Goal: Complete application form

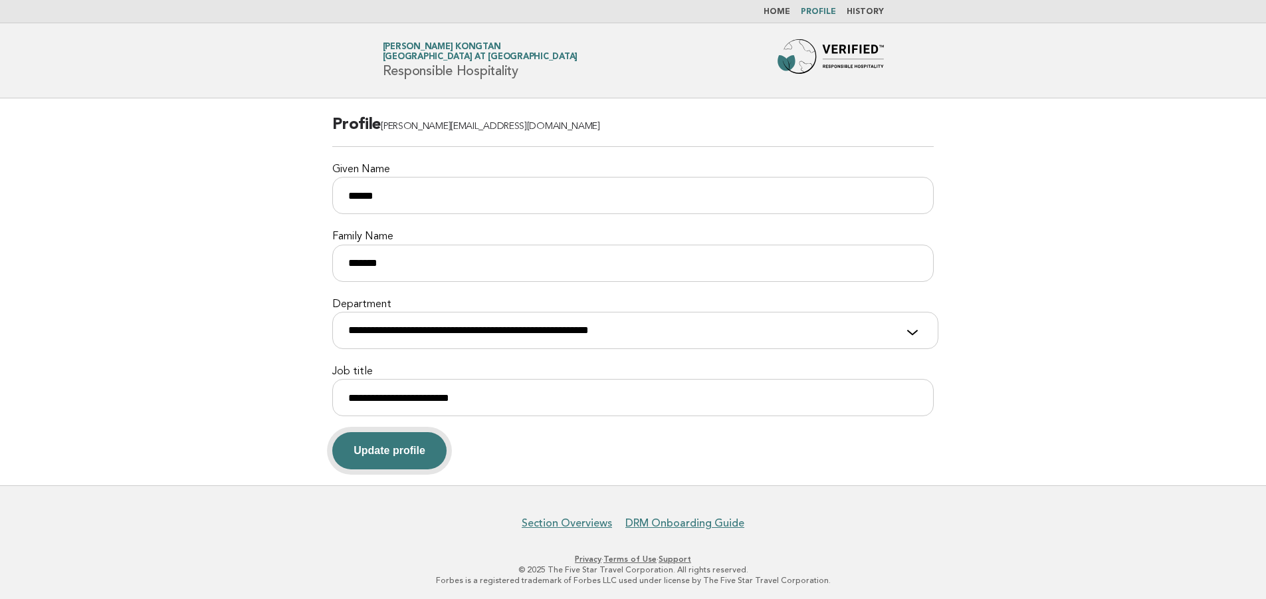
click at [398, 451] on button "Update profile" at bounding box center [389, 450] width 114 height 37
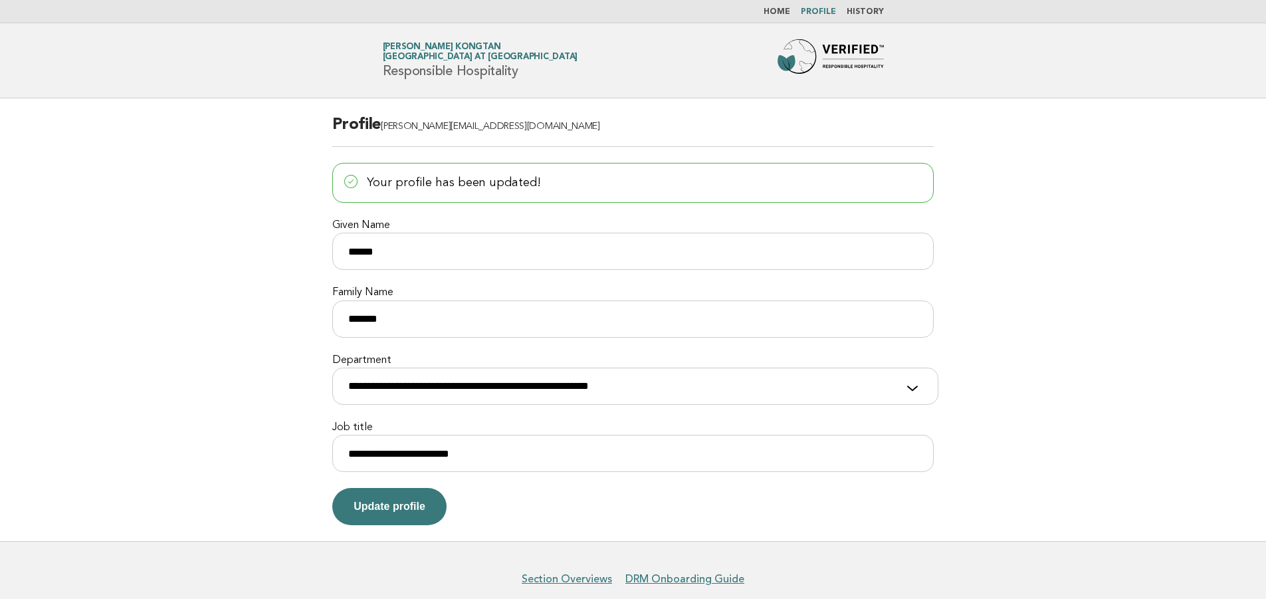
click at [785, 11] on link "Home" at bounding box center [777, 12] width 27 height 8
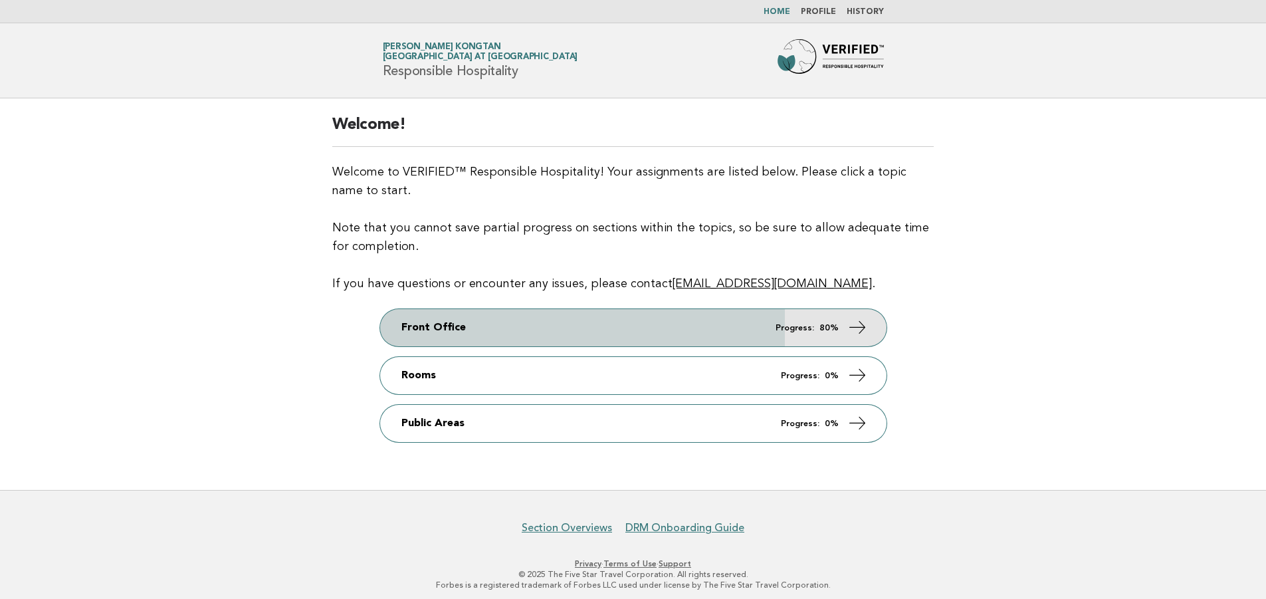
click at [768, 324] on link "Front Office Progress: 80%" at bounding box center [633, 327] width 507 height 37
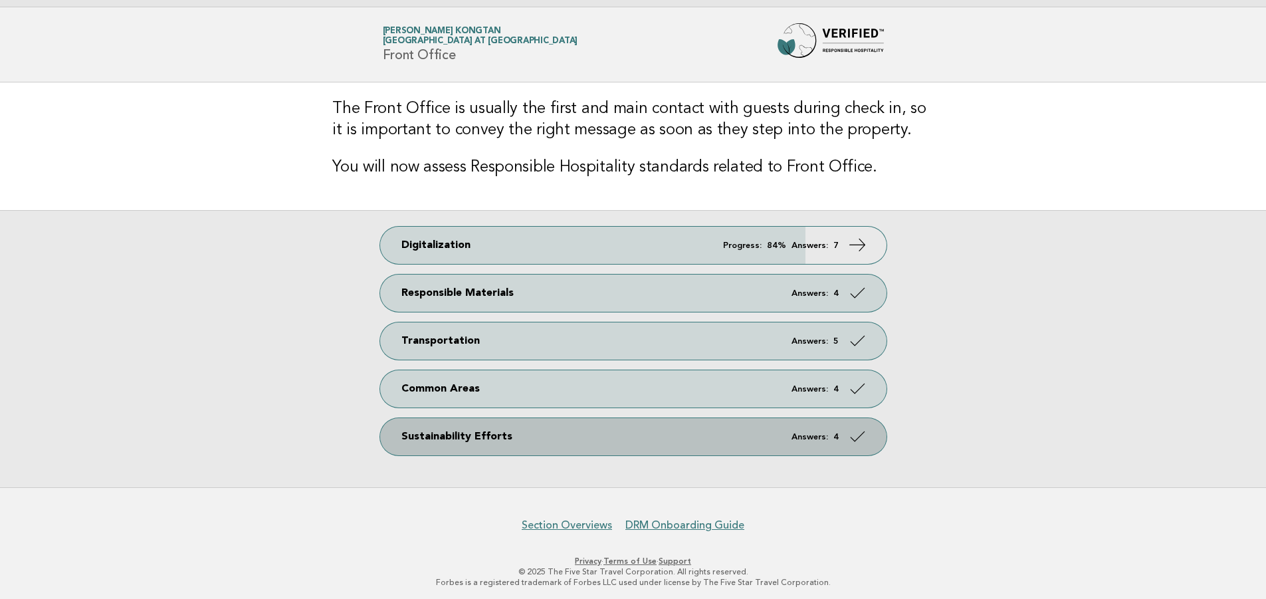
scroll to position [21, 0]
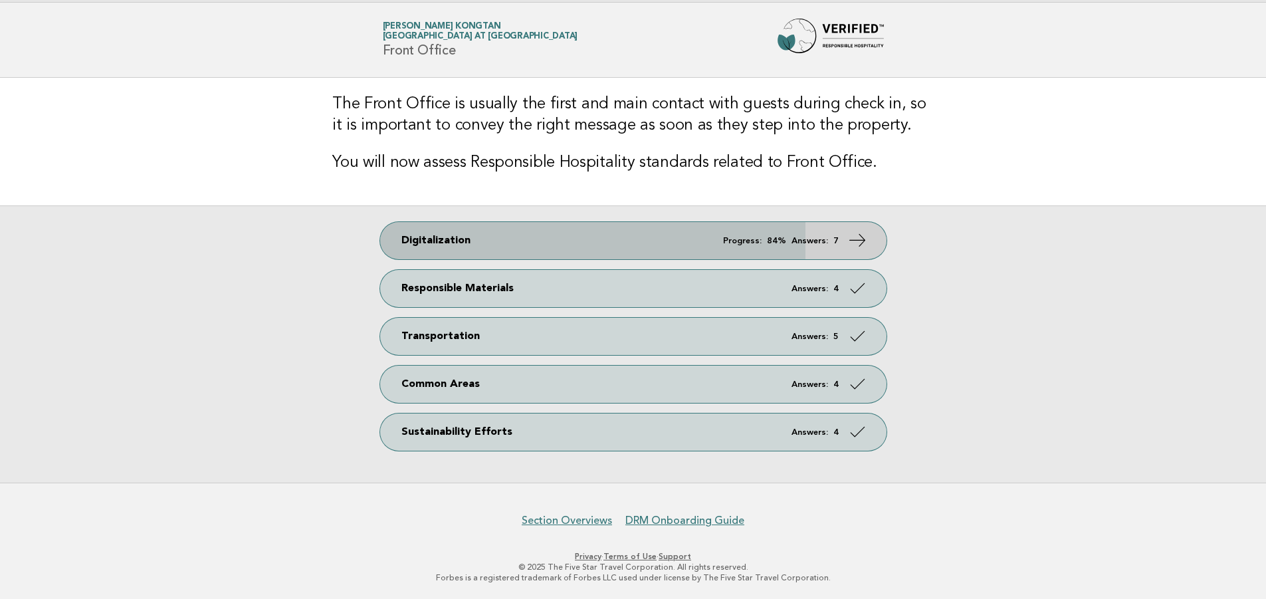
click at [860, 236] on icon at bounding box center [856, 240] width 19 height 19
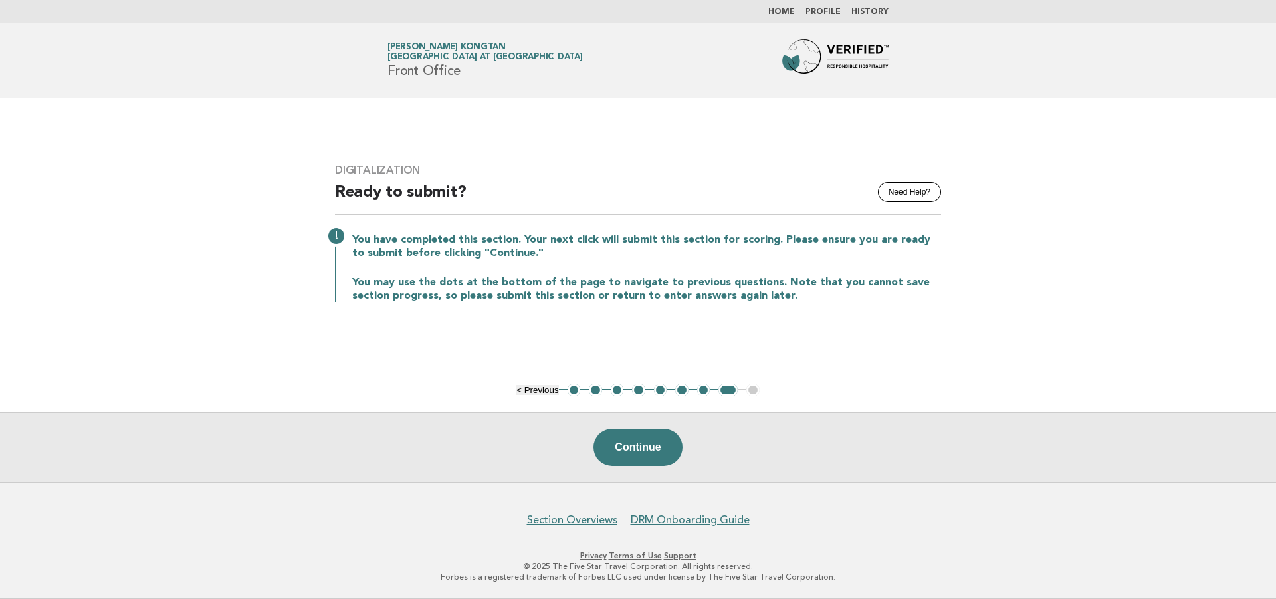
click at [679, 394] on button "6" at bounding box center [681, 390] width 13 height 13
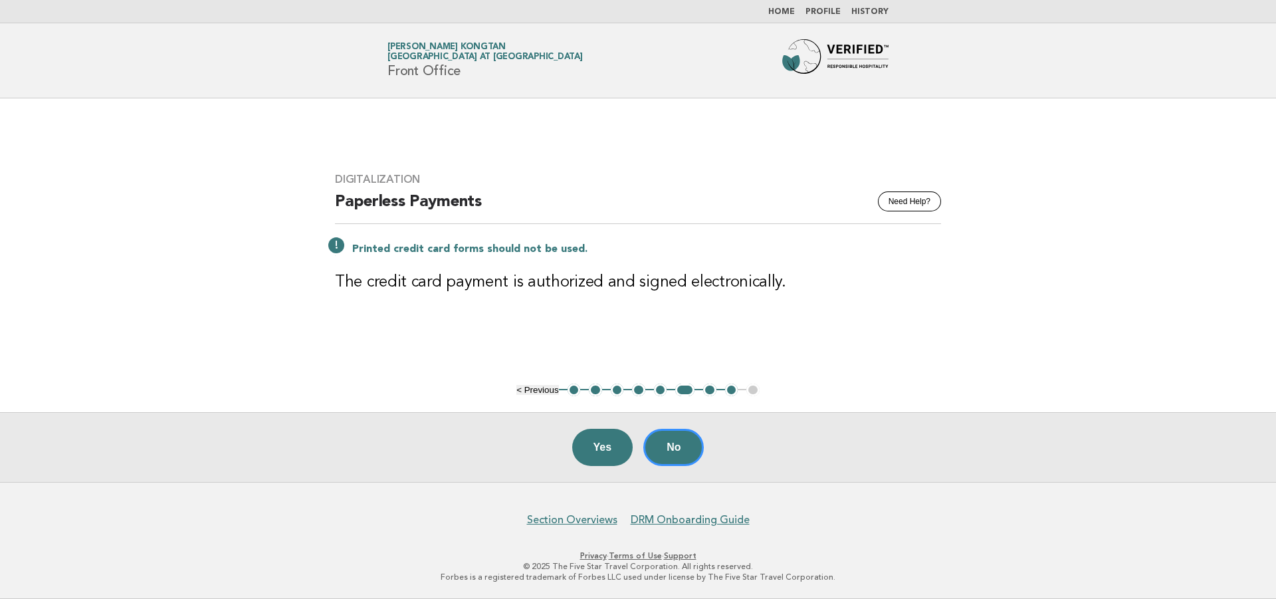
click at [658, 392] on button "5" at bounding box center [660, 390] width 13 height 13
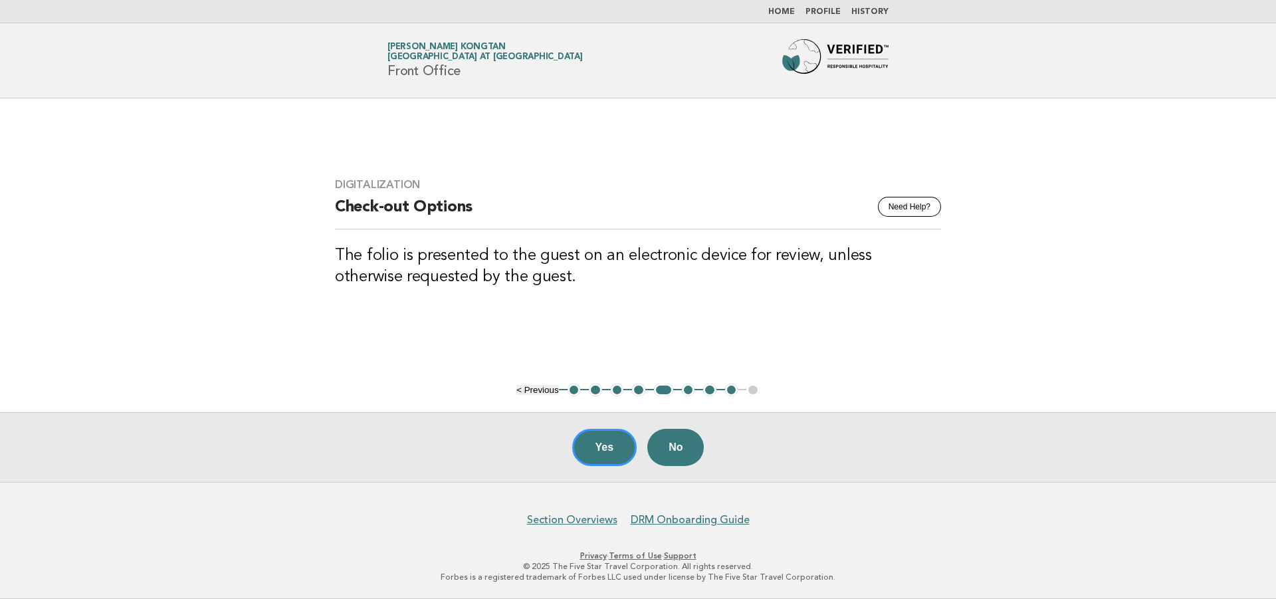
click at [639, 391] on button "4" at bounding box center [638, 390] width 13 height 13
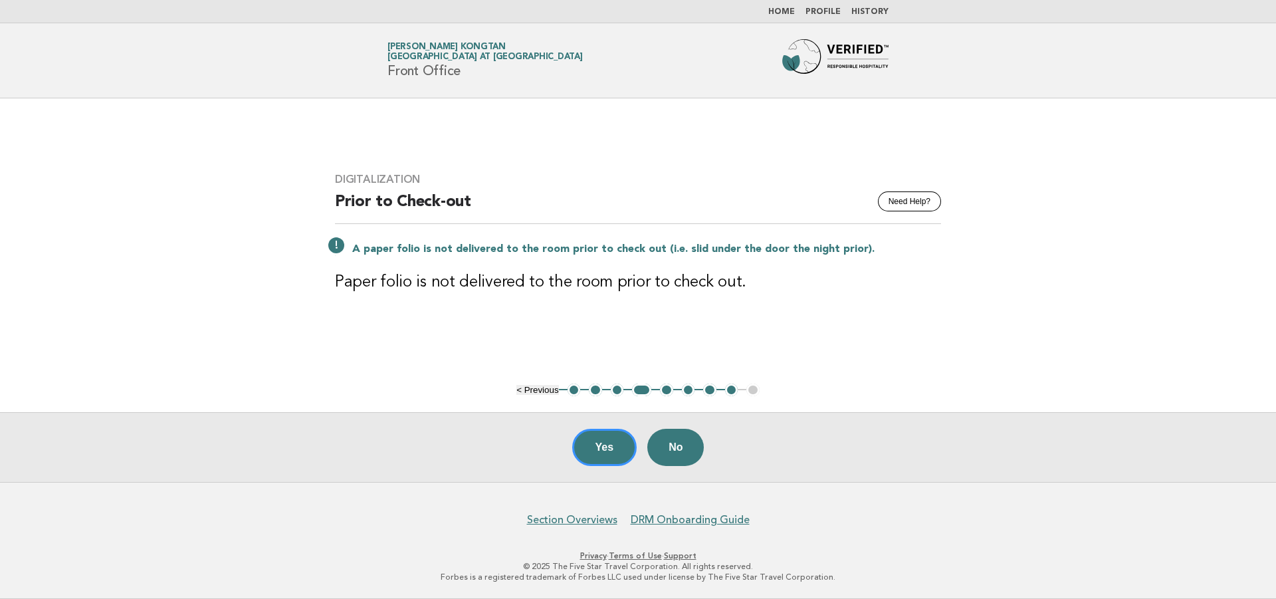
click at [621, 391] on button "3" at bounding box center [617, 390] width 13 height 13
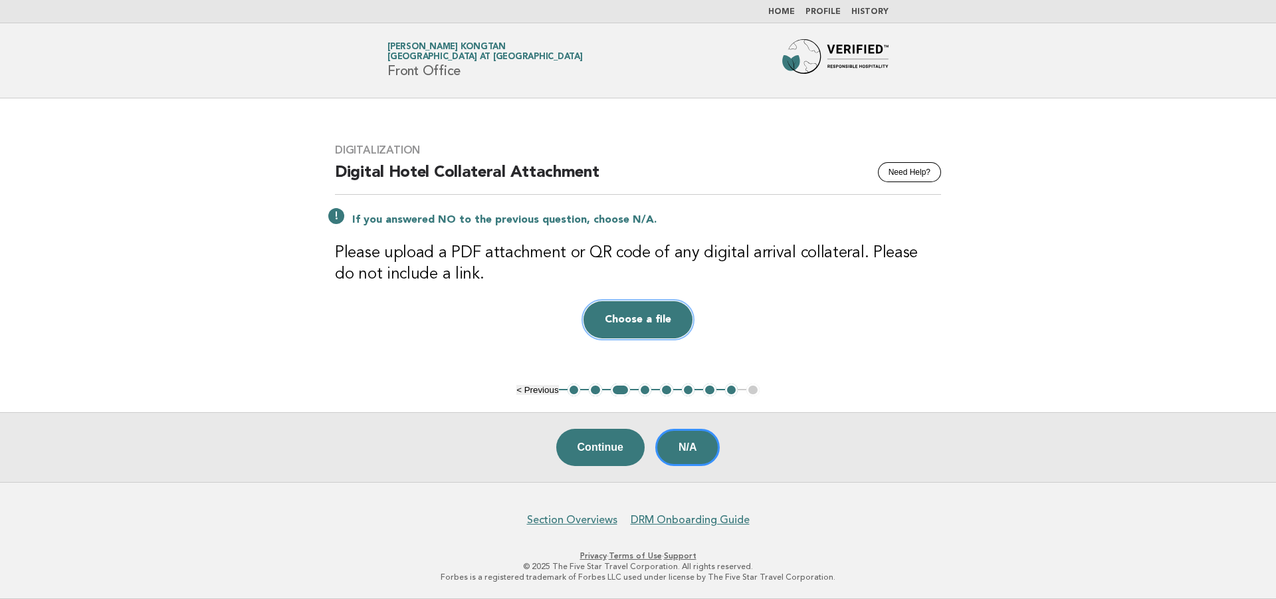
click at [643, 318] on button "Choose a file" at bounding box center [638, 319] width 109 height 37
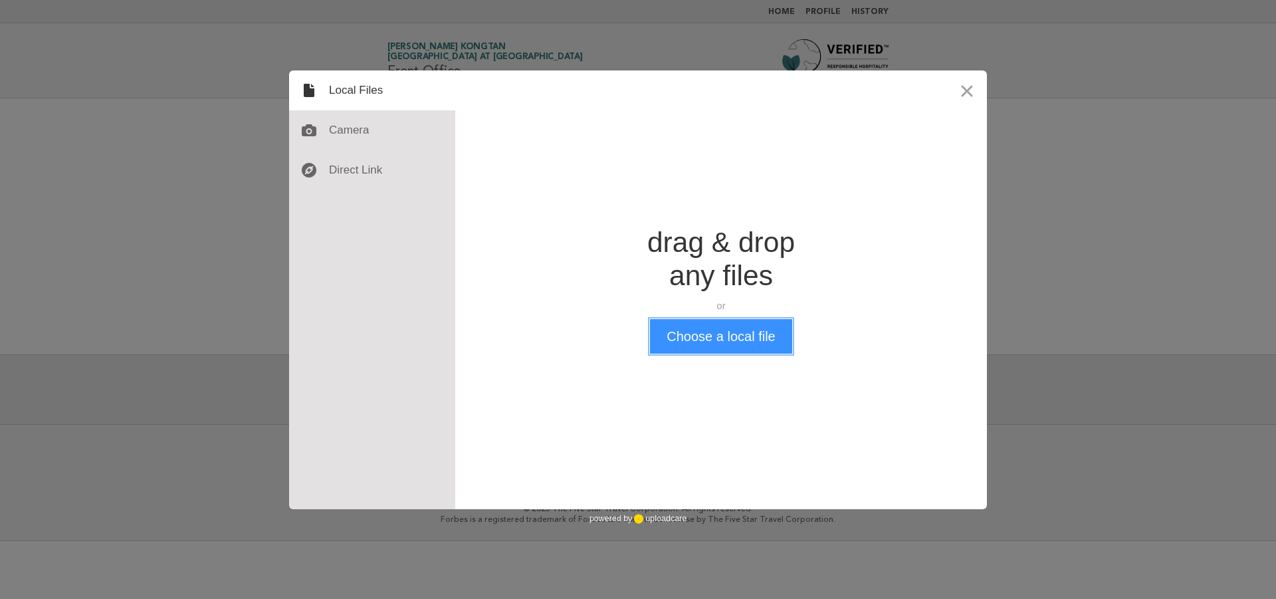
click at [715, 329] on button "Choose a local file" at bounding box center [721, 336] width 142 height 35
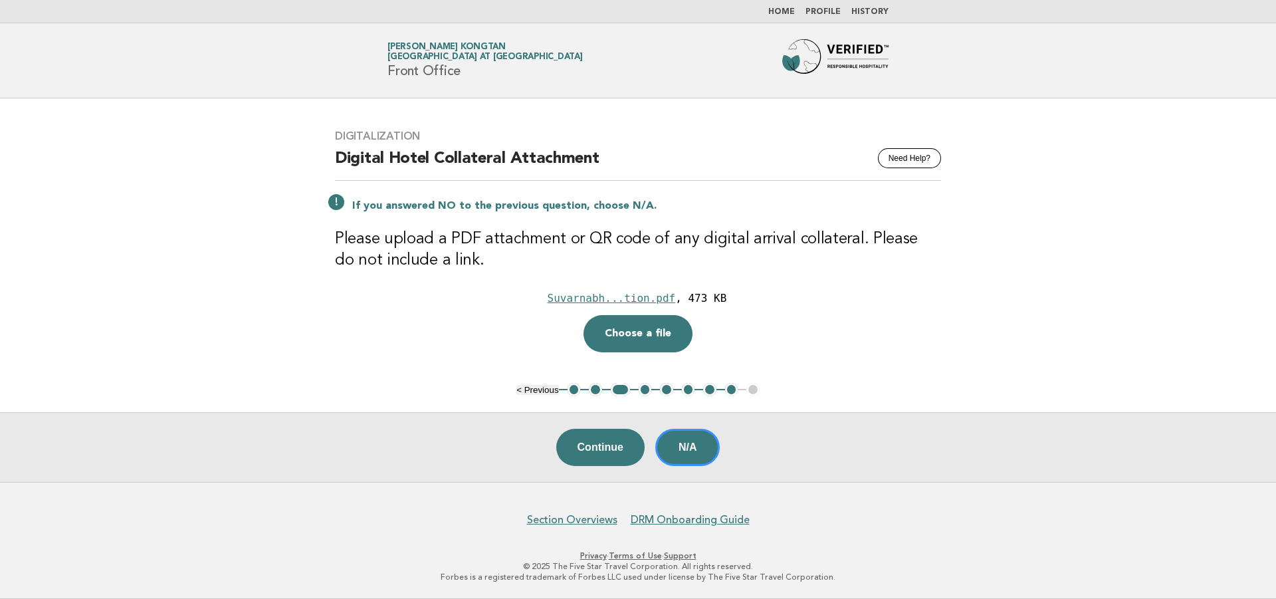
click at [783, 5] on nav "Home Profile History" at bounding box center [638, 11] width 1276 height 23
click at [787, 11] on link "Home" at bounding box center [781, 12] width 27 height 8
click at [598, 450] on button "Continue" at bounding box center [600, 447] width 88 height 37
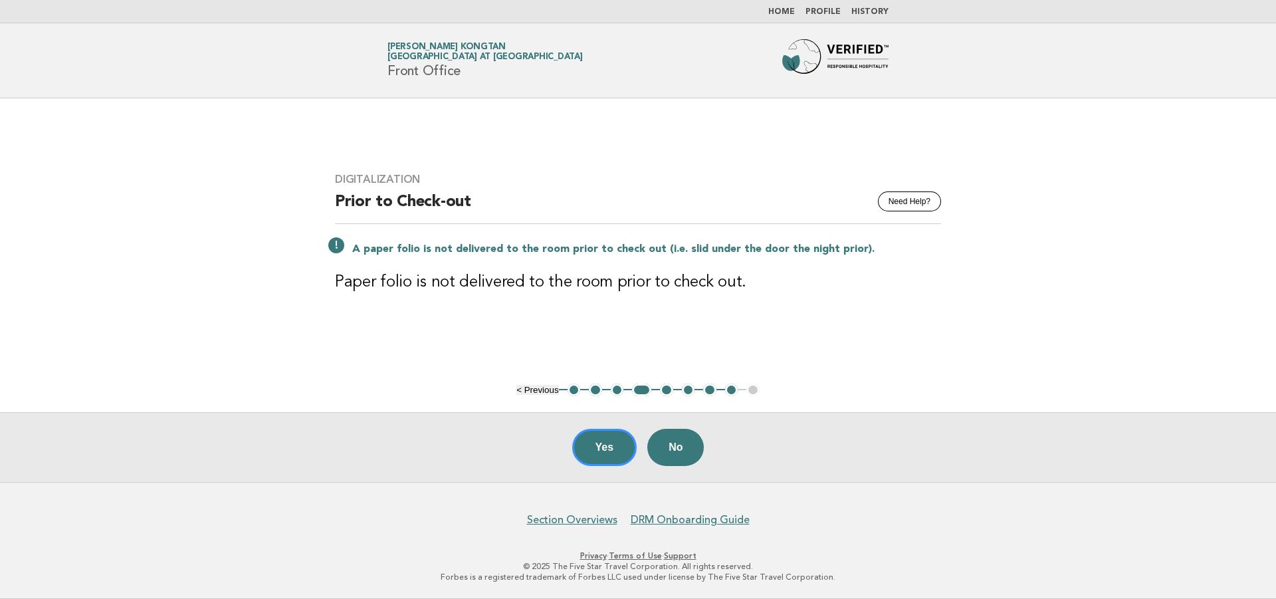
click at [784, 7] on li "Home" at bounding box center [781, 12] width 27 height 11
click at [786, 13] on link "Home" at bounding box center [781, 12] width 27 height 8
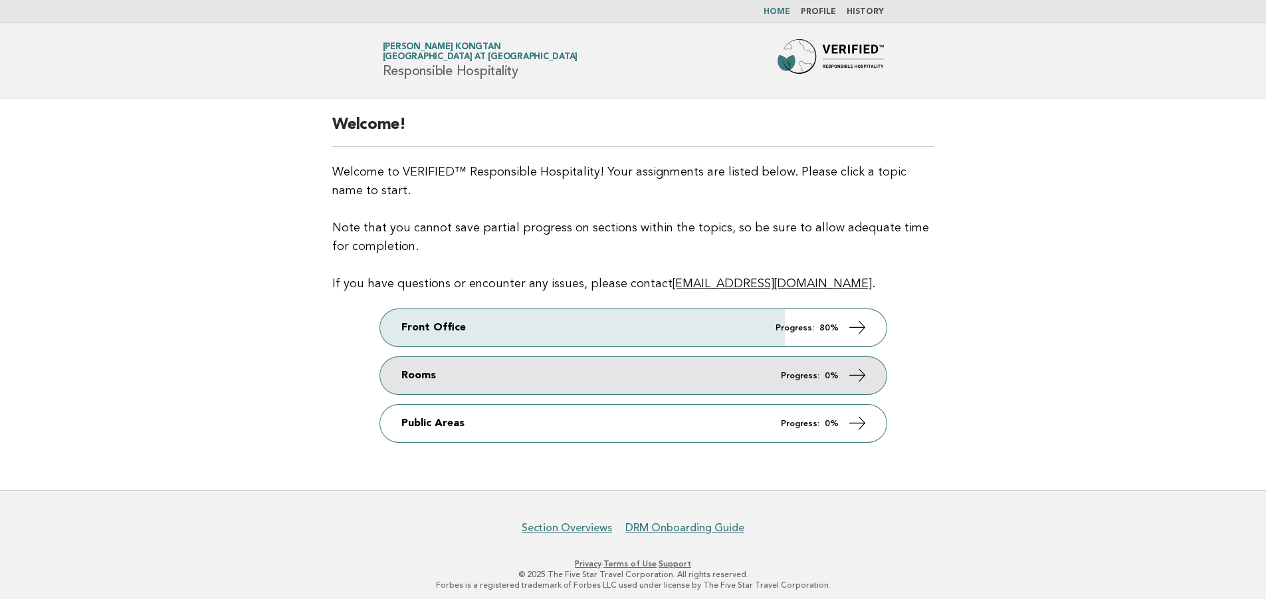
click at [857, 373] on icon at bounding box center [856, 375] width 19 height 19
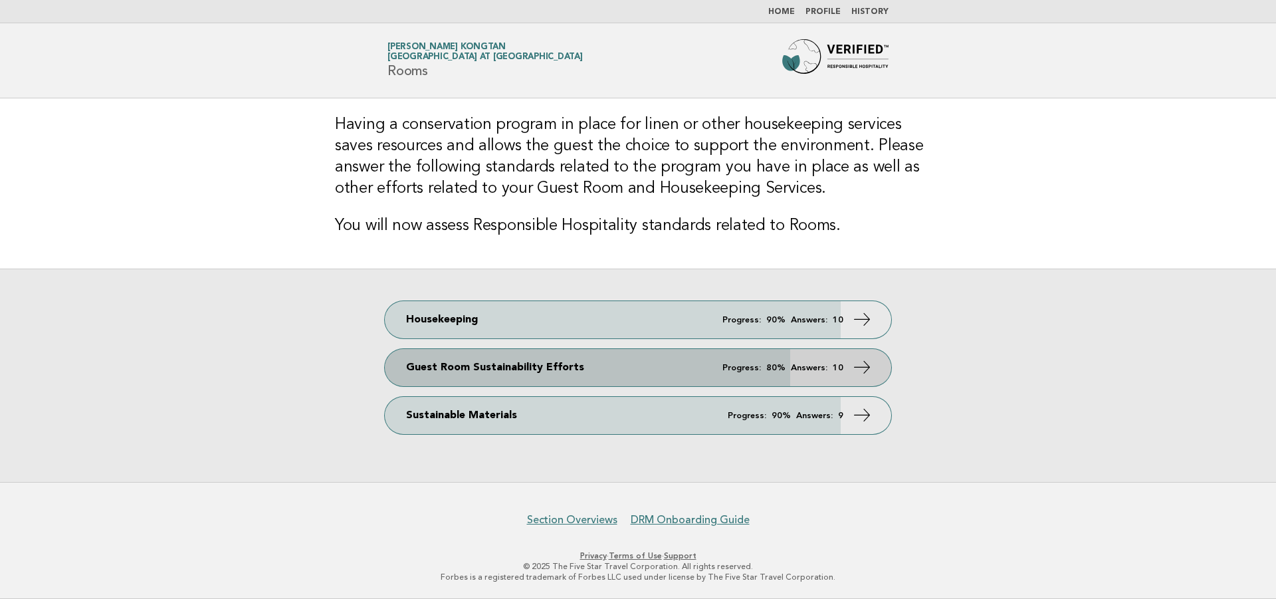
click at [870, 365] on icon at bounding box center [862, 367] width 19 height 19
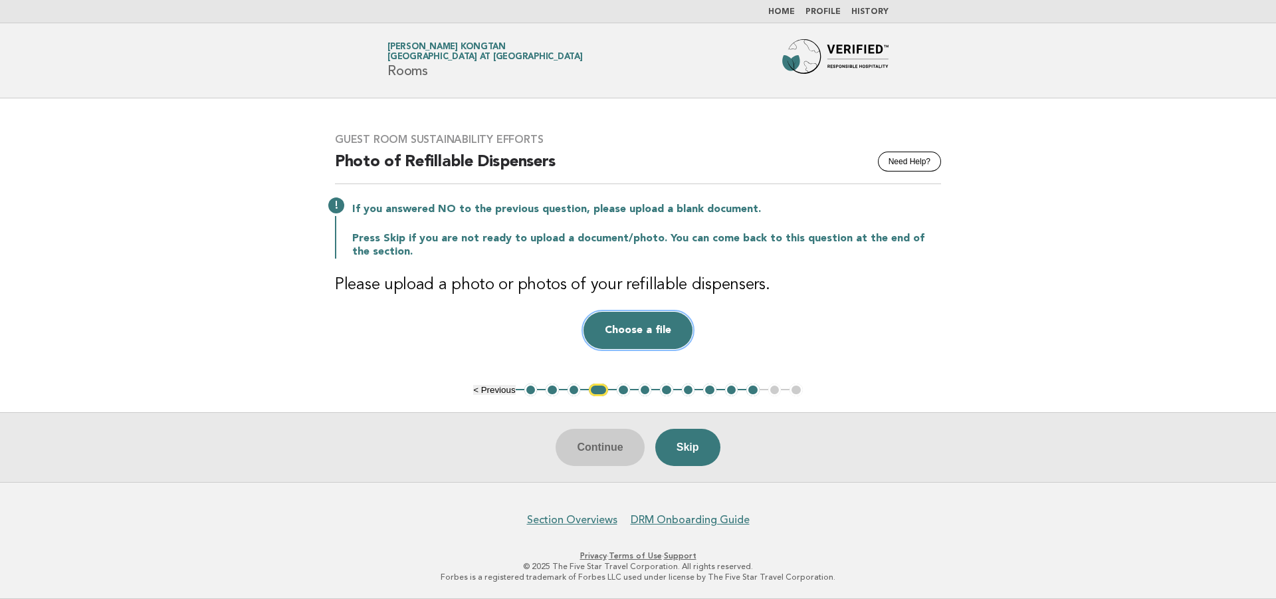
click at [643, 326] on button "Choose a file" at bounding box center [638, 330] width 109 height 37
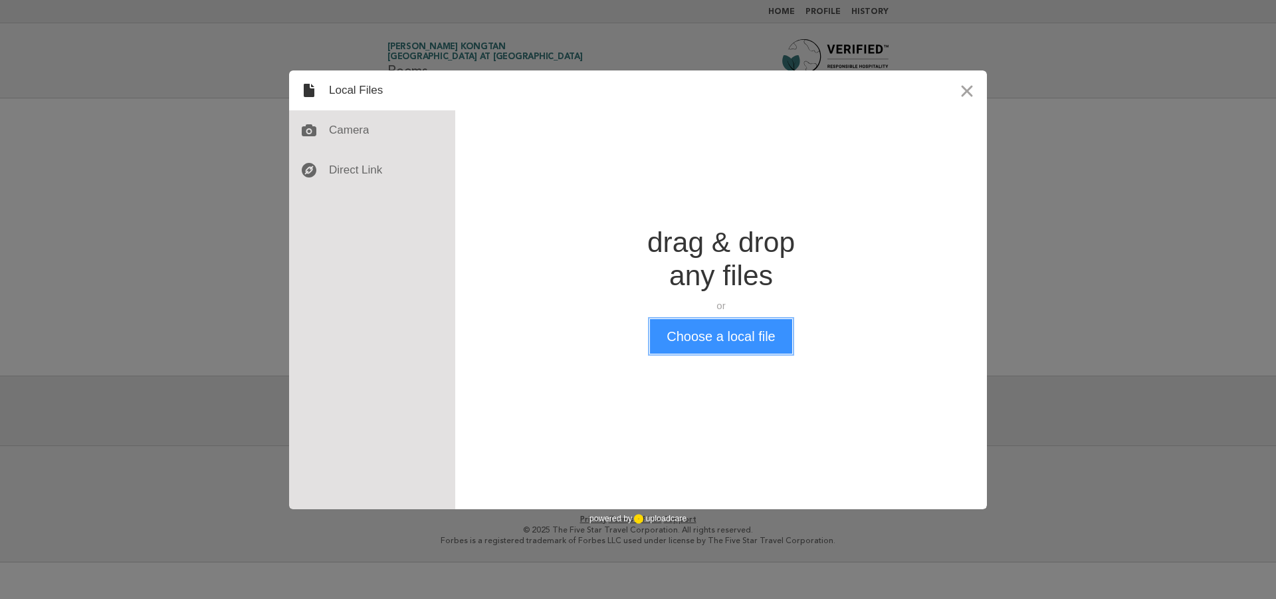
click at [715, 340] on button "Choose a local file" at bounding box center [721, 336] width 142 height 35
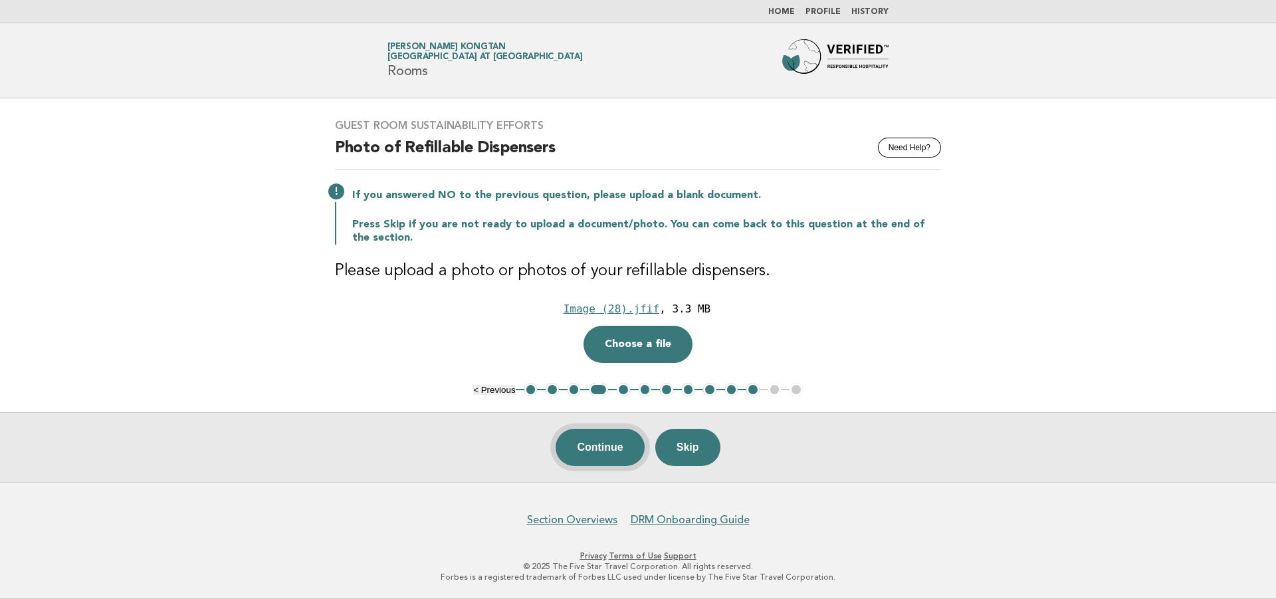
click at [599, 448] on button "Continue" at bounding box center [600, 447] width 88 height 37
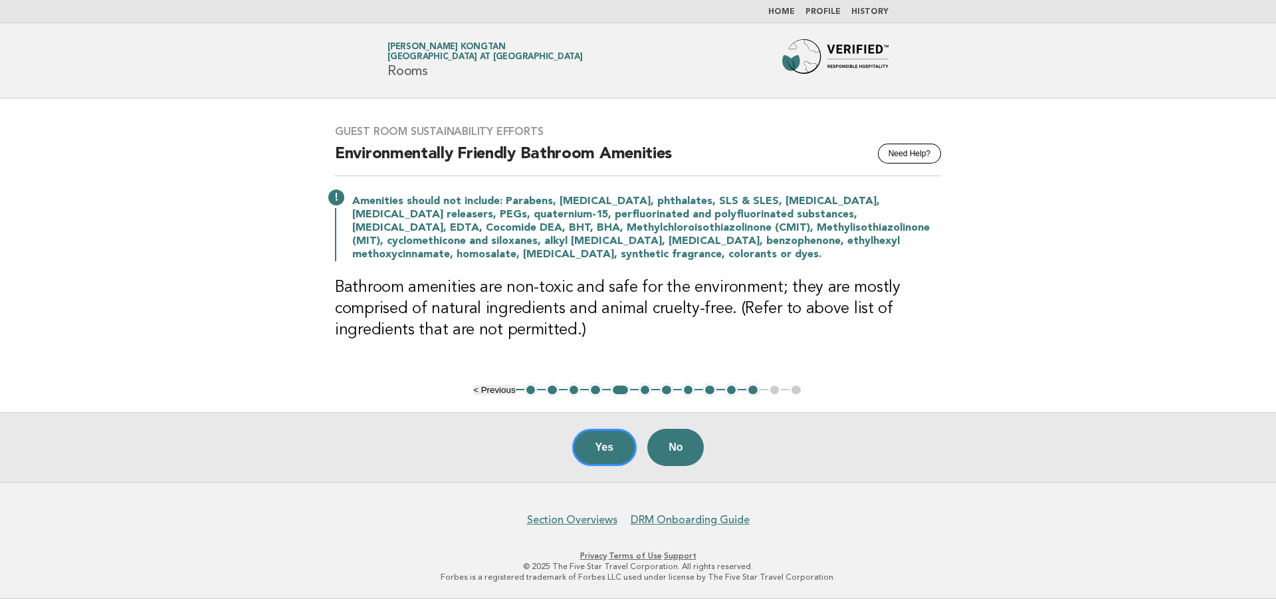
click at [693, 390] on button "8" at bounding box center [688, 390] width 13 height 13
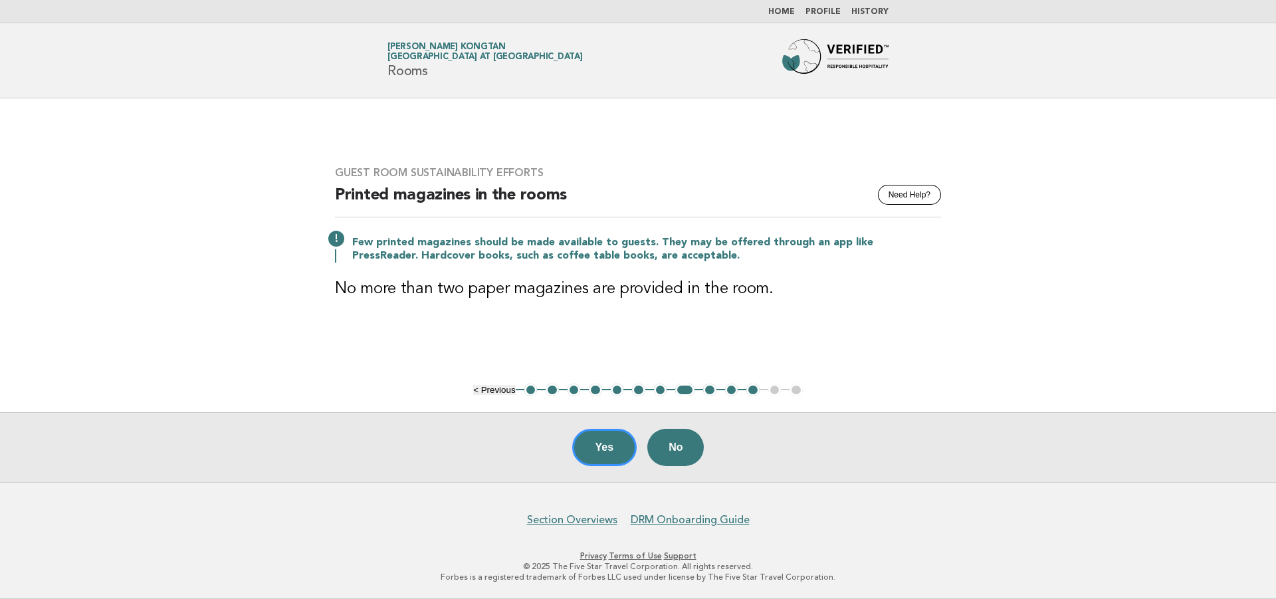
click at [713, 392] on button "9" at bounding box center [709, 390] width 13 height 13
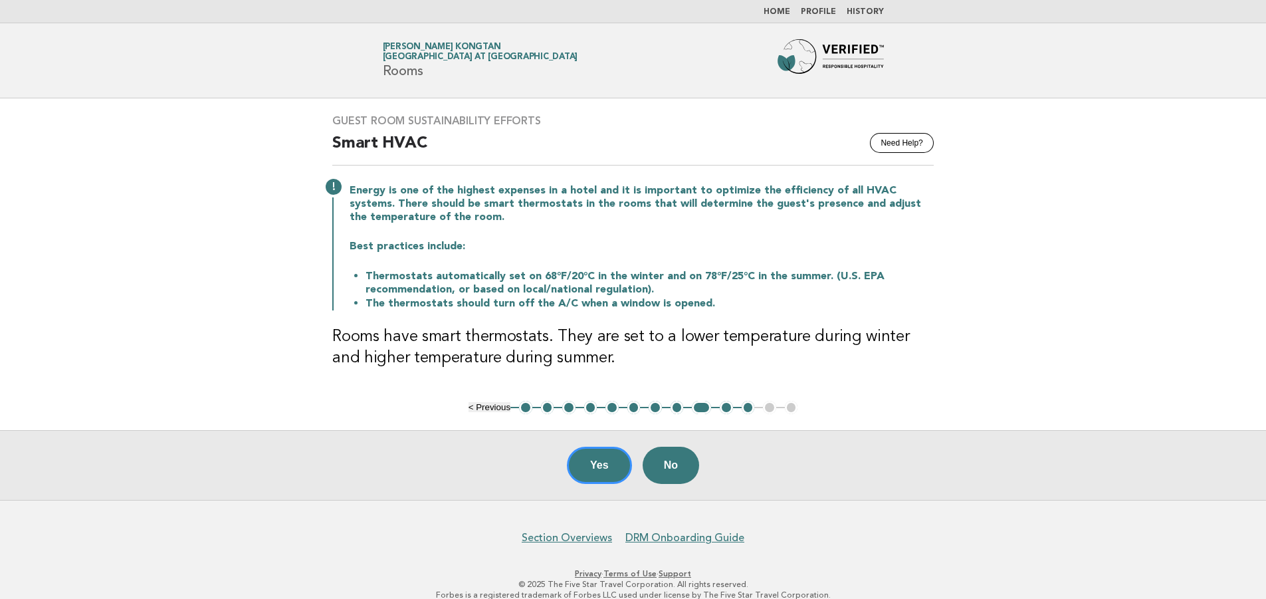
click at [727, 407] on button "10" at bounding box center [726, 407] width 13 height 13
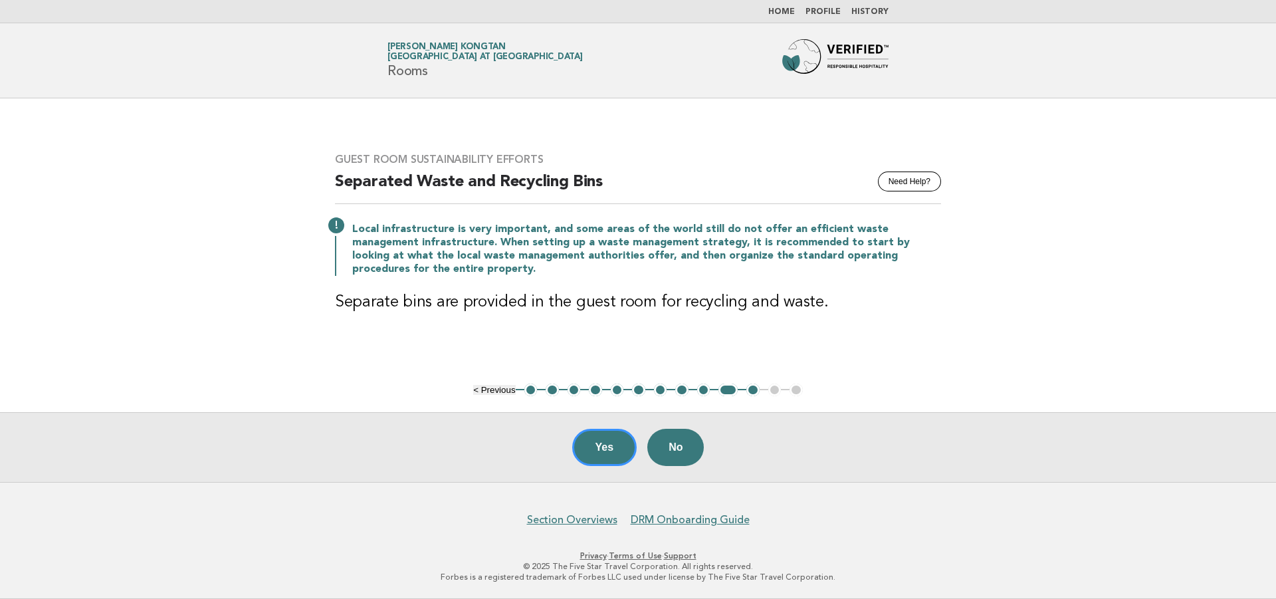
click at [788, 6] on nav "Home Profile History" at bounding box center [638, 11] width 1276 height 23
click at [789, 10] on link "Home" at bounding box center [781, 12] width 27 height 8
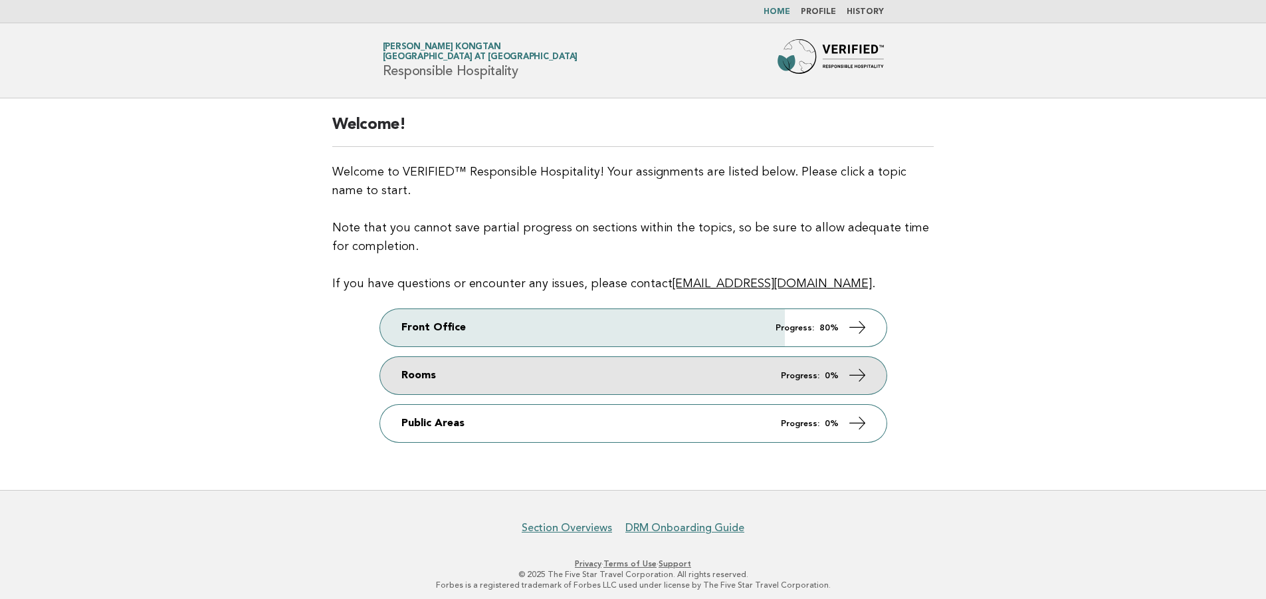
click at [859, 373] on icon at bounding box center [856, 375] width 19 height 19
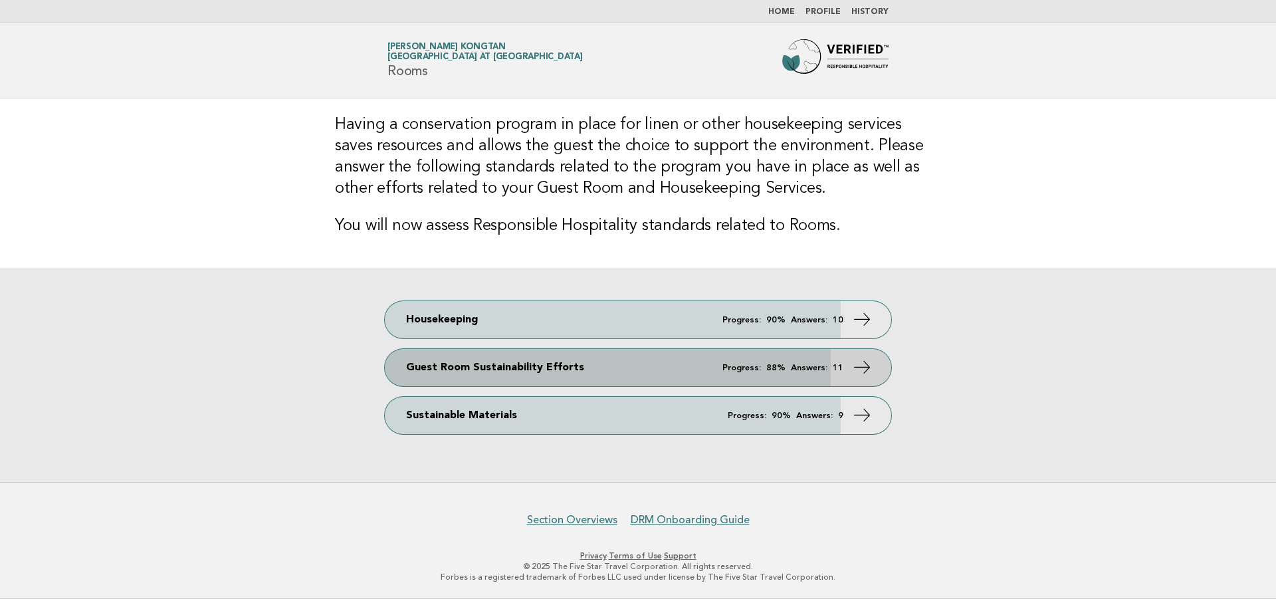
click at [866, 367] on icon at bounding box center [862, 367] width 19 height 19
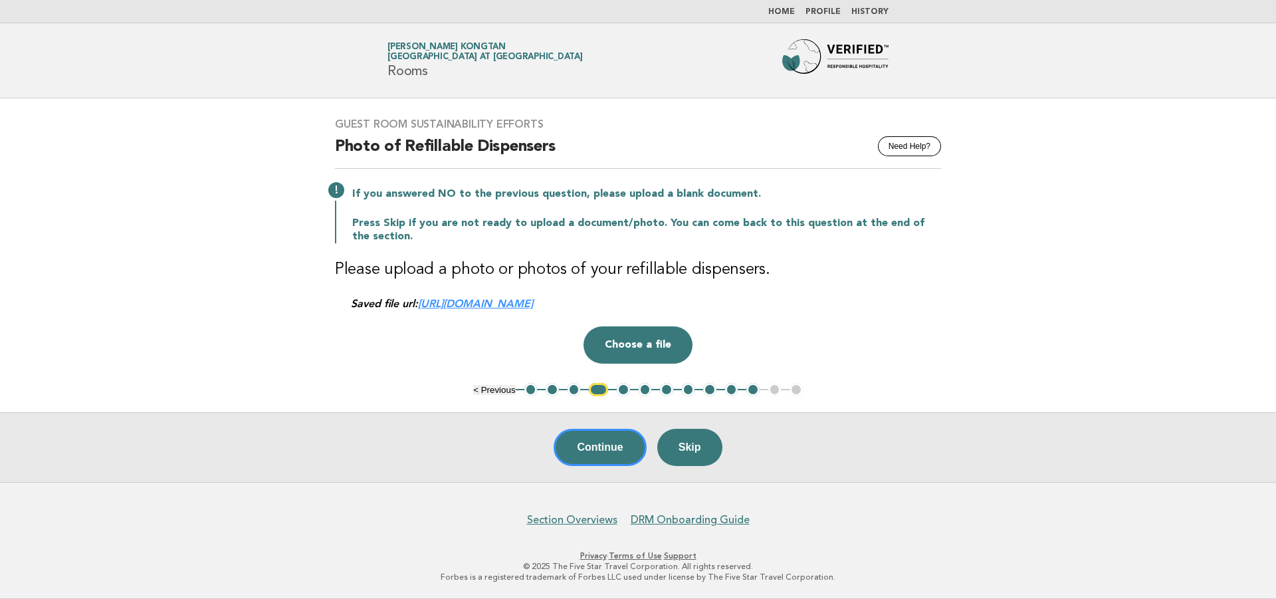
click at [624, 395] on button "5" at bounding box center [623, 389] width 13 height 13
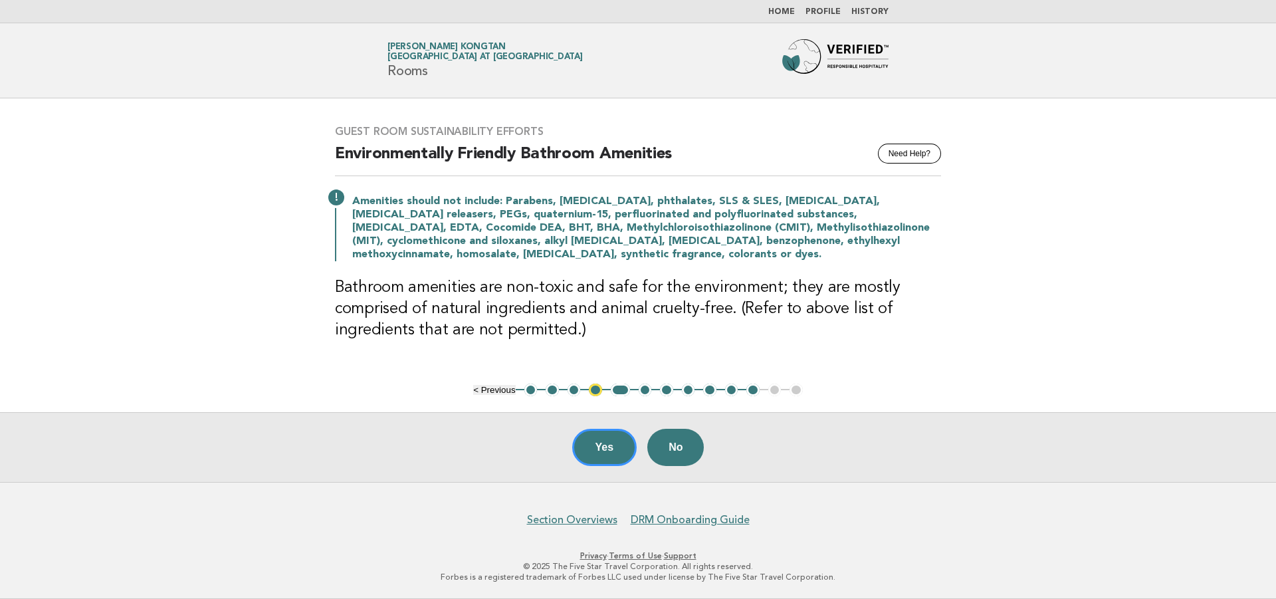
click at [573, 388] on button "3" at bounding box center [574, 390] width 13 height 13
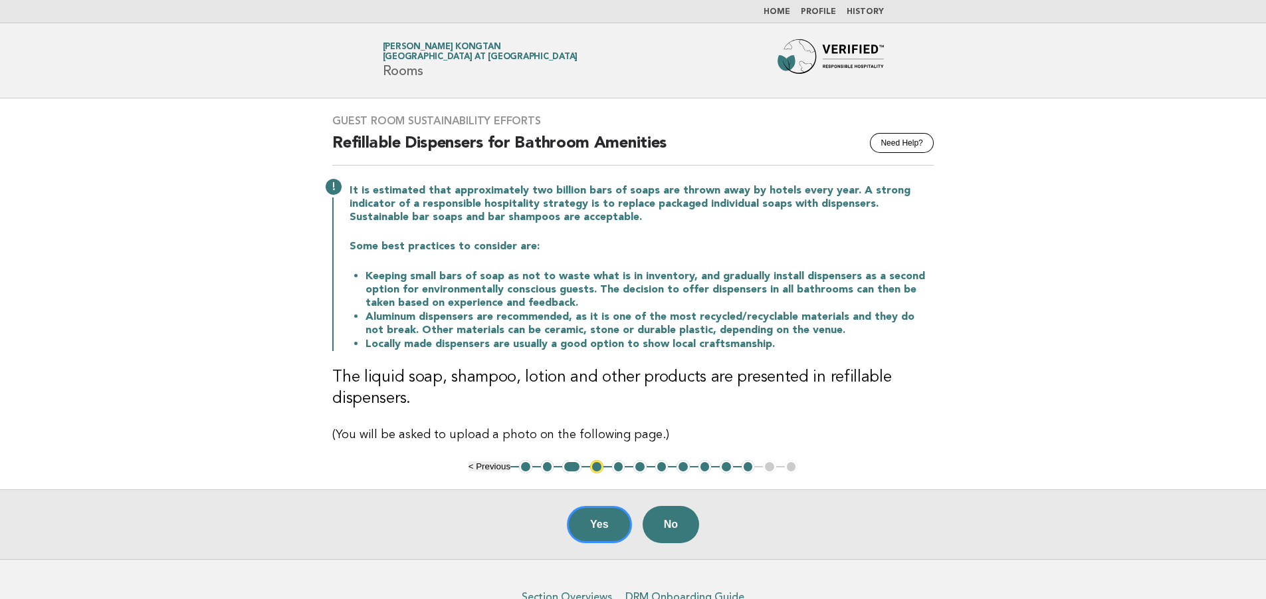
click at [640, 465] on button "6" at bounding box center [639, 466] width 13 height 13
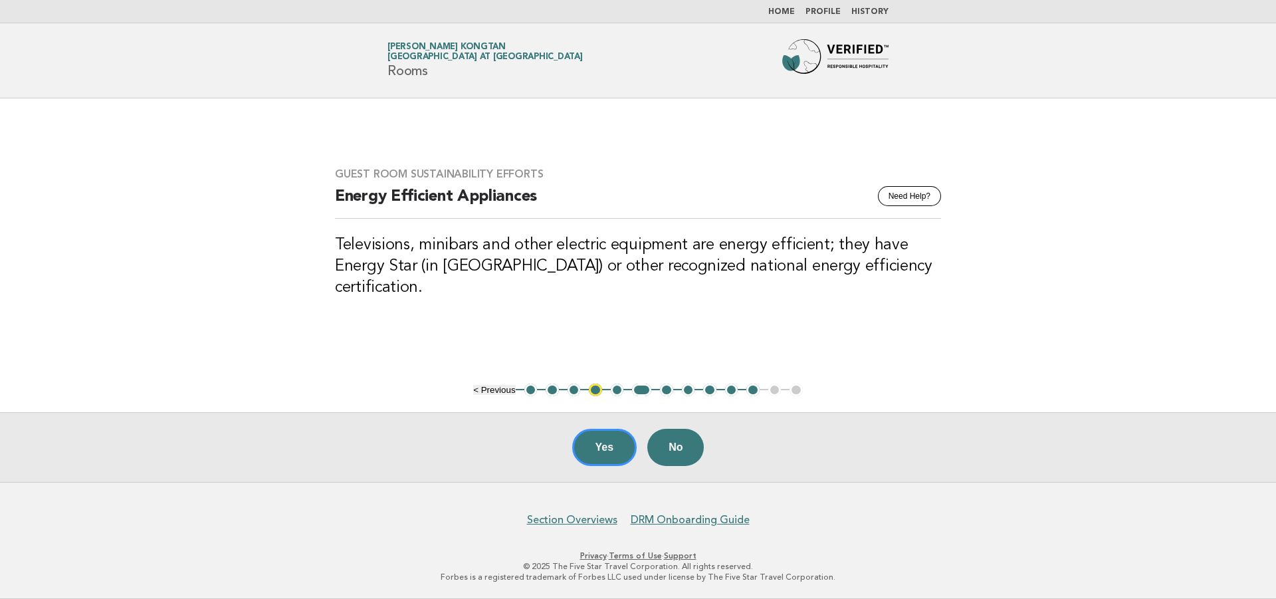
click at [669, 392] on button "7" at bounding box center [666, 390] width 13 height 13
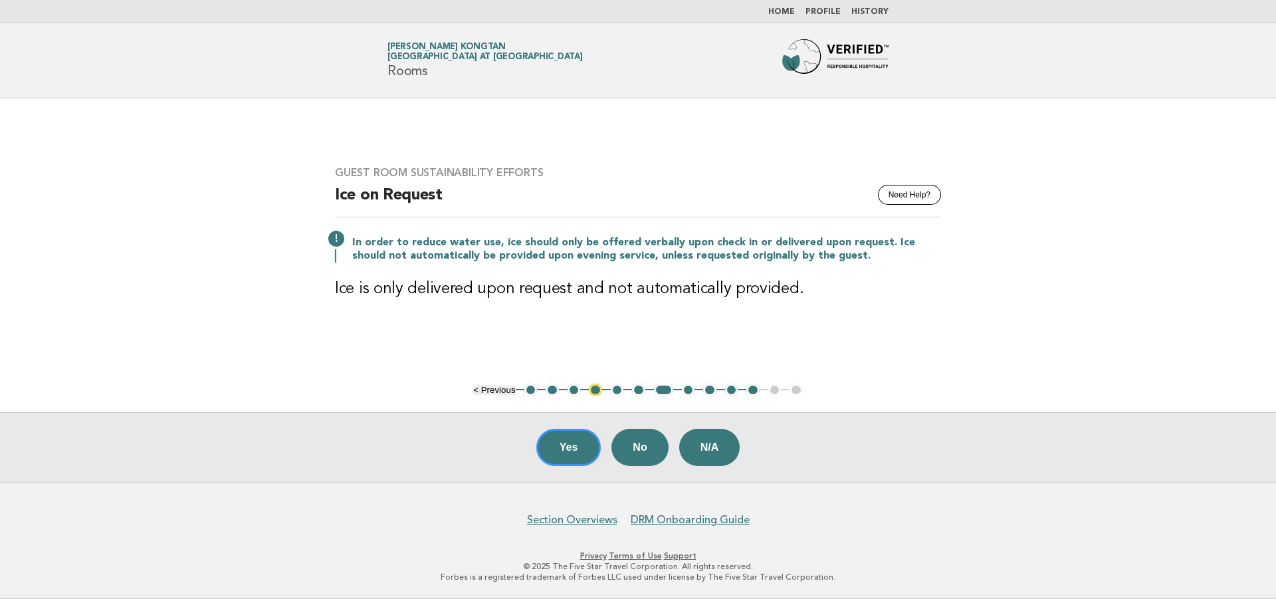
click at [687, 393] on button "8" at bounding box center [688, 390] width 13 height 13
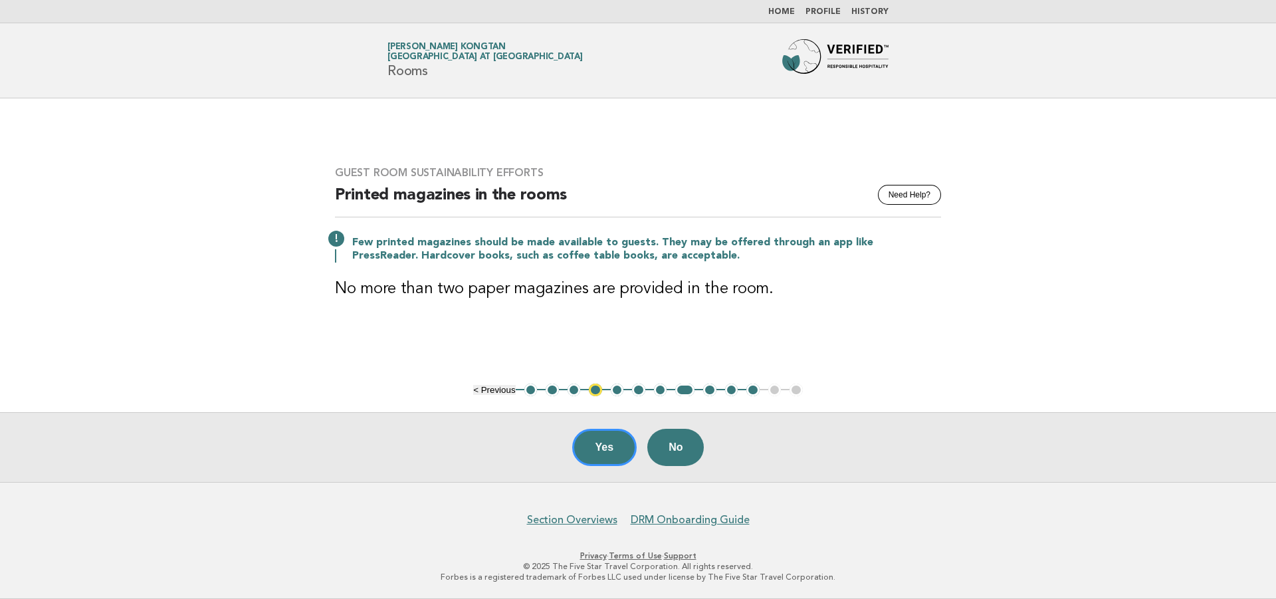
click at [709, 392] on button "9" at bounding box center [709, 390] width 13 height 13
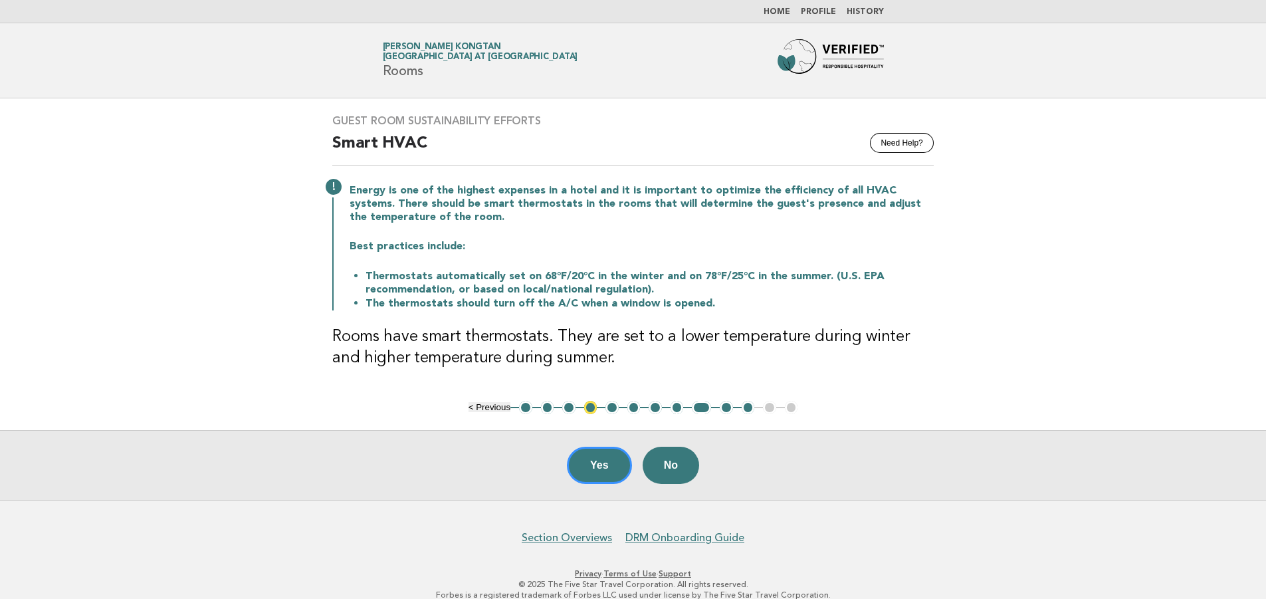
click at [728, 407] on button "10" at bounding box center [726, 407] width 13 height 13
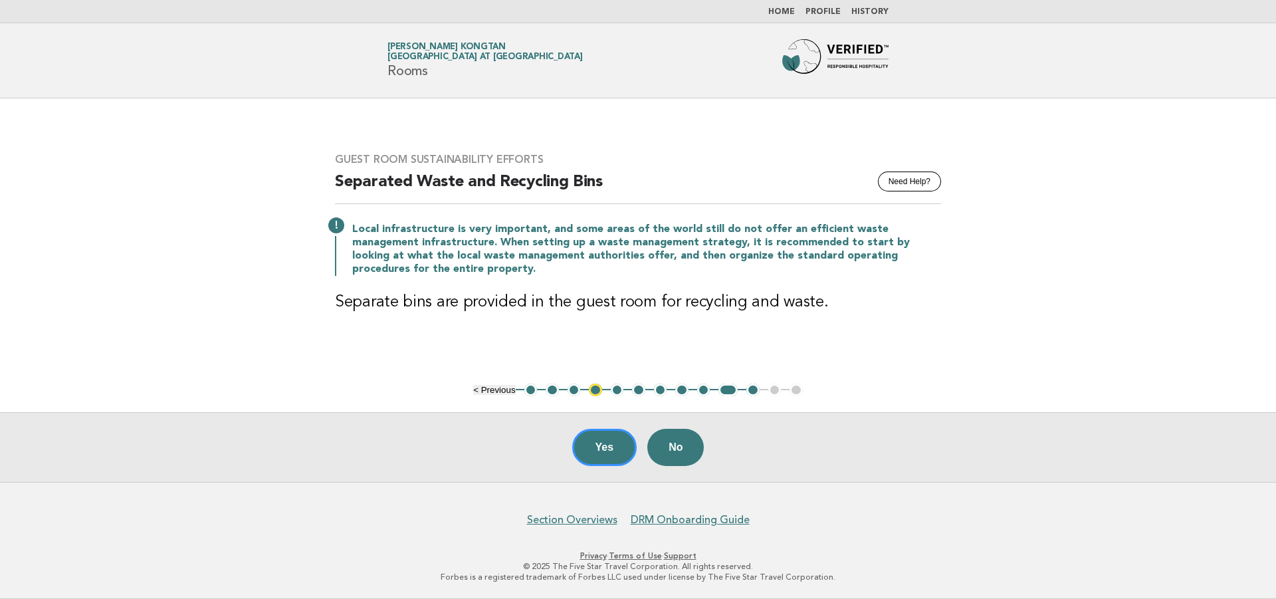
click at [750, 390] on button "11" at bounding box center [752, 390] width 13 height 13
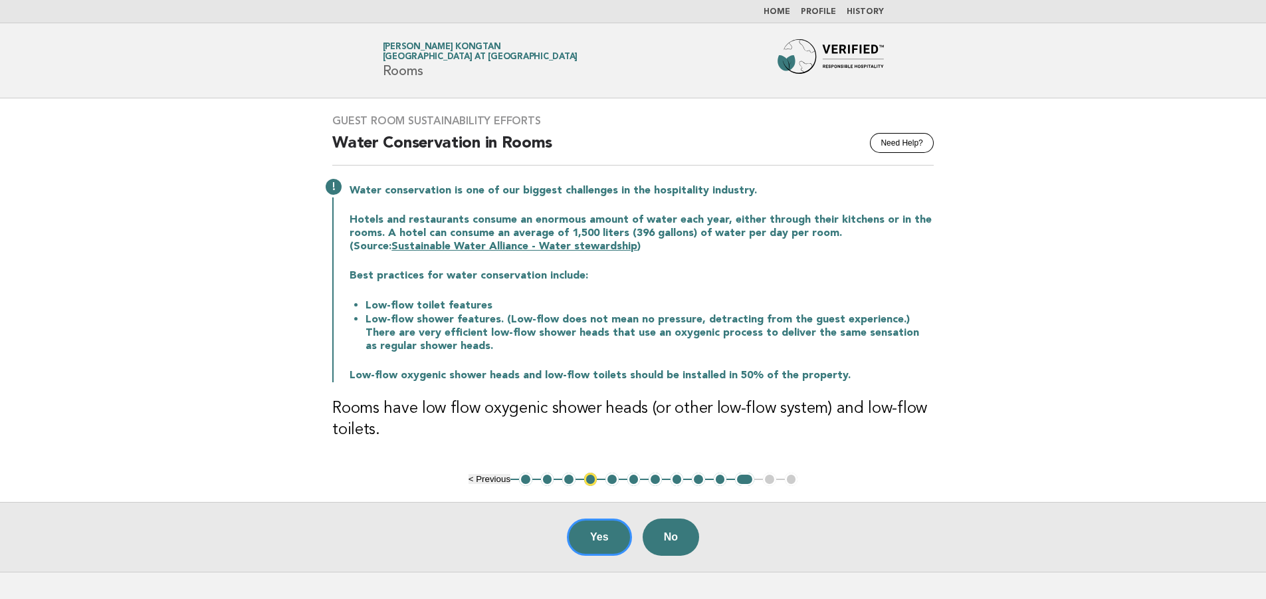
click at [785, 12] on link "Home" at bounding box center [777, 12] width 27 height 8
click at [782, 9] on link "Home" at bounding box center [777, 12] width 27 height 8
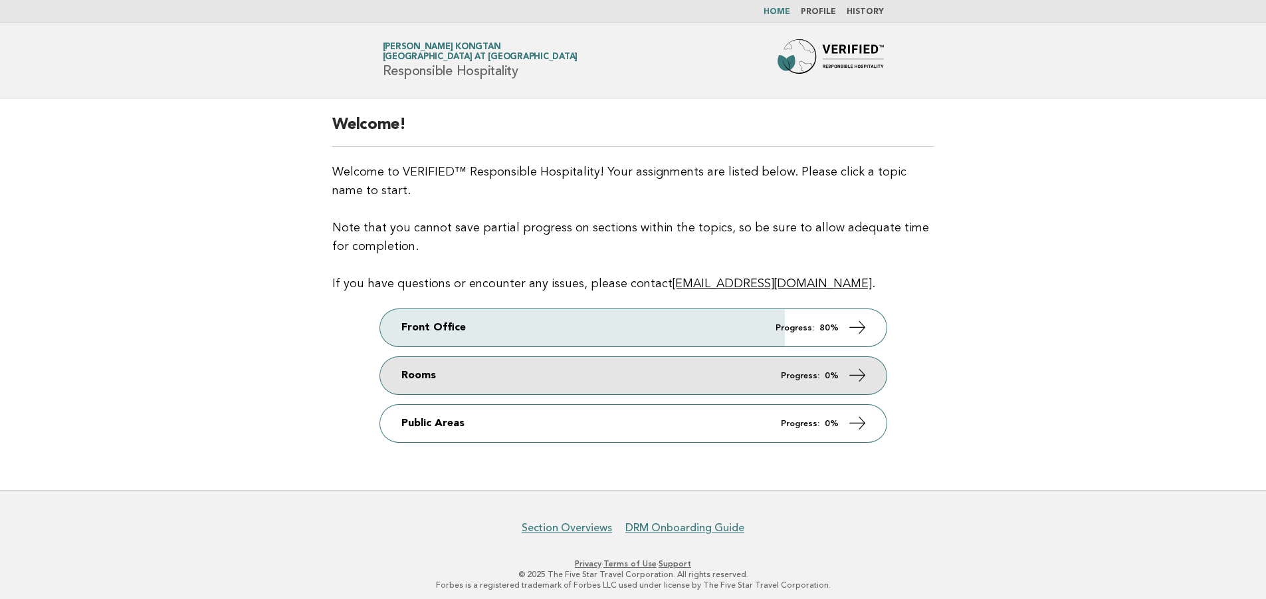
click at [860, 374] on icon at bounding box center [856, 375] width 19 height 19
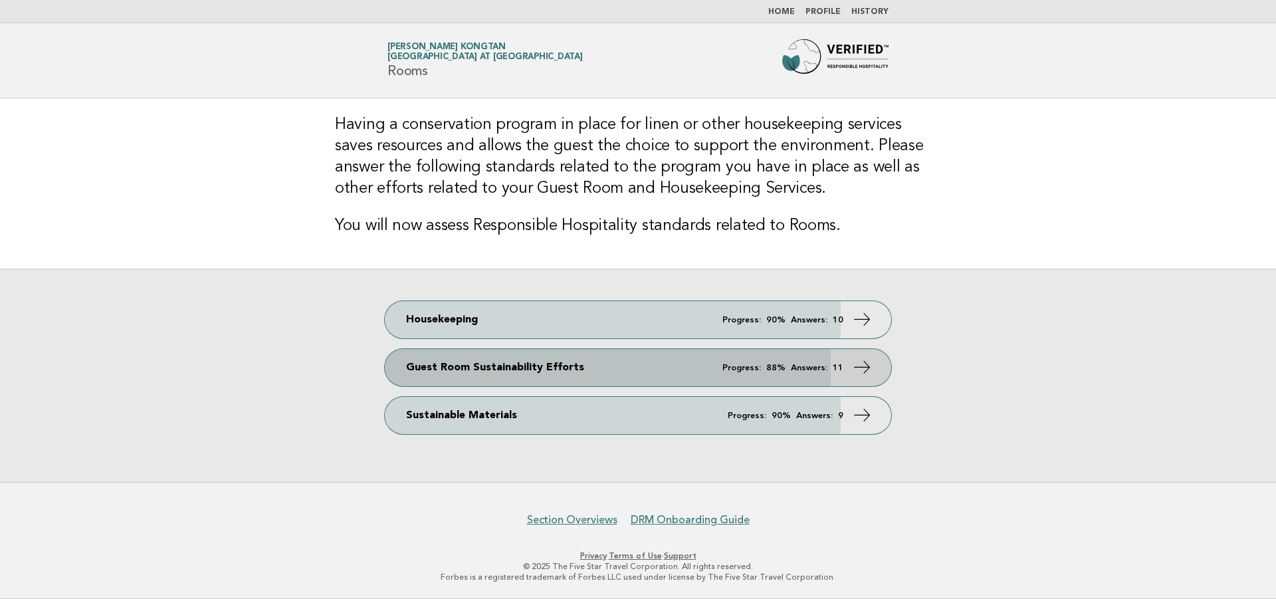
click at [869, 364] on icon at bounding box center [862, 367] width 19 height 19
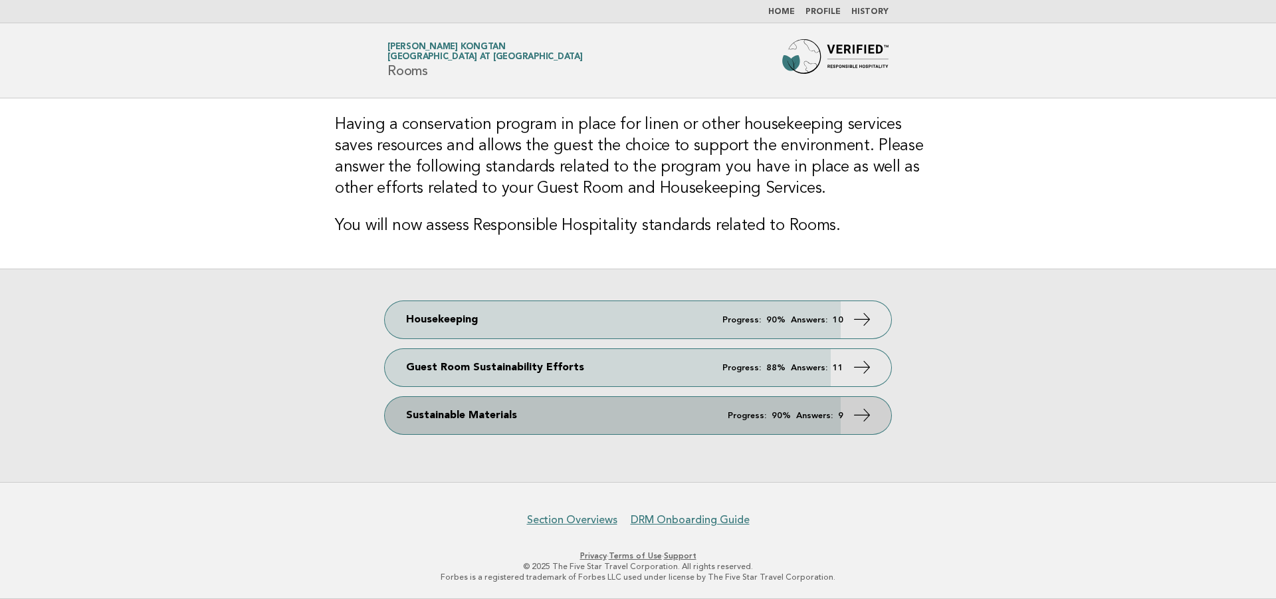
click at [868, 415] on icon at bounding box center [862, 414] width 19 height 19
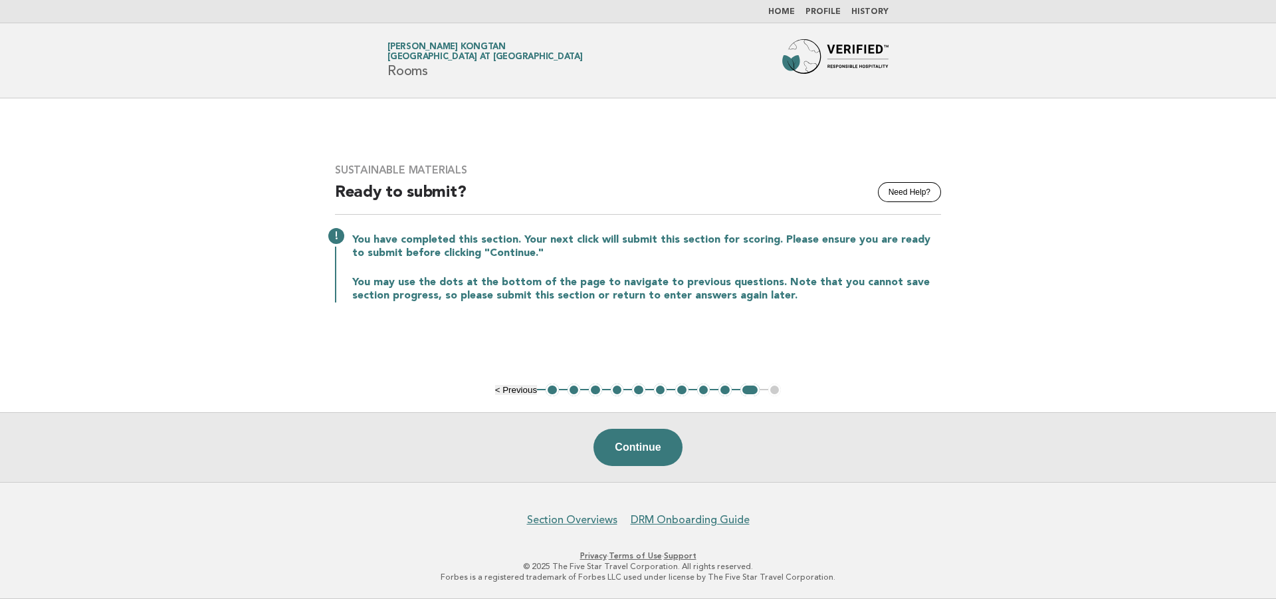
click at [556, 394] on button "1" at bounding box center [552, 390] width 13 height 13
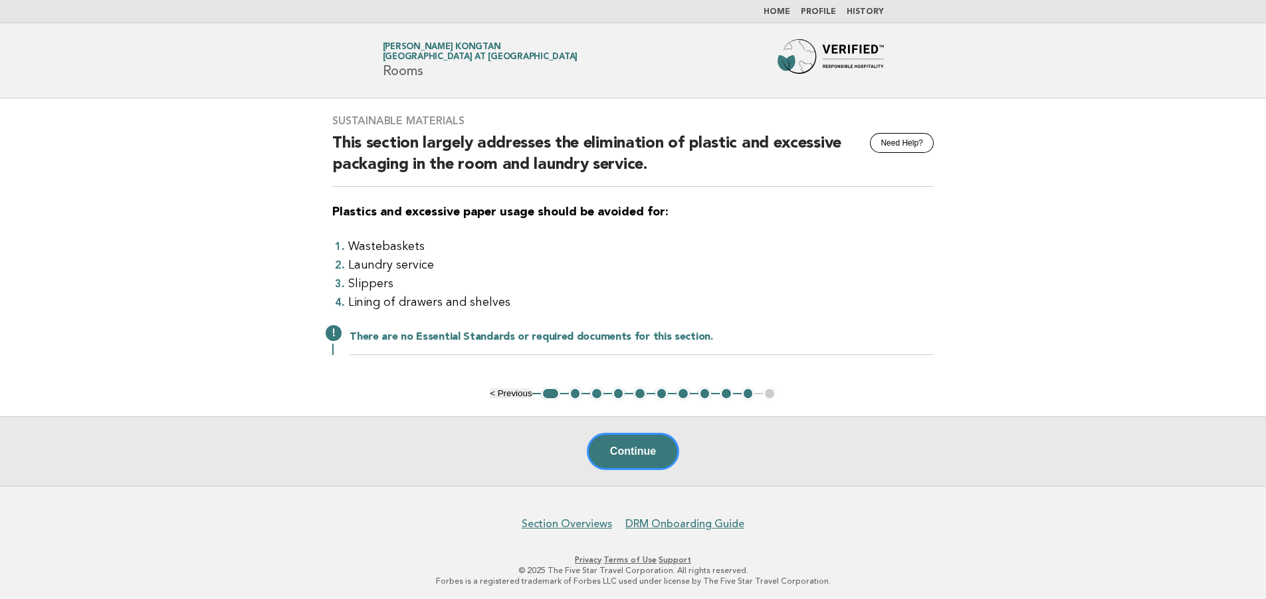
click at [571, 394] on button "2" at bounding box center [575, 393] width 13 height 13
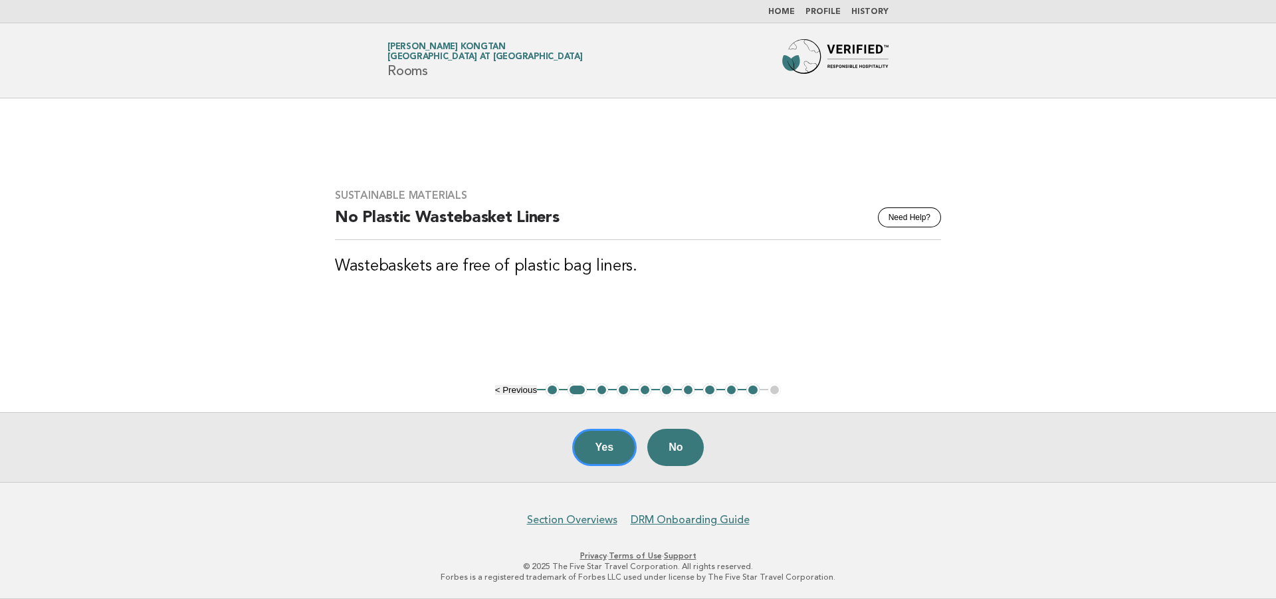
click at [605, 390] on button "3" at bounding box center [602, 390] width 13 height 13
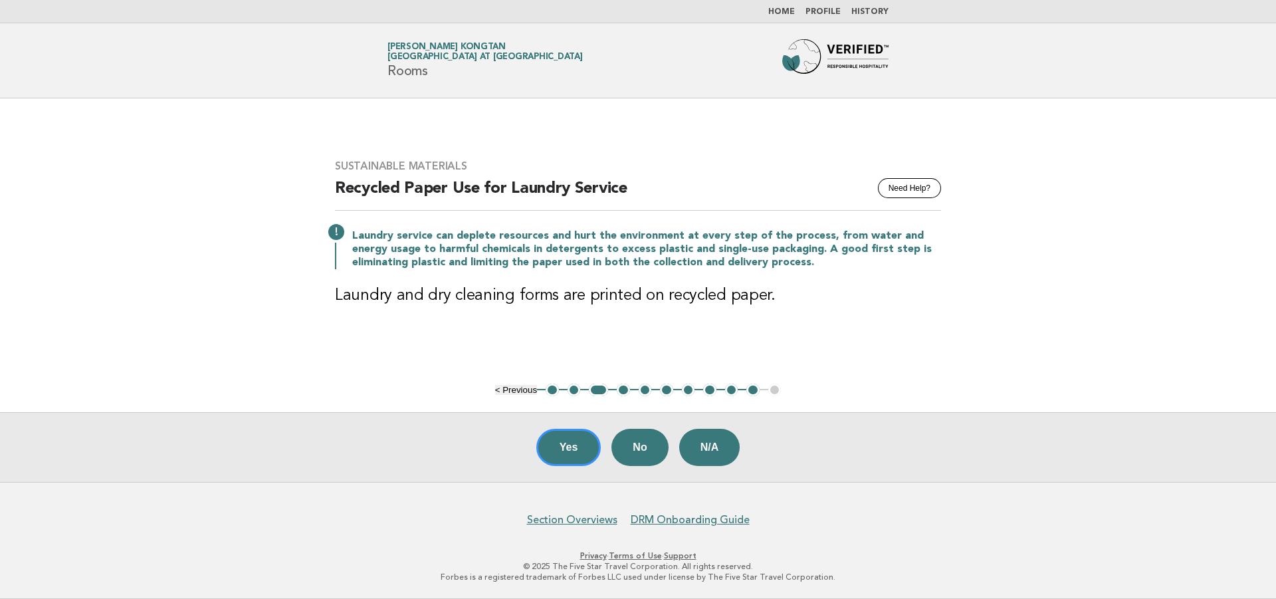
click at [625, 394] on button "4" at bounding box center [623, 390] width 13 height 13
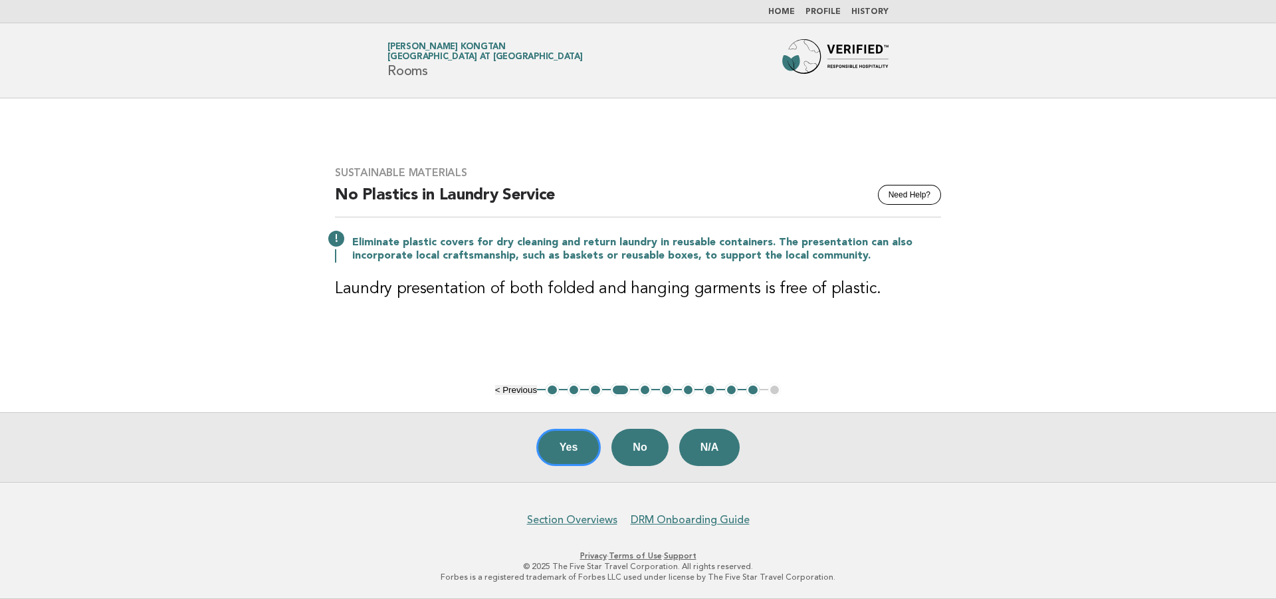
click at [642, 393] on button "5" at bounding box center [645, 390] width 13 height 13
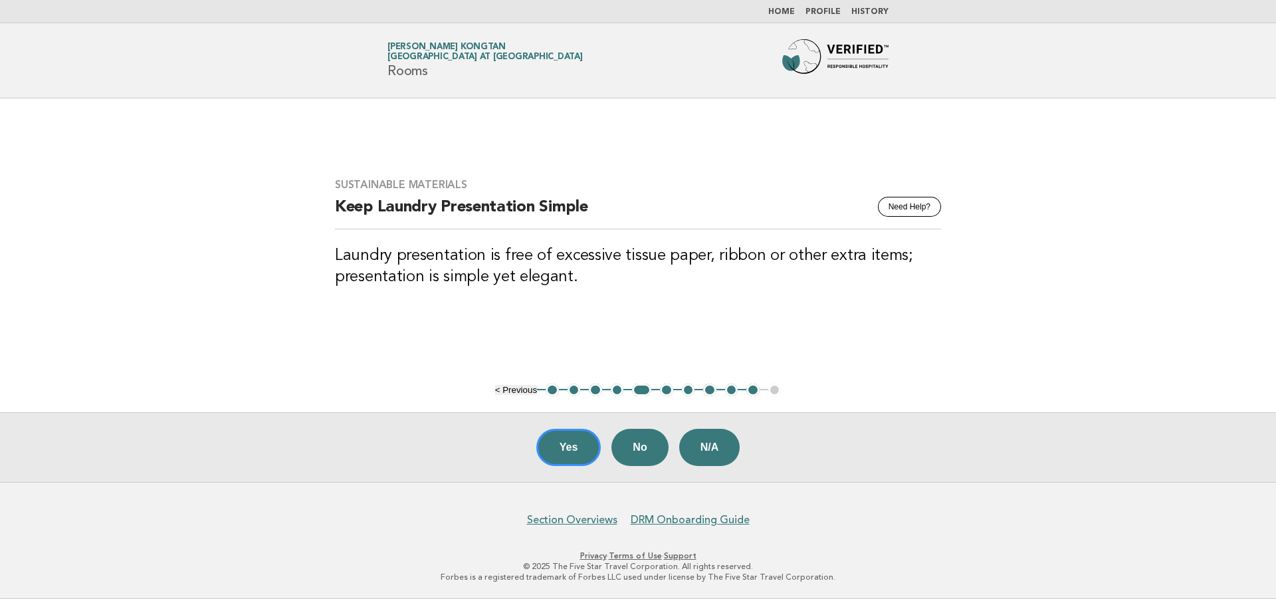
click at [668, 393] on button "6" at bounding box center [666, 390] width 13 height 13
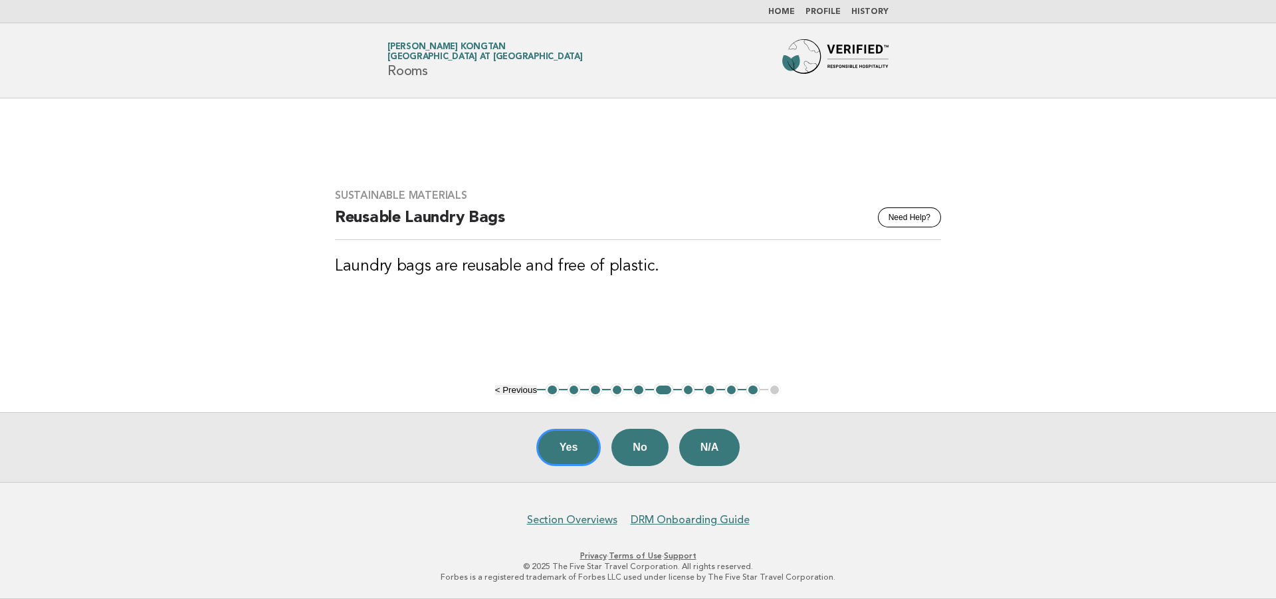
click at [687, 390] on button "7" at bounding box center [688, 390] width 13 height 13
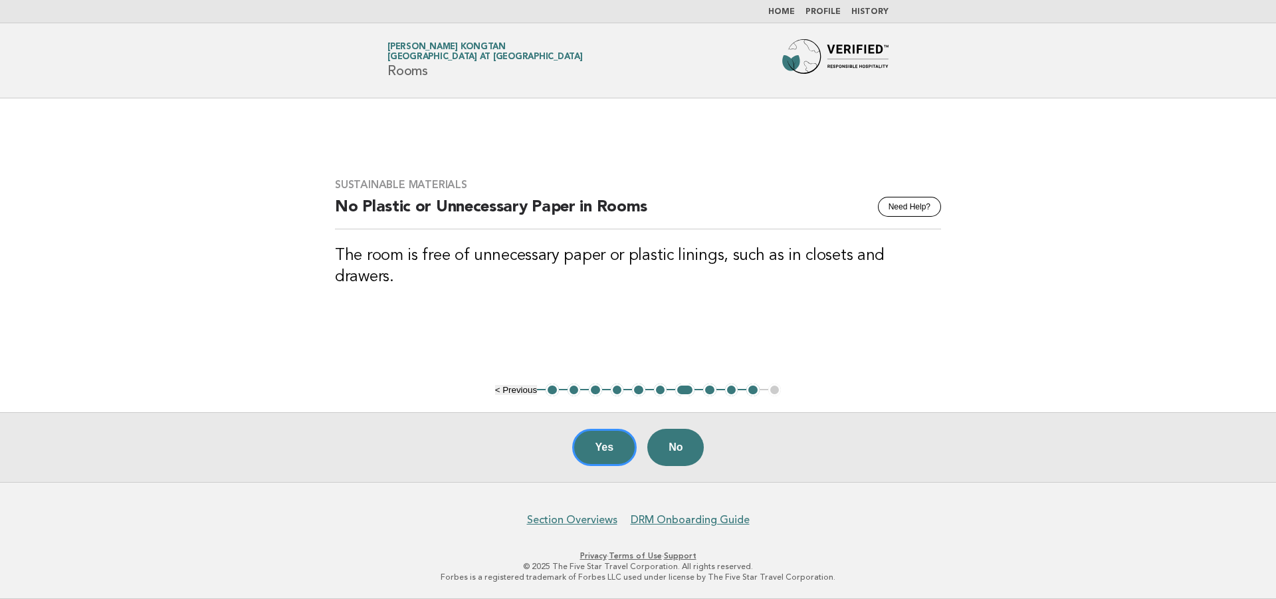
click at [707, 391] on button "8" at bounding box center [709, 390] width 13 height 13
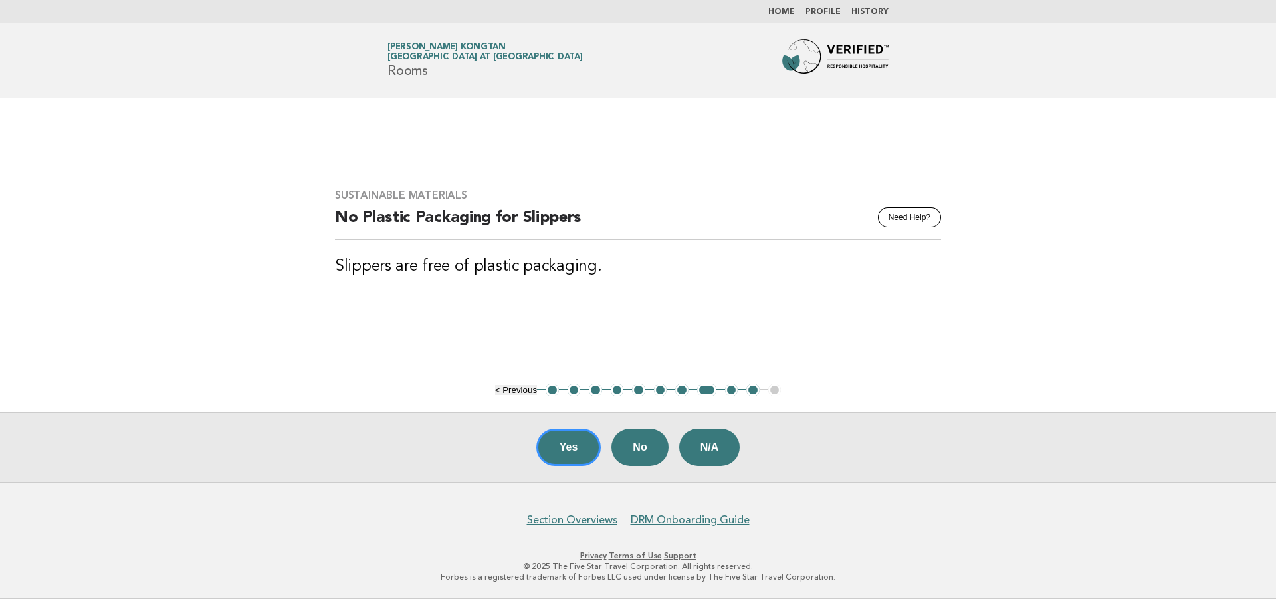
click at [735, 394] on button "9" at bounding box center [731, 390] width 13 height 13
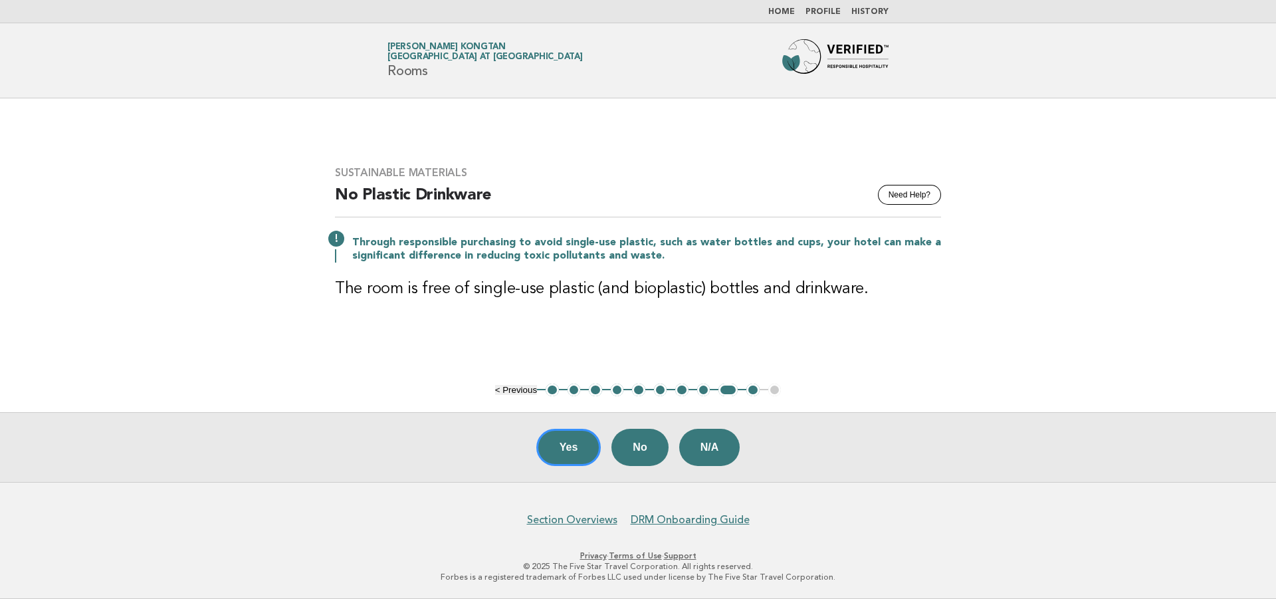
click at [770, 394] on ul "< Previous 1 2 3 4 5 6 7 8 9 10 11" at bounding box center [638, 390] width 286 height 13
click at [758, 390] on button "10" at bounding box center [752, 390] width 13 height 13
click at [780, 12] on link "Home" at bounding box center [781, 12] width 27 height 8
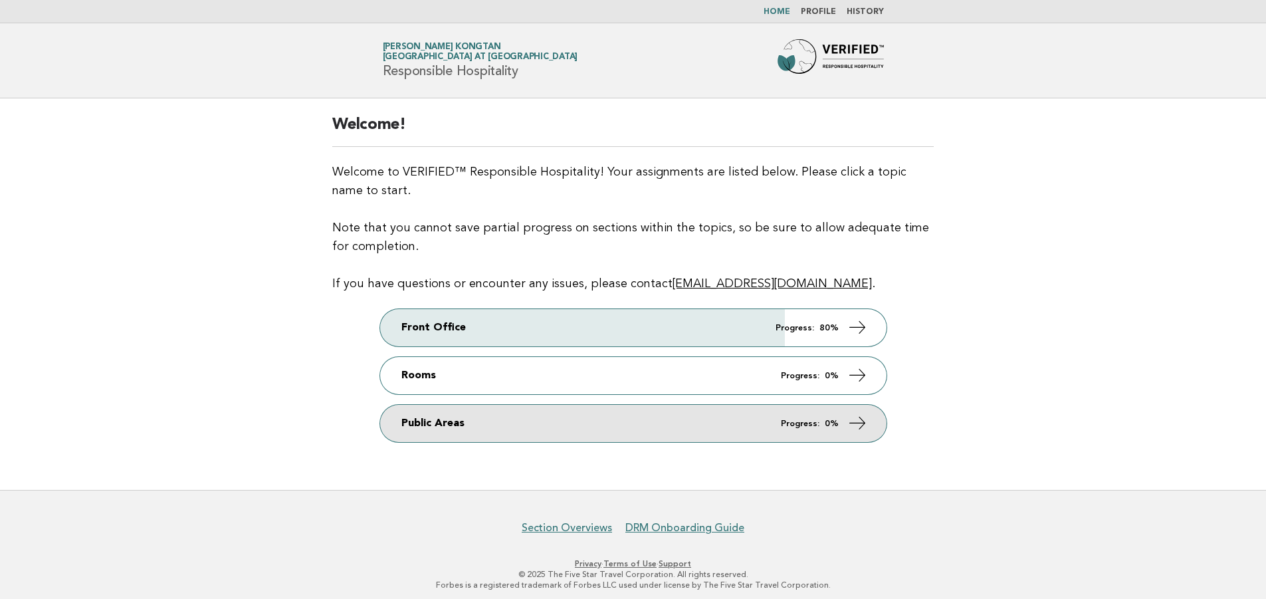
click at [861, 420] on icon at bounding box center [856, 422] width 19 height 19
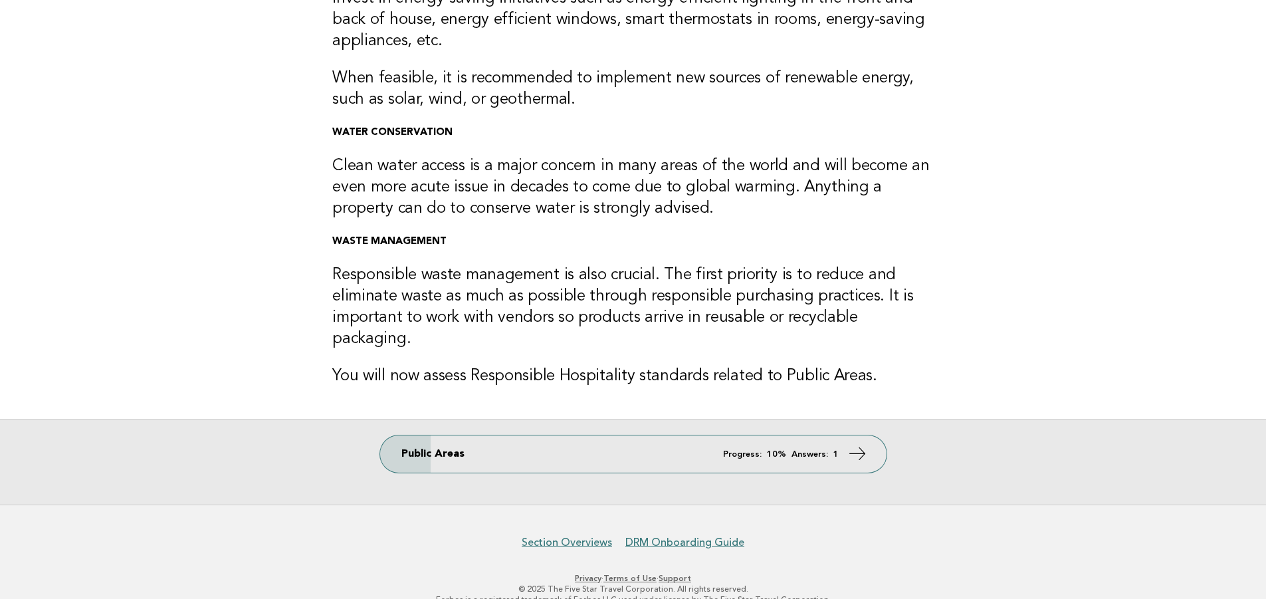
scroll to position [215, 0]
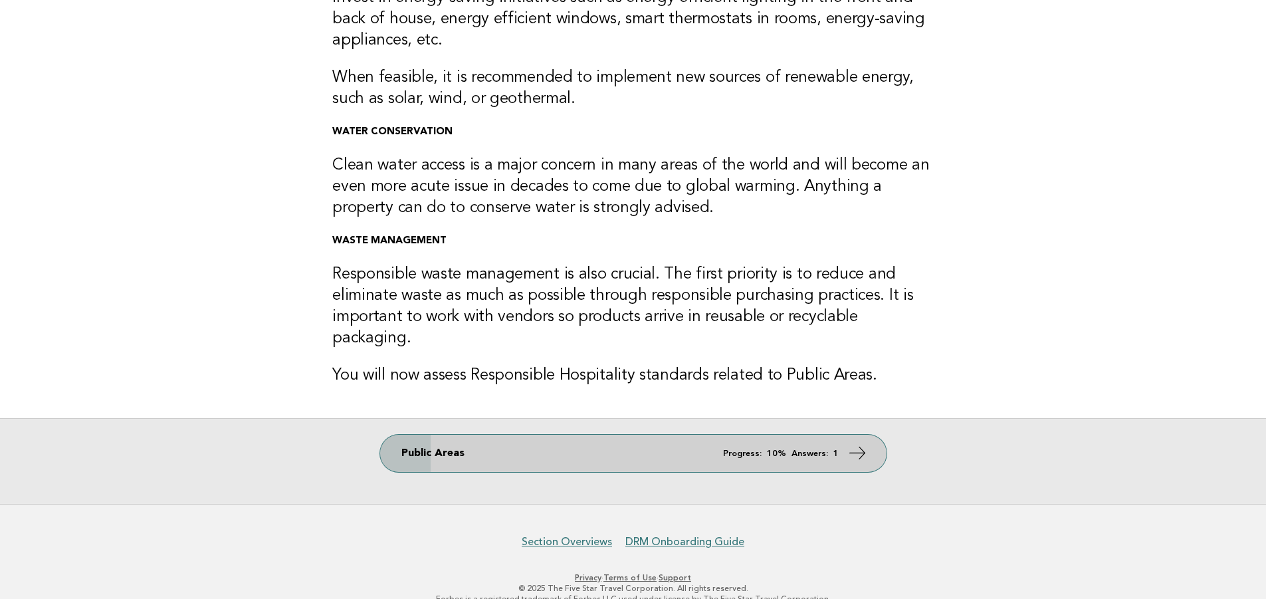
click at [860, 443] on icon at bounding box center [856, 452] width 19 height 19
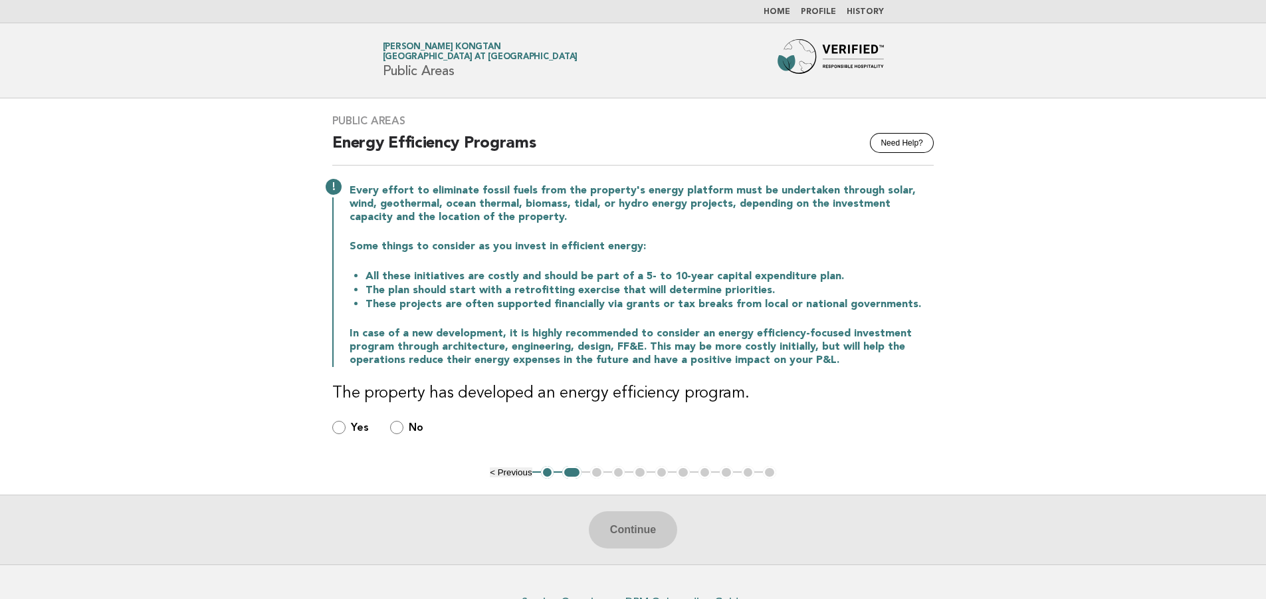
click at [577, 471] on button "2" at bounding box center [571, 472] width 19 height 13
click at [598, 471] on ul "< Previous 1 2 3 4 5 6 7 8 9 10 11" at bounding box center [633, 472] width 286 height 13
click at [663, 473] on ul "< Previous 1 2 3 4 5 6 7 8 9 10 11" at bounding box center [633, 472] width 286 height 13
click at [637, 471] on ul "< Previous 1 2 3 4 5 6 7 8 9 10 11" at bounding box center [633, 472] width 286 height 13
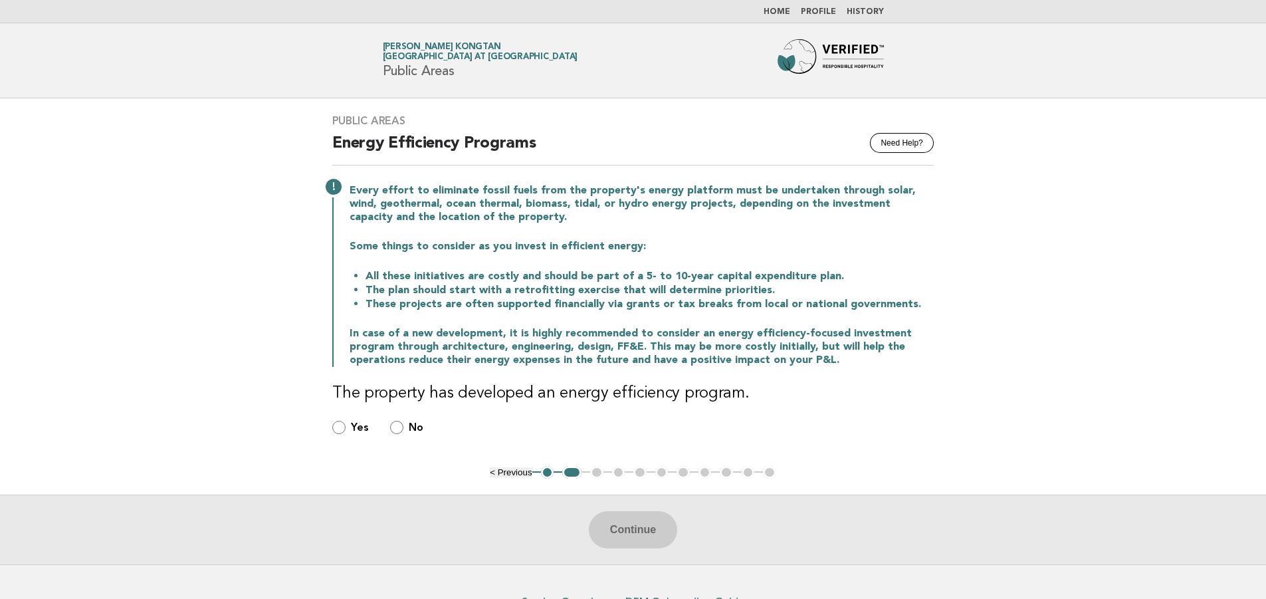
click at [621, 475] on ul "< Previous 1 2 3 4 5 6 7 8 9 10 11" at bounding box center [633, 472] width 286 height 13
click at [643, 472] on ul "< Previous 1 2 3 4 5 6 7 8 9 10 11" at bounding box center [633, 472] width 286 height 13
click at [642, 474] on ul "< Previous 1 2 3 4 5 6 7 8 9 10 11" at bounding box center [633, 472] width 286 height 13
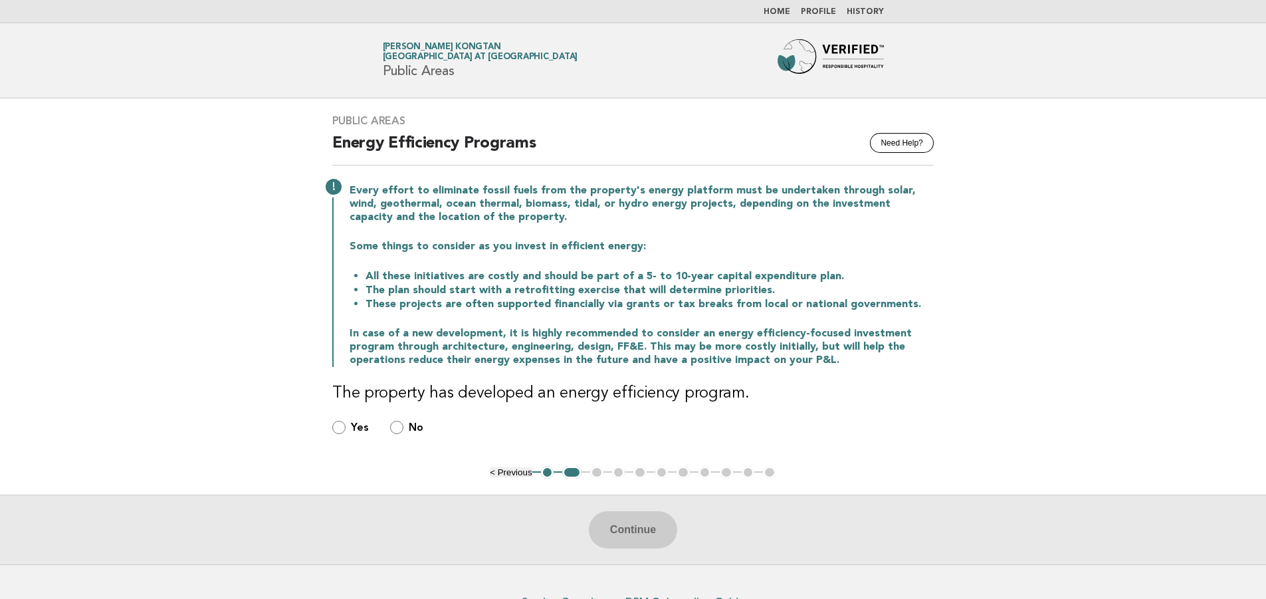
click at [642, 473] on ul "< Previous 1 2 3 4 5 6 7 8 9 10 11" at bounding box center [633, 472] width 286 height 13
click at [640, 466] on ul "< Previous 1 2 3 4 5 6 7 8 9 10 11" at bounding box center [633, 472] width 286 height 13
click at [638, 466] on ul "< Previous 1 2 3 4 5 6 7 8 9 10 11" at bounding box center [633, 472] width 286 height 13
click at [783, 8] on link "Home" at bounding box center [777, 12] width 27 height 8
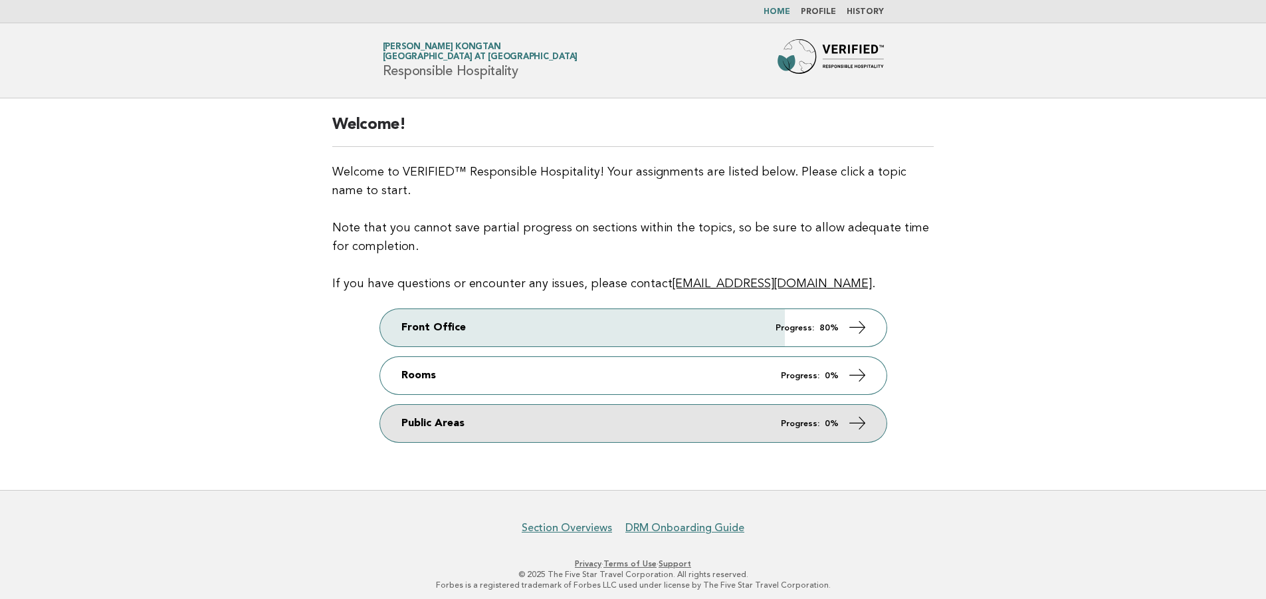
click at [862, 426] on icon at bounding box center [856, 422] width 19 height 19
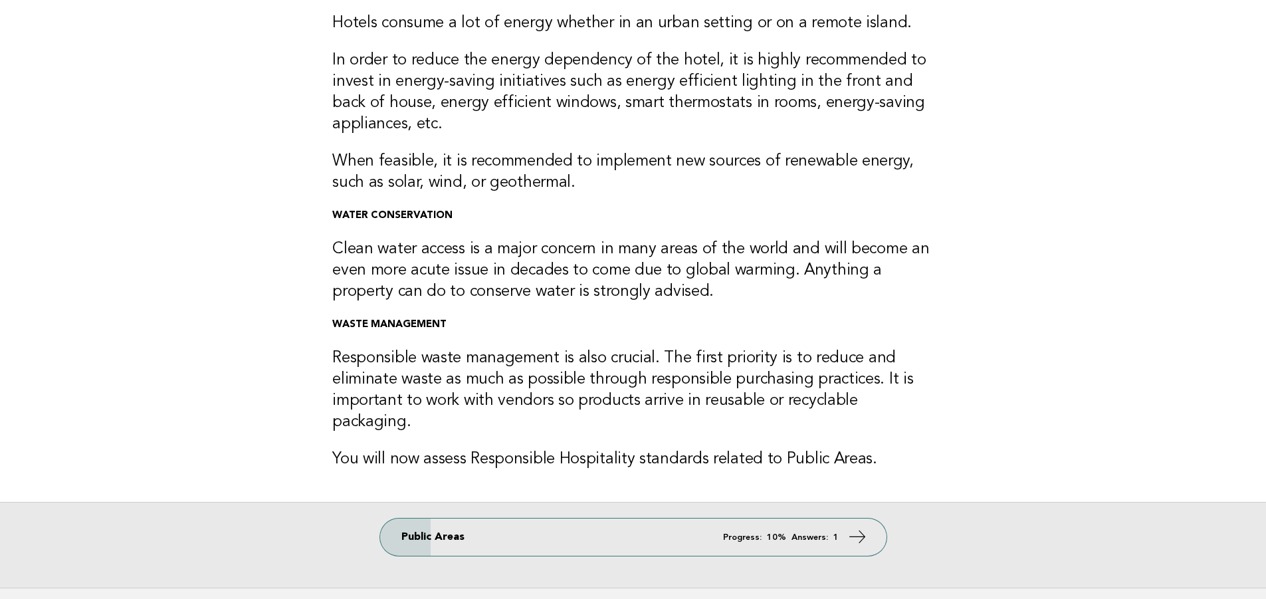
scroll to position [215, 0]
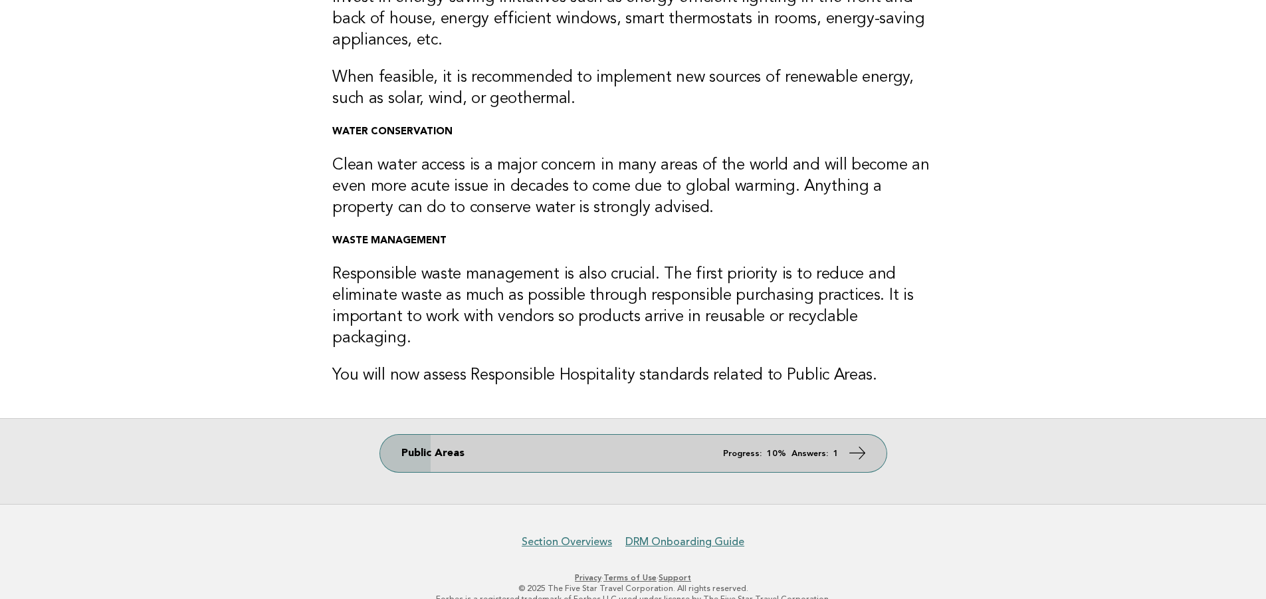
click at [858, 443] on icon at bounding box center [856, 452] width 19 height 19
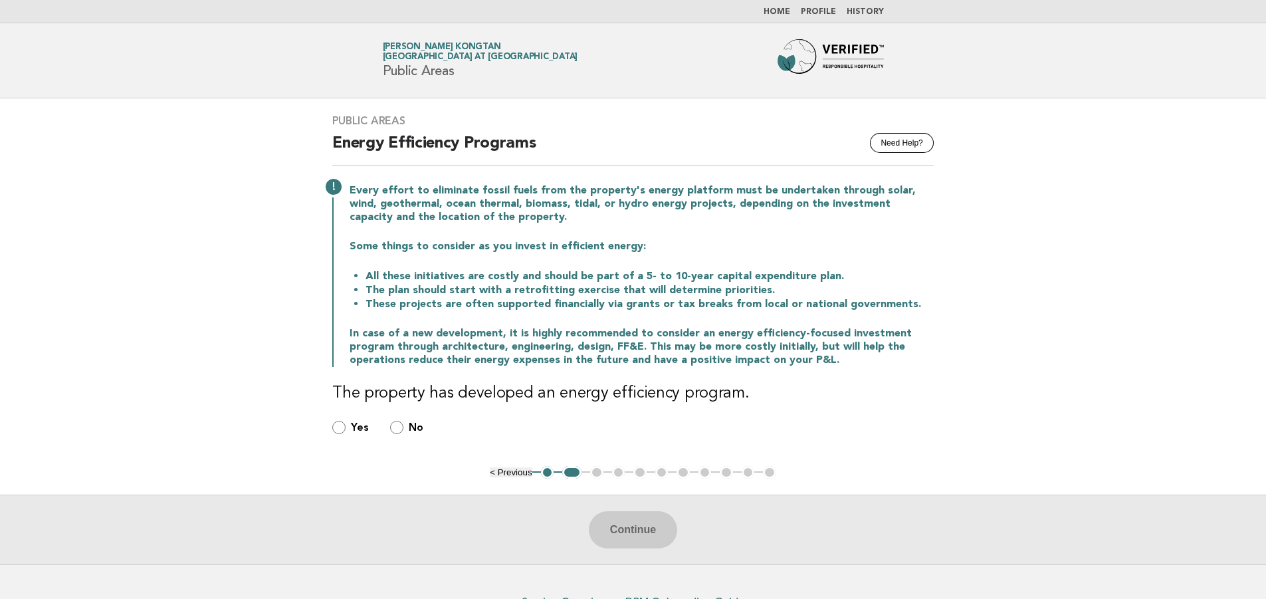
click at [594, 471] on ul "< Previous 1 2 3 4 5 6 7 8 9 10 11" at bounding box center [633, 472] width 286 height 13
click at [619, 535] on div "Continue" at bounding box center [633, 530] width 1266 height 70
click at [629, 536] on div "Continue" at bounding box center [633, 530] width 1266 height 70
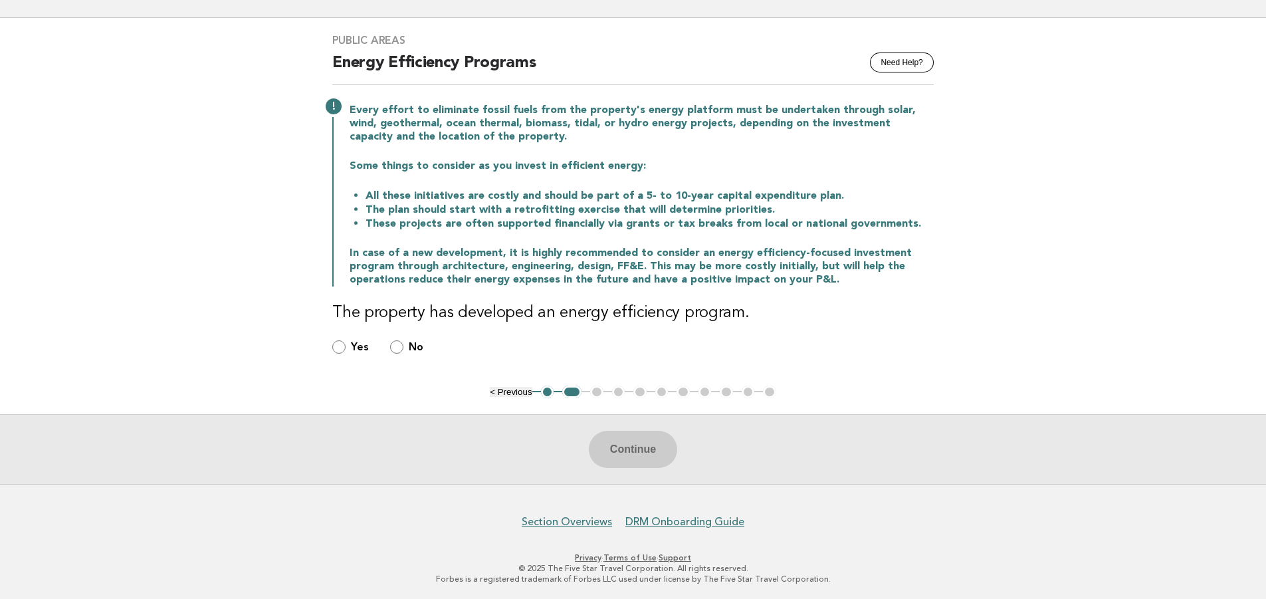
scroll to position [81, 0]
click at [623, 392] on ul "< Previous 1 2 3 4 5 6 7 8 9 10 11" at bounding box center [633, 391] width 286 height 13
click at [619, 391] on ul "< Previous 1 2 3 4 5 6 7 8 9 10 11" at bounding box center [633, 391] width 286 height 13
click at [617, 391] on ul "< Previous 1 2 3 4 5 6 7 8 9 10 11" at bounding box center [633, 391] width 286 height 13
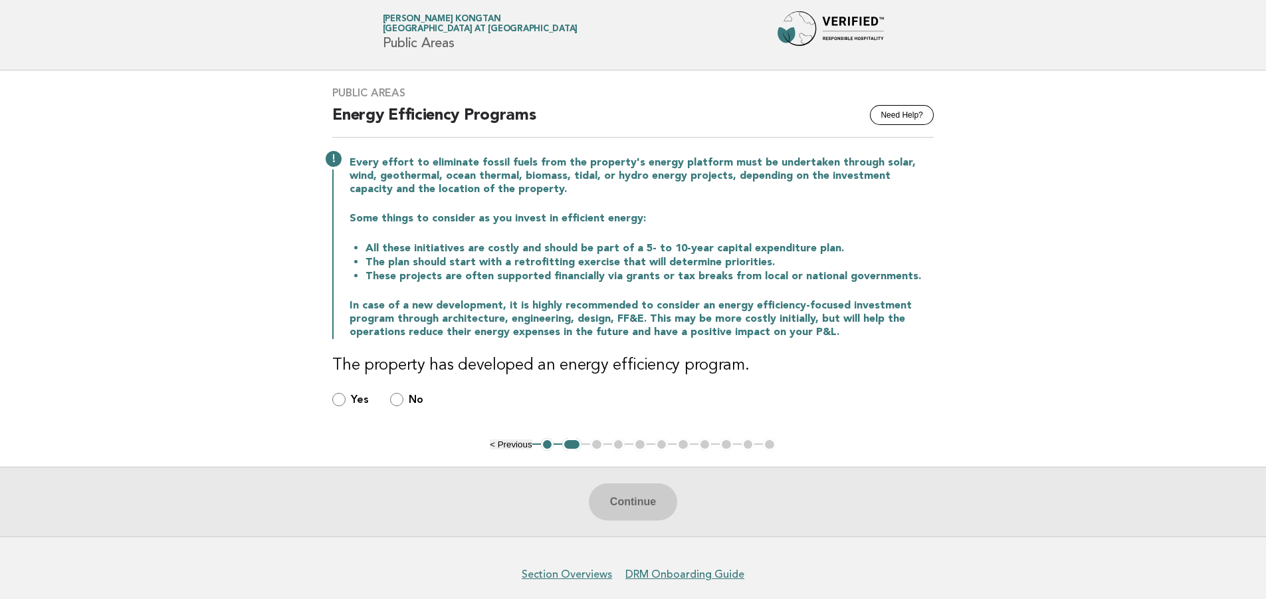
scroll to position [0, 0]
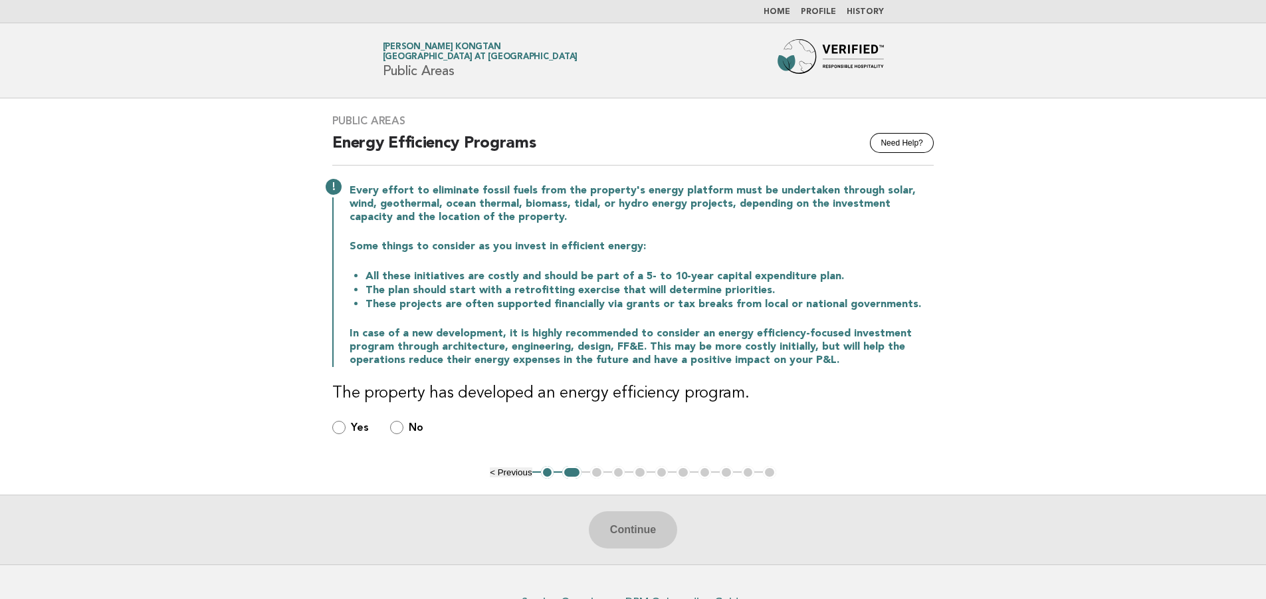
click at [785, 14] on link "Home" at bounding box center [777, 12] width 27 height 8
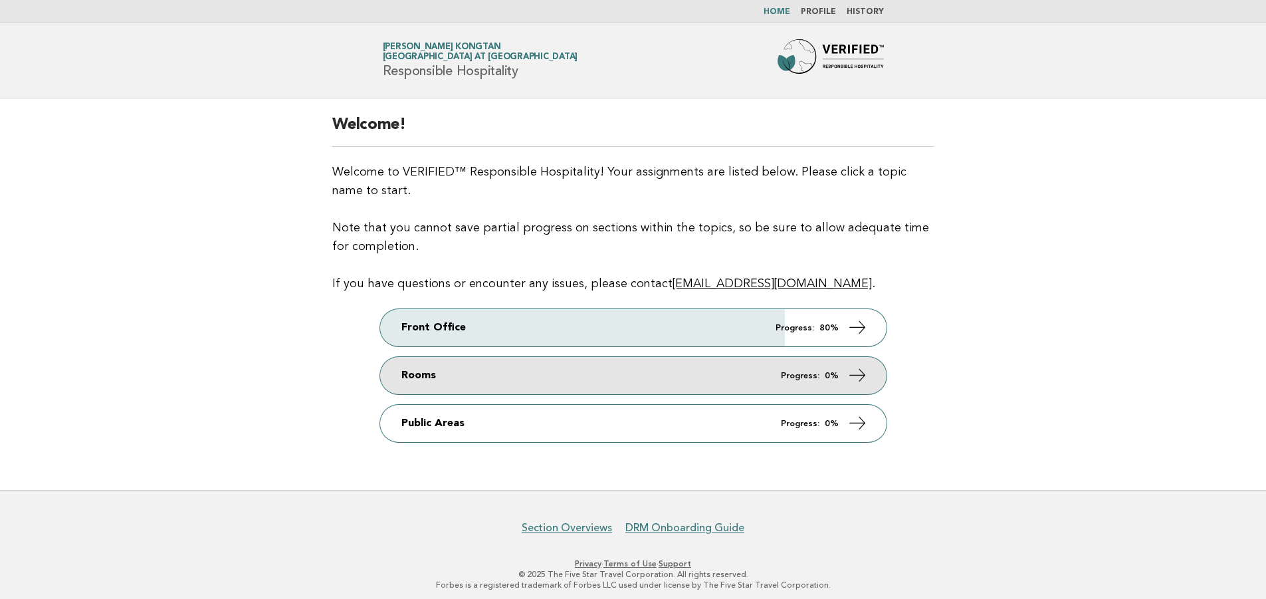
click at [859, 370] on icon at bounding box center [856, 375] width 19 height 19
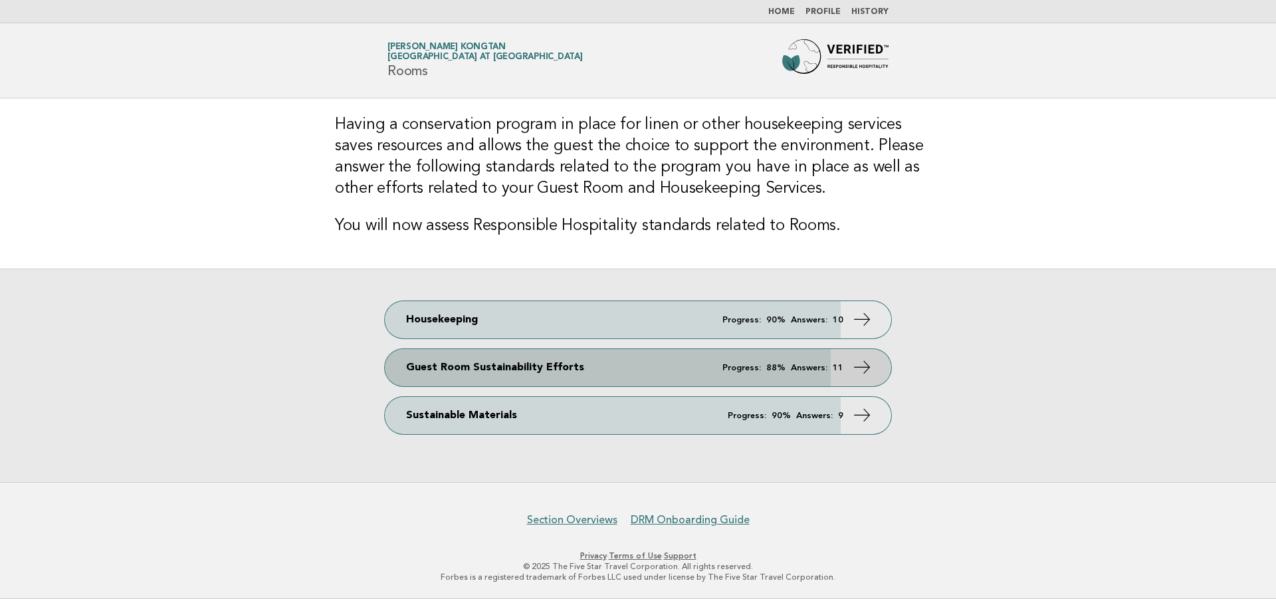
click at [861, 371] on icon at bounding box center [862, 367] width 19 height 19
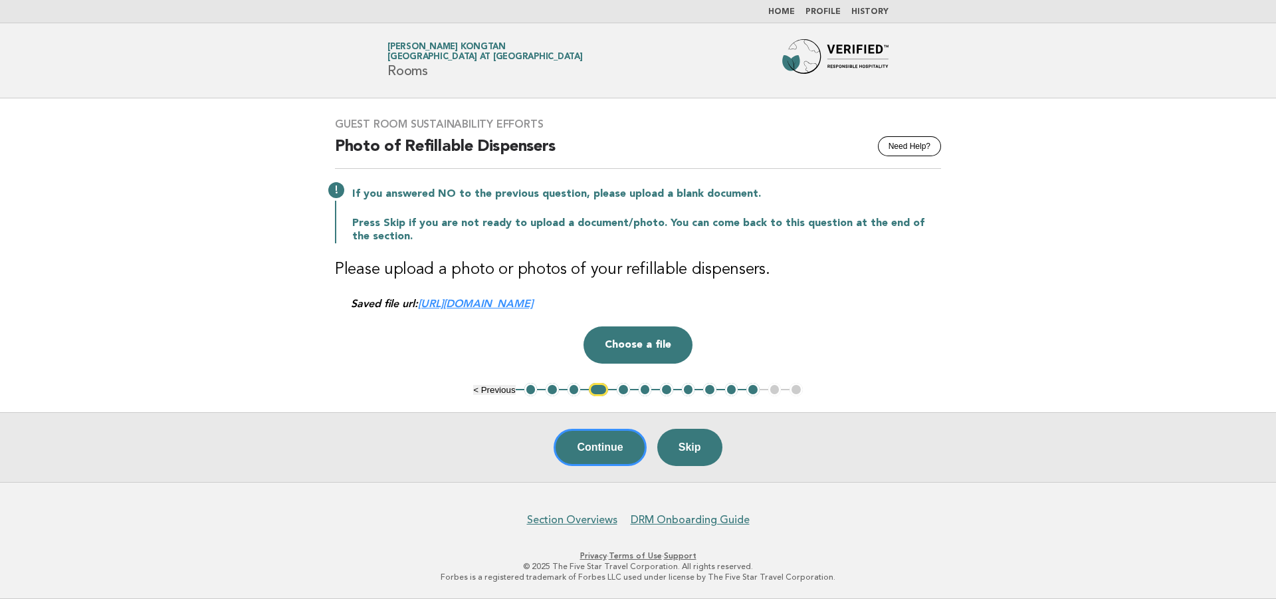
click at [532, 387] on button "1" at bounding box center [530, 389] width 13 height 13
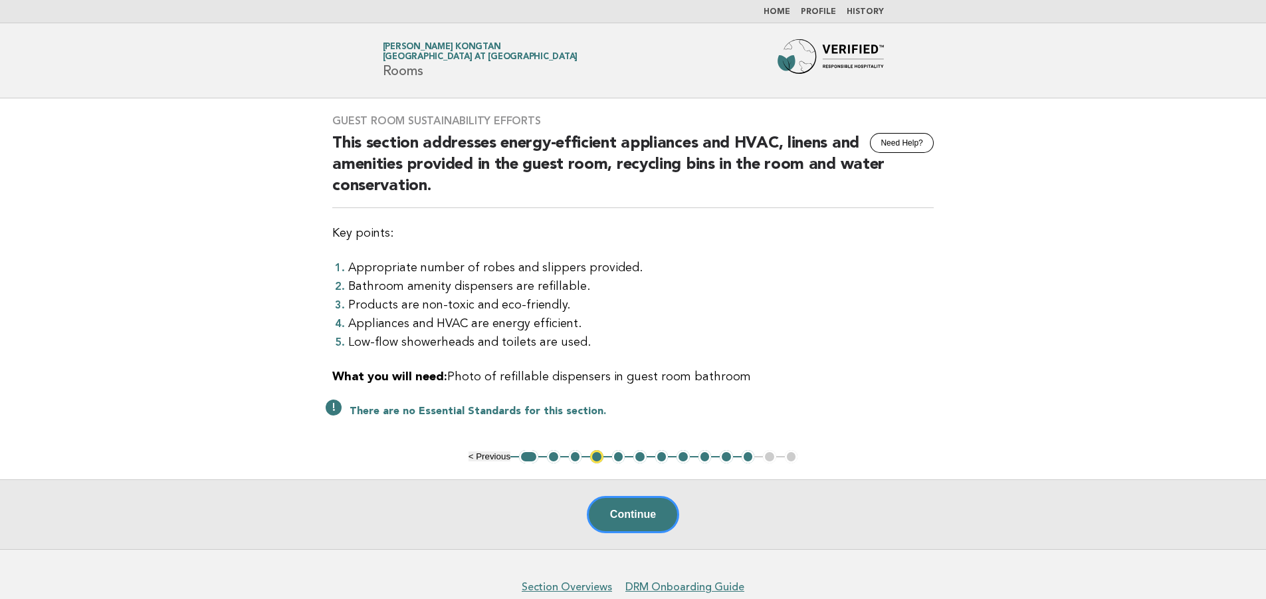
click at [553, 456] on button "2" at bounding box center [553, 456] width 13 height 13
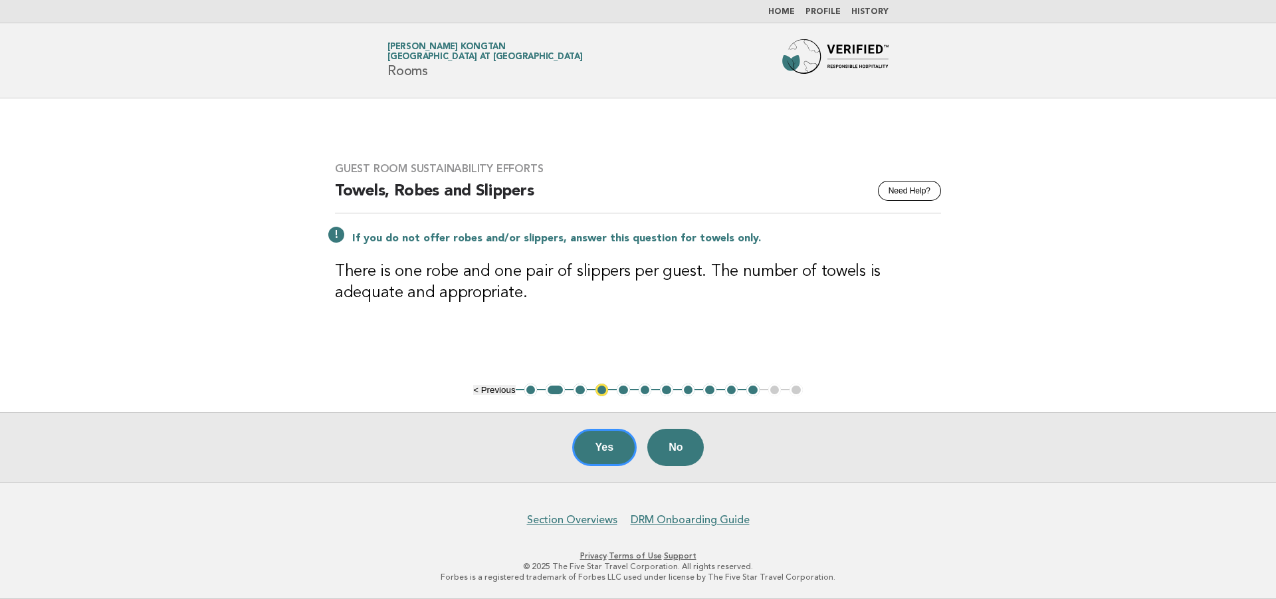
click at [596, 390] on li "4" at bounding box center [602, 390] width 13 height 13
click at [575, 390] on button "3" at bounding box center [580, 390] width 13 height 13
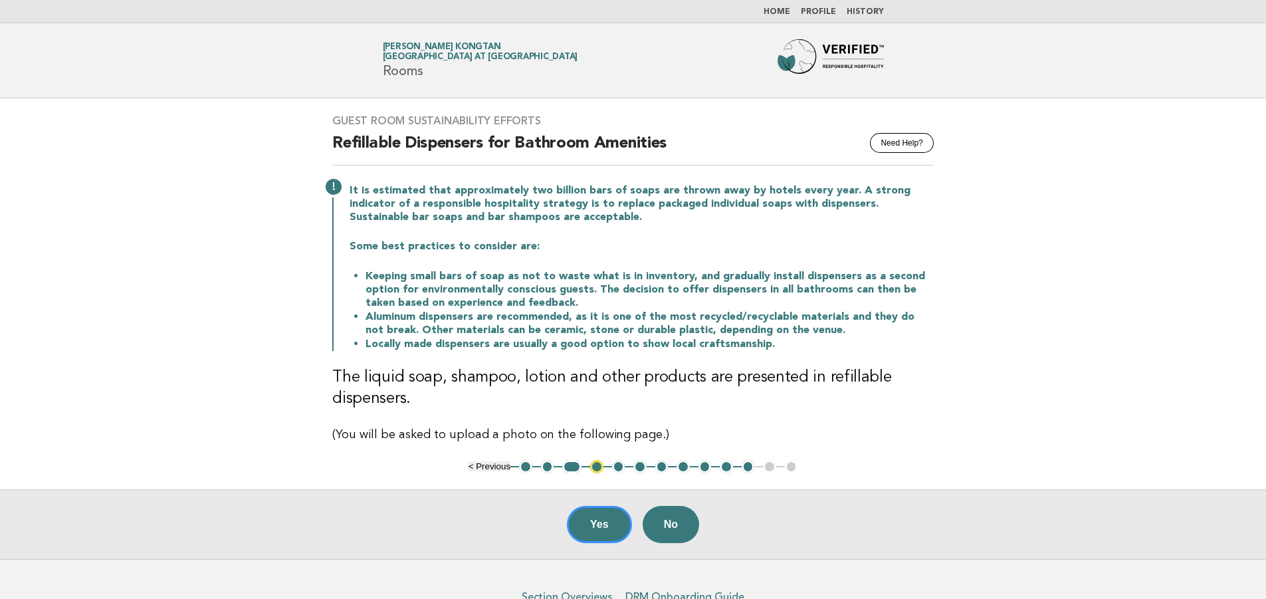
click at [599, 467] on button "4" at bounding box center [596, 466] width 13 height 13
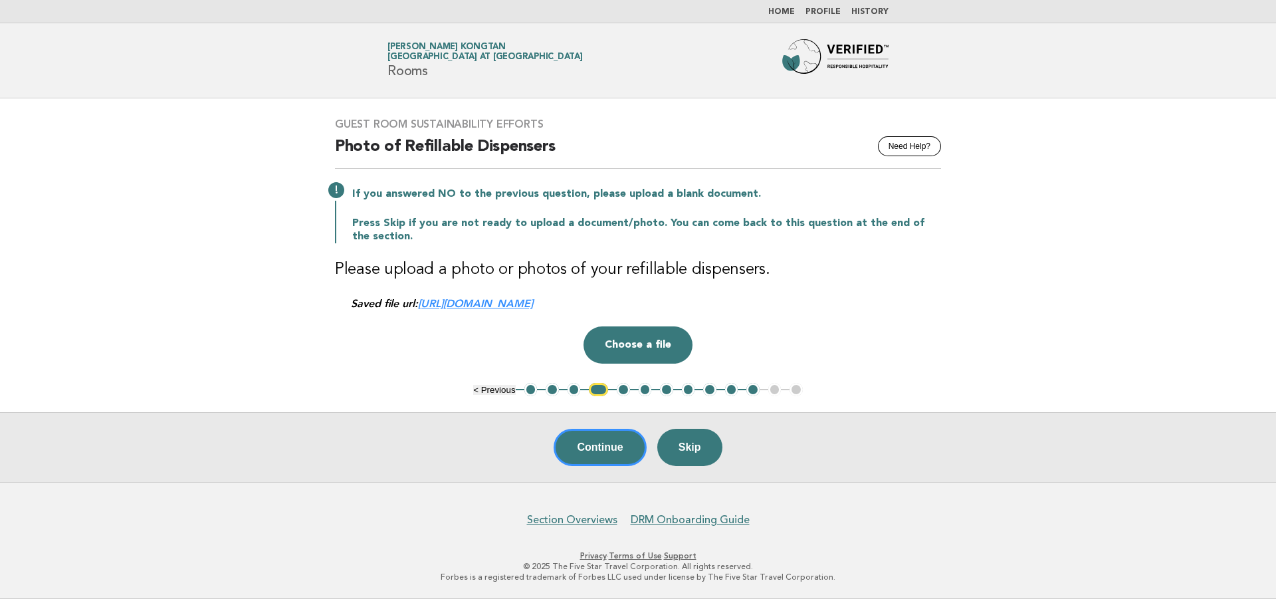
click at [627, 387] on button "5" at bounding box center [623, 389] width 13 height 13
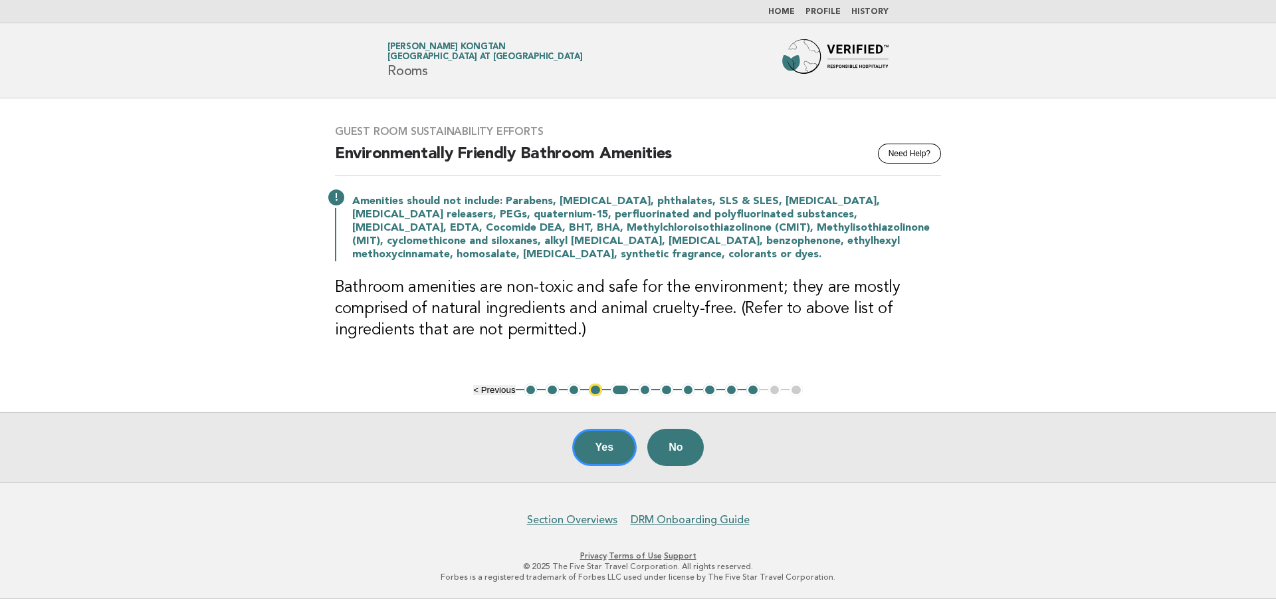
click at [627, 392] on button "5" at bounding box center [620, 390] width 19 height 13
click at [644, 389] on button "6" at bounding box center [645, 390] width 13 height 13
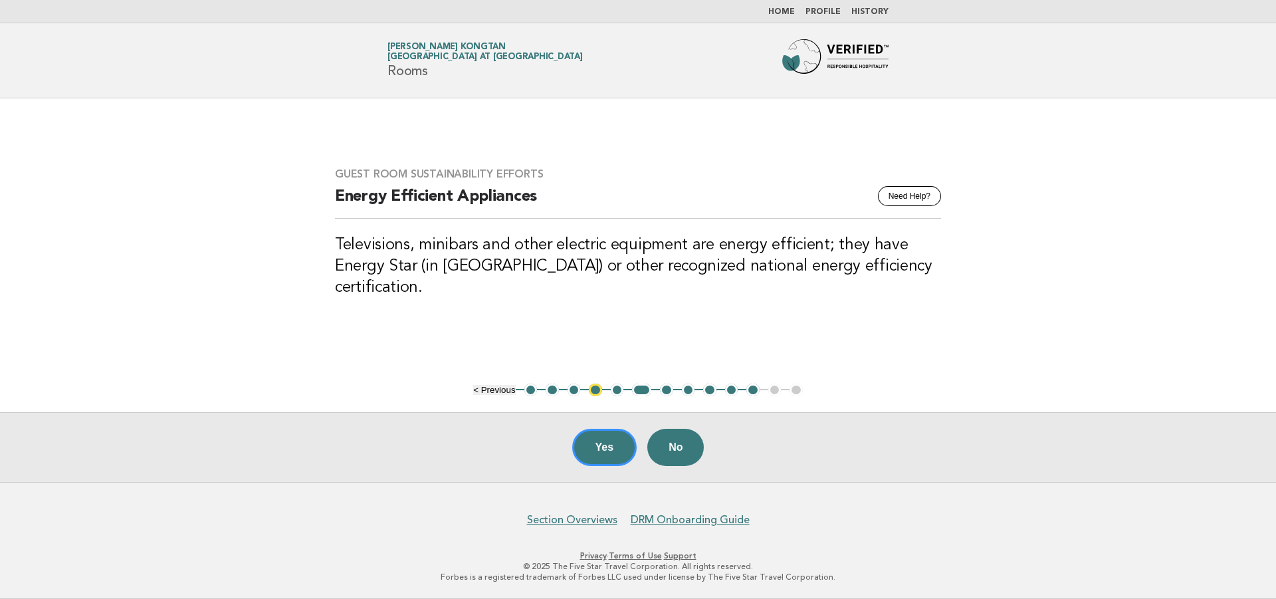
click at [661, 390] on button "7" at bounding box center [666, 390] width 13 height 13
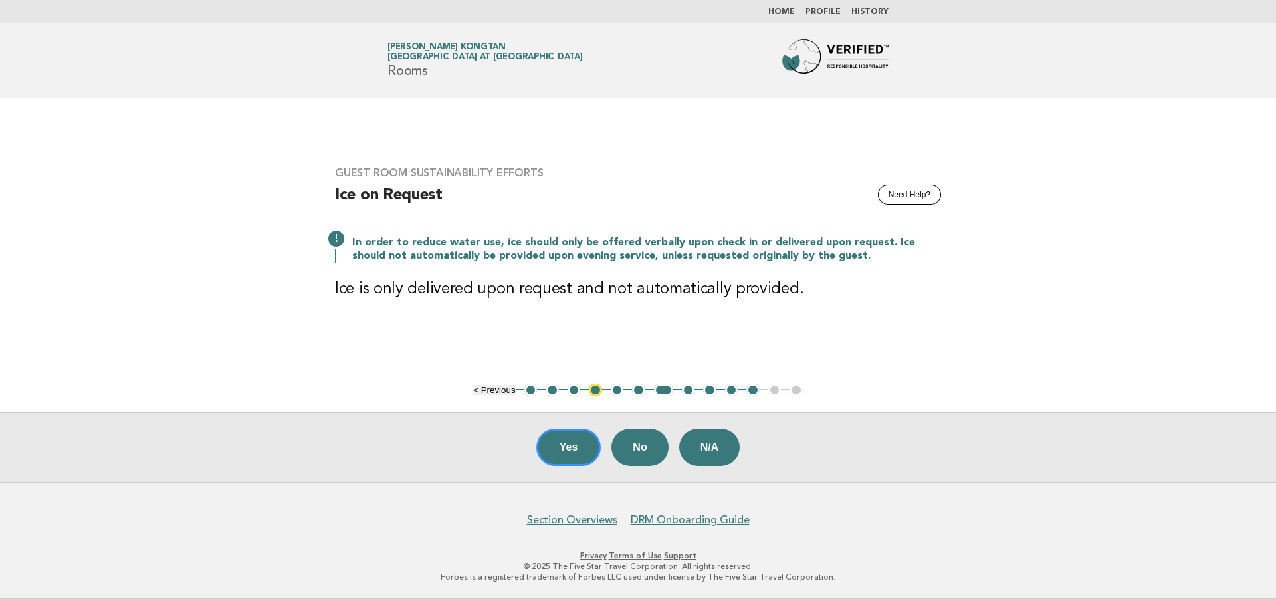
click at [666, 392] on button "7" at bounding box center [663, 390] width 19 height 13
click at [686, 390] on button "8" at bounding box center [688, 390] width 13 height 13
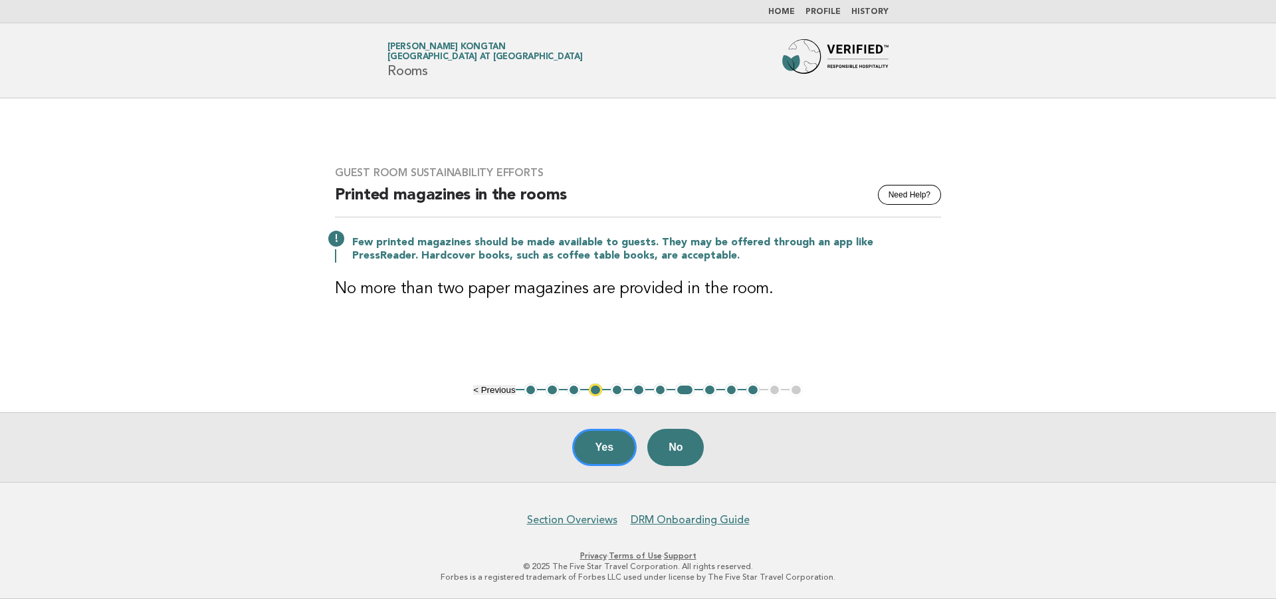
click at [703, 388] on button "9" at bounding box center [709, 390] width 13 height 13
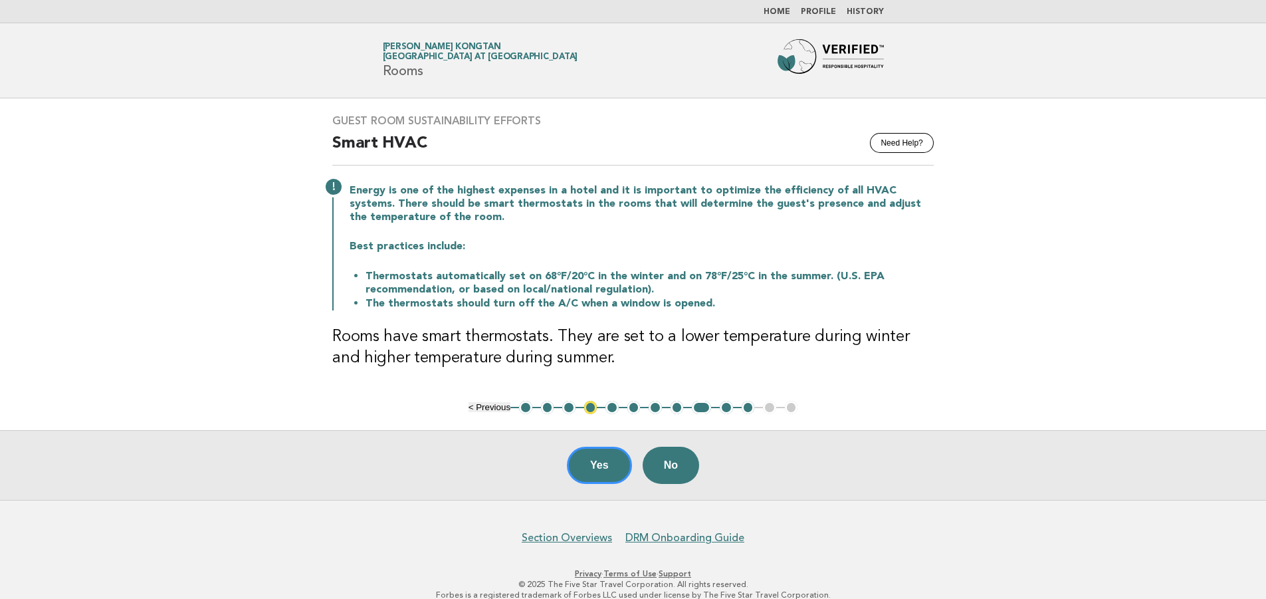
click at [728, 409] on button "10" at bounding box center [726, 407] width 13 height 13
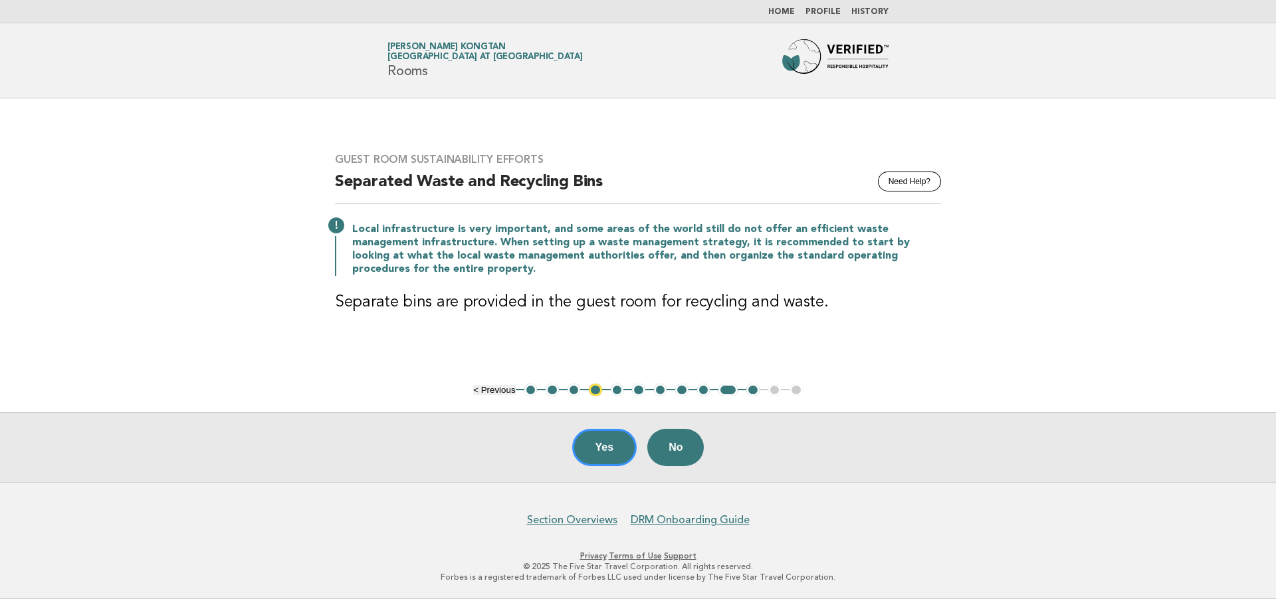
click at [746, 390] on li "11" at bounding box center [752, 390] width 13 height 13
click at [748, 390] on button "11" at bounding box center [752, 390] width 13 height 13
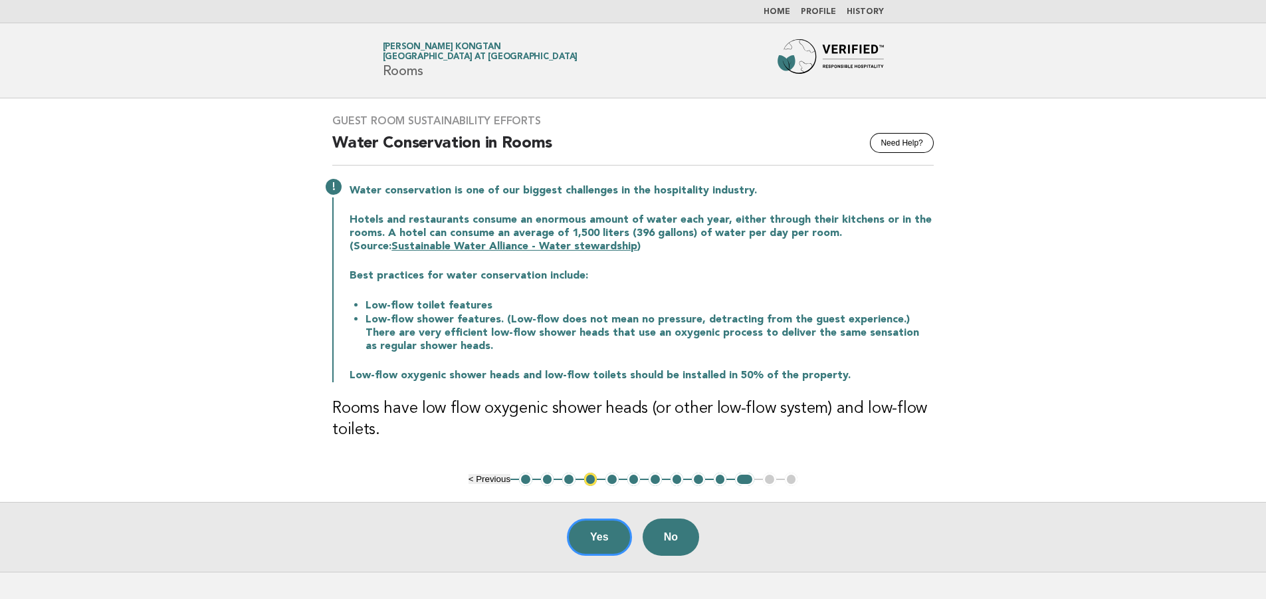
click at [769, 475] on ul "< Previous 1 2 3 4 5 6 7 8 9 10 11 12 13" at bounding box center [634, 479] width 330 height 13
click at [774, 476] on ul "< Previous 1 2 3 4 5 6 7 8 9 10 11 12 13" at bounding box center [634, 479] width 330 height 13
click at [768, 483] on ul "< Previous 1 2 3 4 5 6 7 8 9 10 11 12 13" at bounding box center [634, 479] width 330 height 13
click at [768, 481] on ul "< Previous 1 2 3 4 5 6 7 8 9 10 11 12 13" at bounding box center [634, 479] width 330 height 13
click at [791, 479] on ul "< Previous 1 2 3 4 5 6 7 8 9 10 11 12 13" at bounding box center [634, 479] width 330 height 13
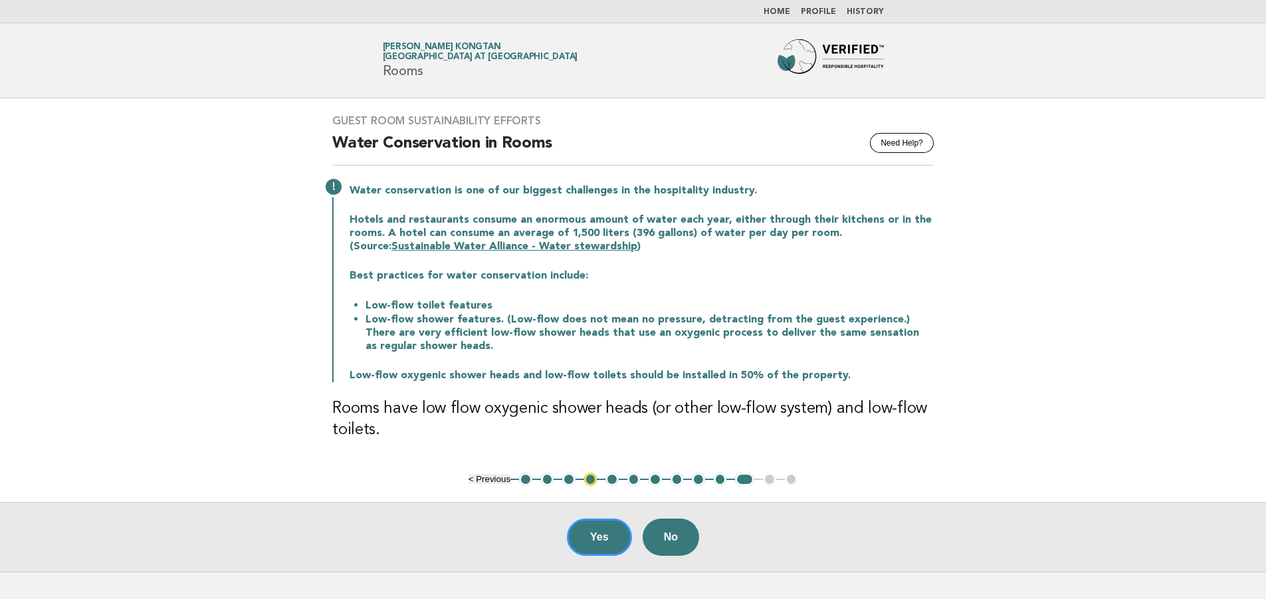
click at [782, 13] on link "Home" at bounding box center [777, 12] width 27 height 8
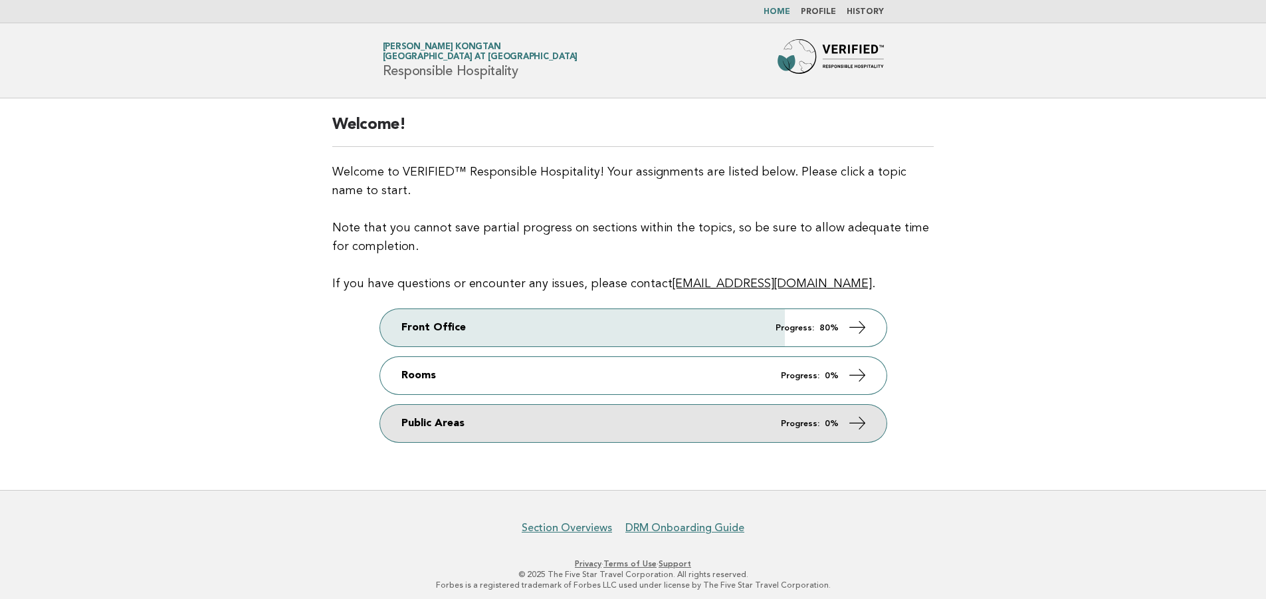
click at [860, 424] on icon at bounding box center [856, 422] width 19 height 19
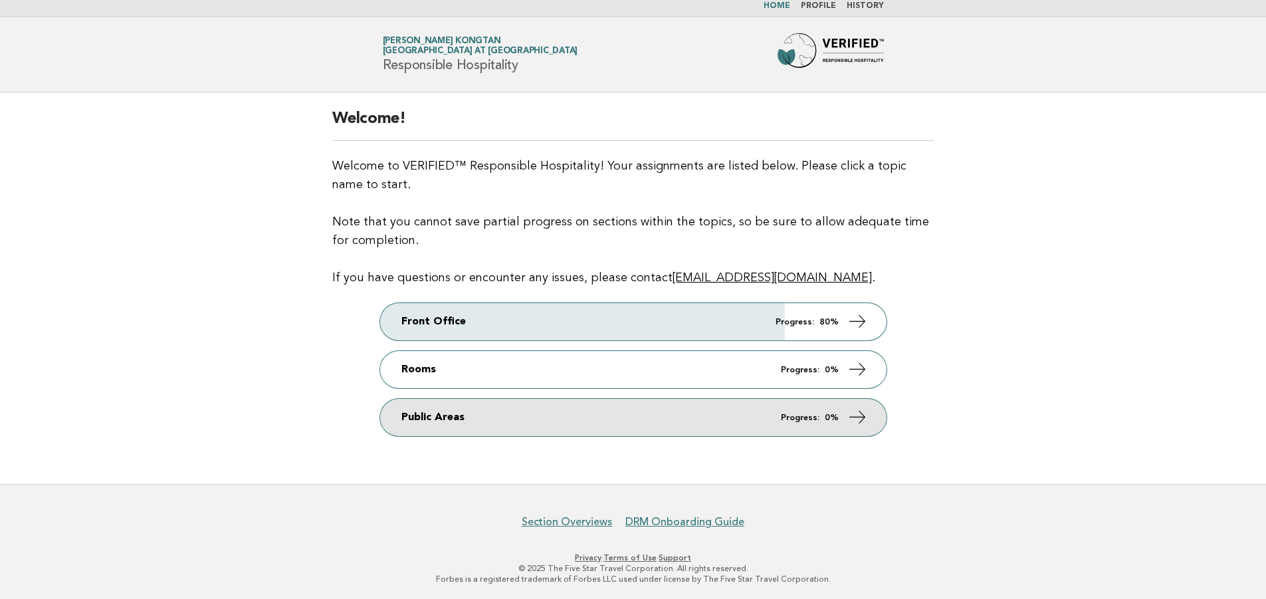
scroll to position [7, 0]
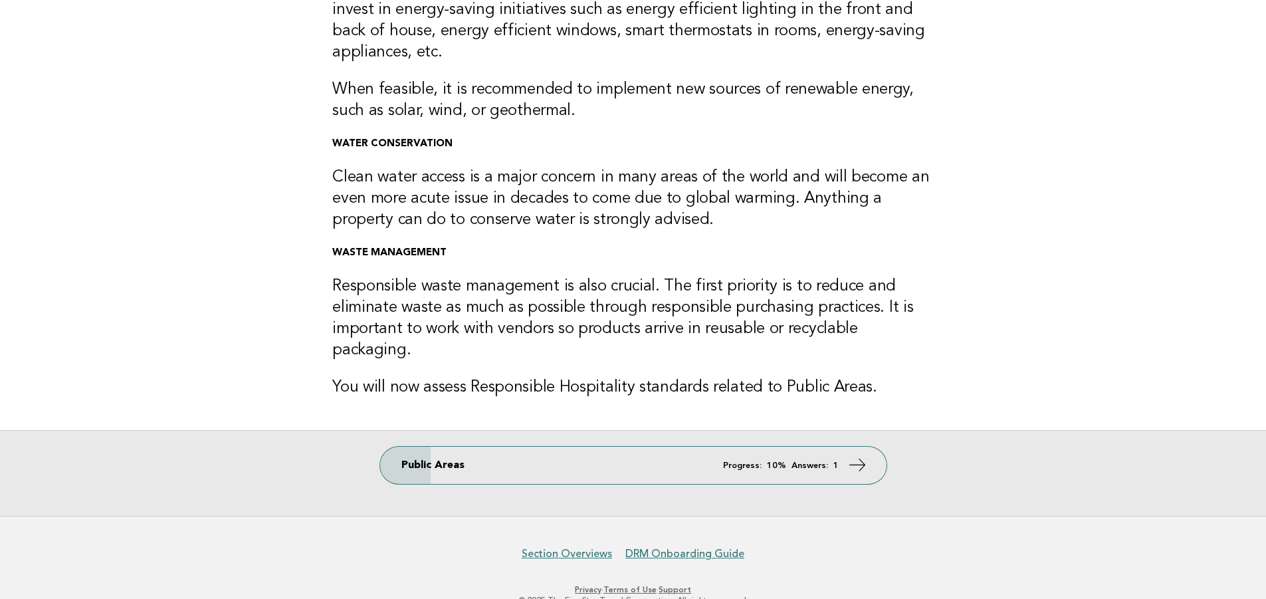
scroll to position [215, 0]
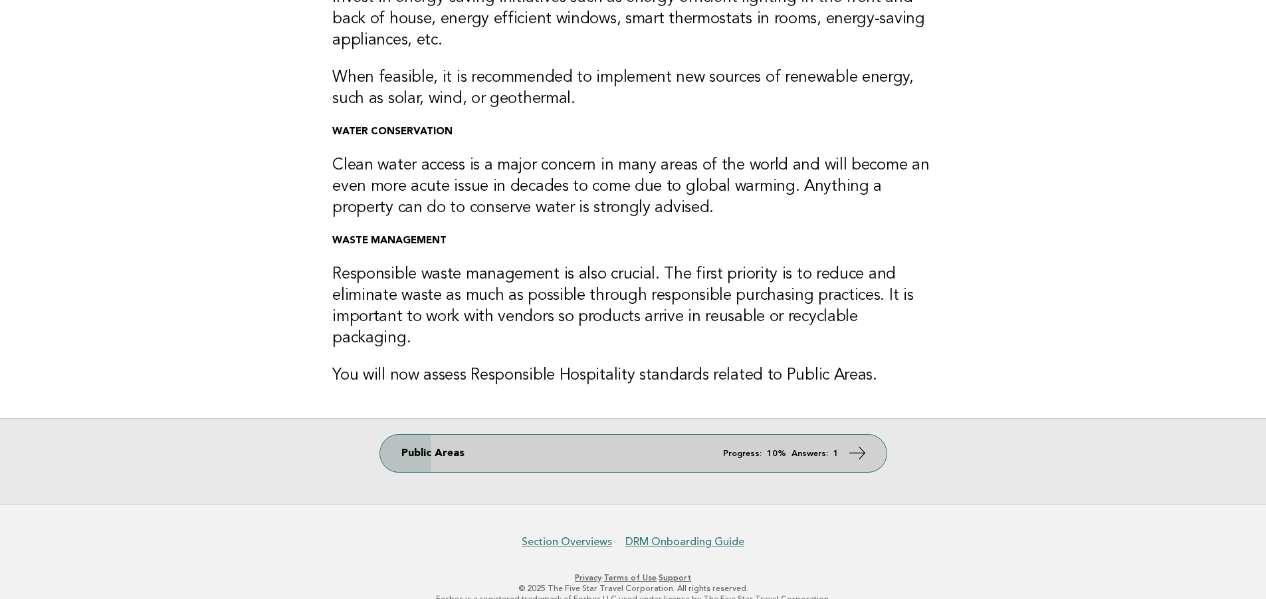
click at [860, 443] on icon at bounding box center [856, 452] width 19 height 19
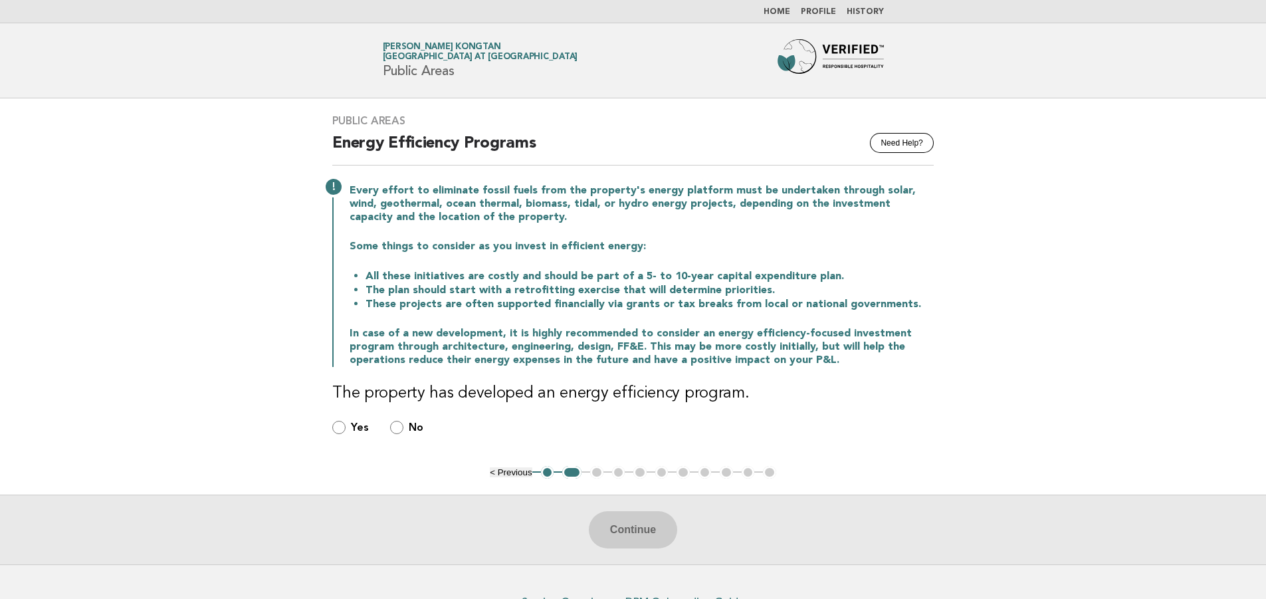
click at [601, 473] on ul "< Previous 1 2 3 4 5 6 7 8 9 10 11" at bounding box center [633, 472] width 286 height 13
click at [598, 471] on ul "< Previous 1 2 3 4 5 6 7 8 9 10 11" at bounding box center [633, 472] width 286 height 13
click at [566, 415] on div "Public Areas Need Help? Energy Efficiency Programs Every effort to eliminate fo…" at bounding box center [632, 282] width 633 height 368
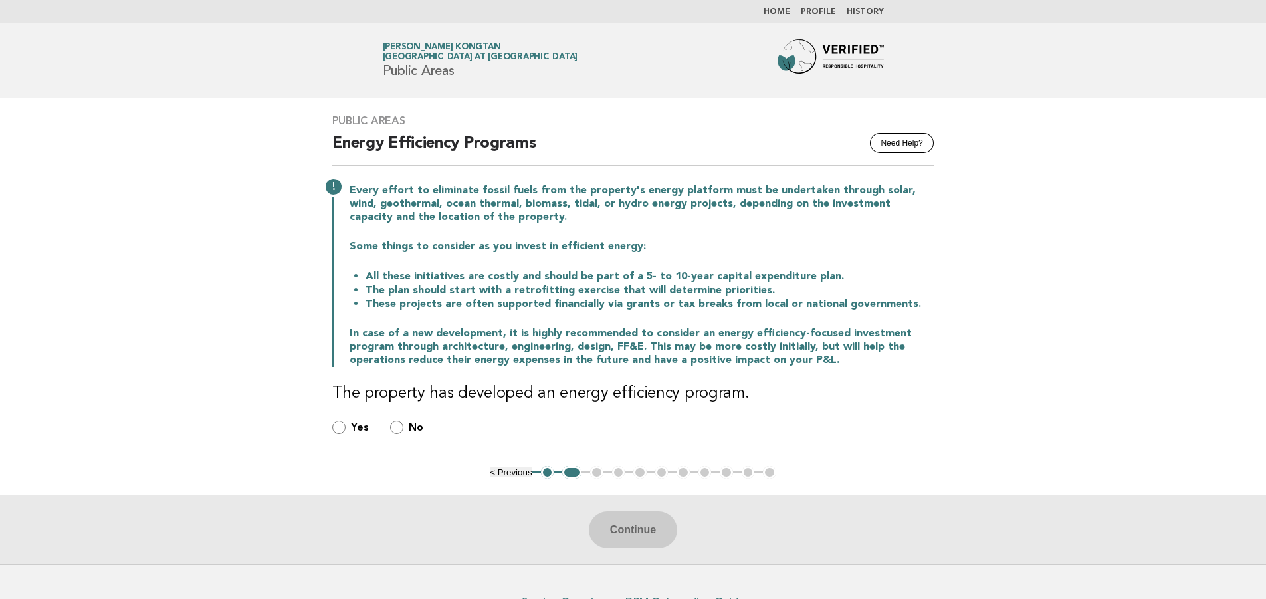
click at [574, 473] on button "2" at bounding box center [571, 472] width 19 height 13
click at [598, 469] on ul "< Previous 1 2 3 4 5 6 7 8 9 10 11" at bounding box center [633, 472] width 286 height 13
click at [641, 526] on div "Continue" at bounding box center [633, 530] width 1266 height 70
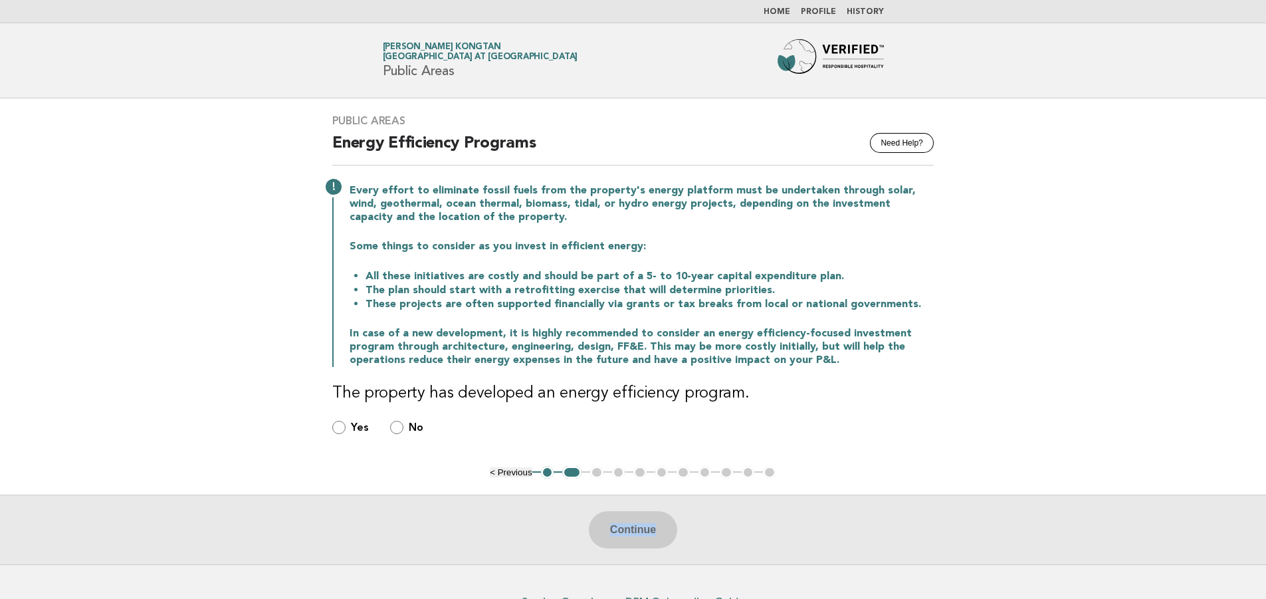
click at [641, 526] on div "Continue" at bounding box center [633, 530] width 1266 height 70
click at [752, 518] on div "Continue" at bounding box center [633, 530] width 1266 height 70
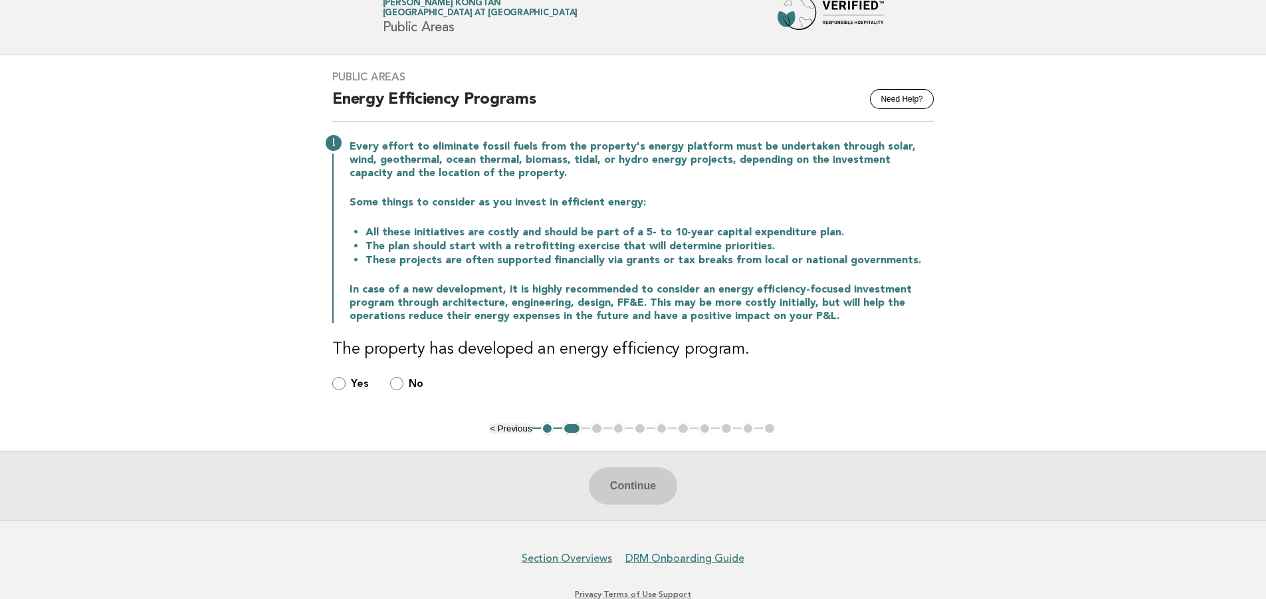
scroll to position [66, 0]
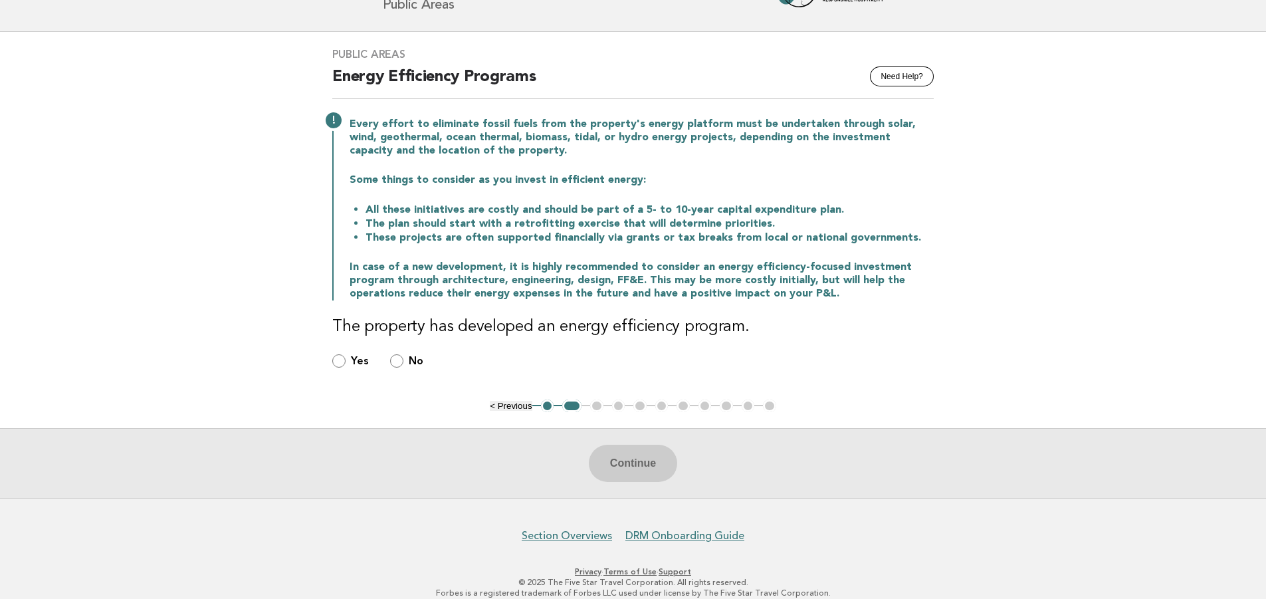
click at [629, 466] on div "Continue" at bounding box center [633, 463] width 1266 height 70
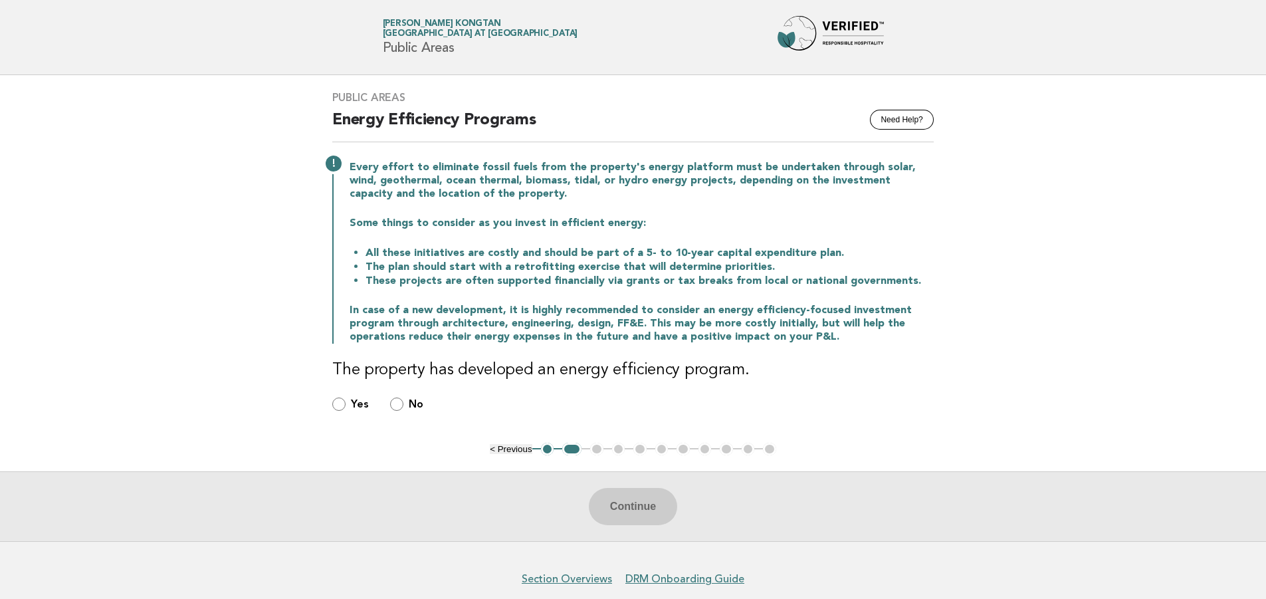
scroll to position [0, 0]
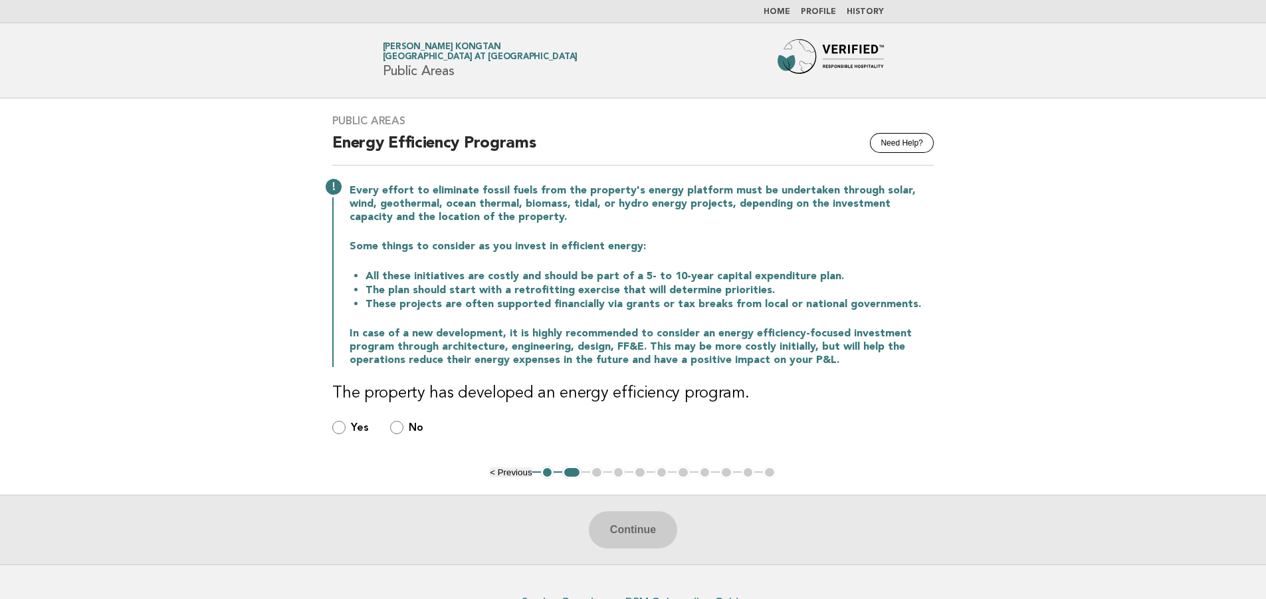
click at [783, 14] on link "Home" at bounding box center [777, 12] width 27 height 8
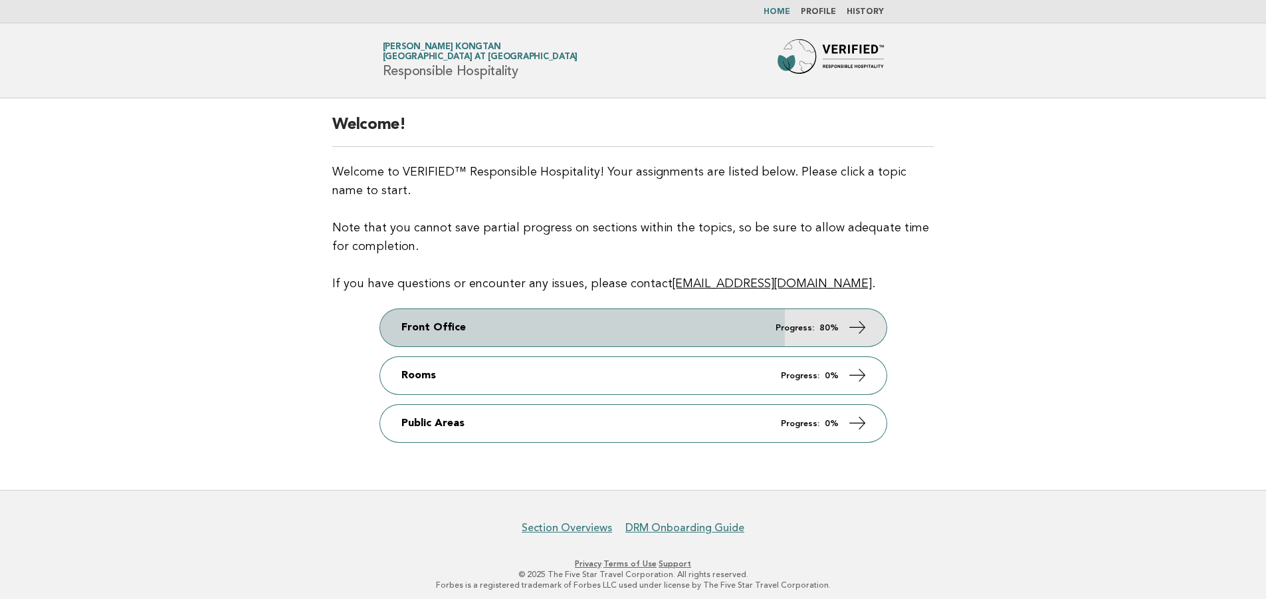
click at [860, 326] on icon at bounding box center [856, 327] width 19 height 19
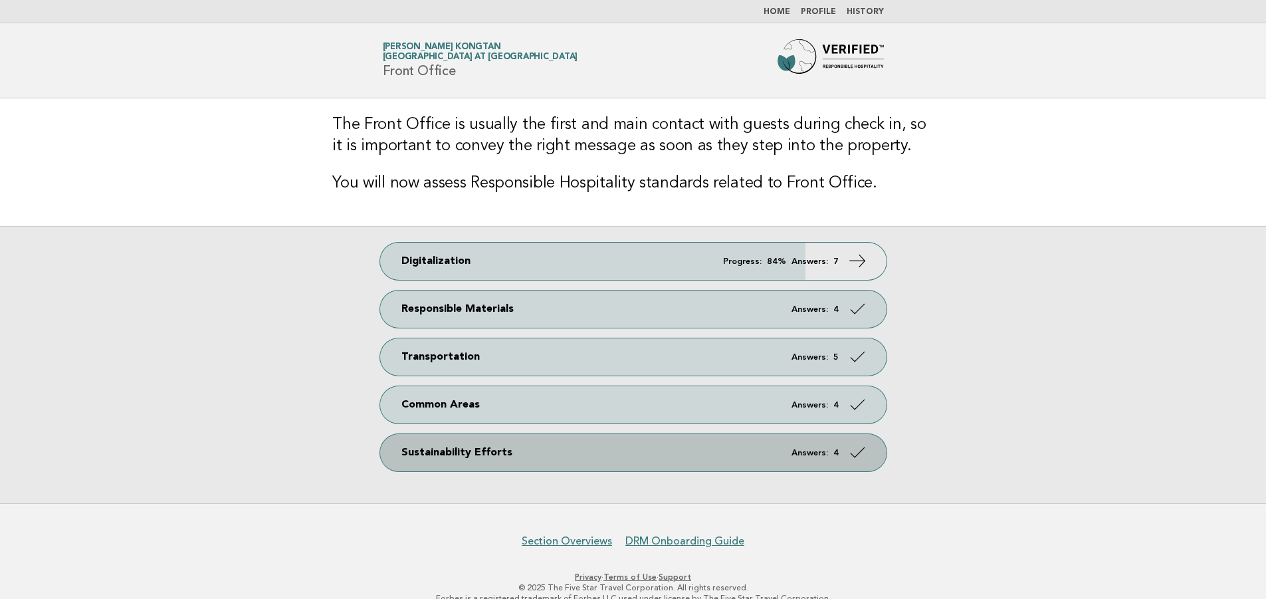
click at [855, 451] on icon at bounding box center [856, 452] width 19 height 19
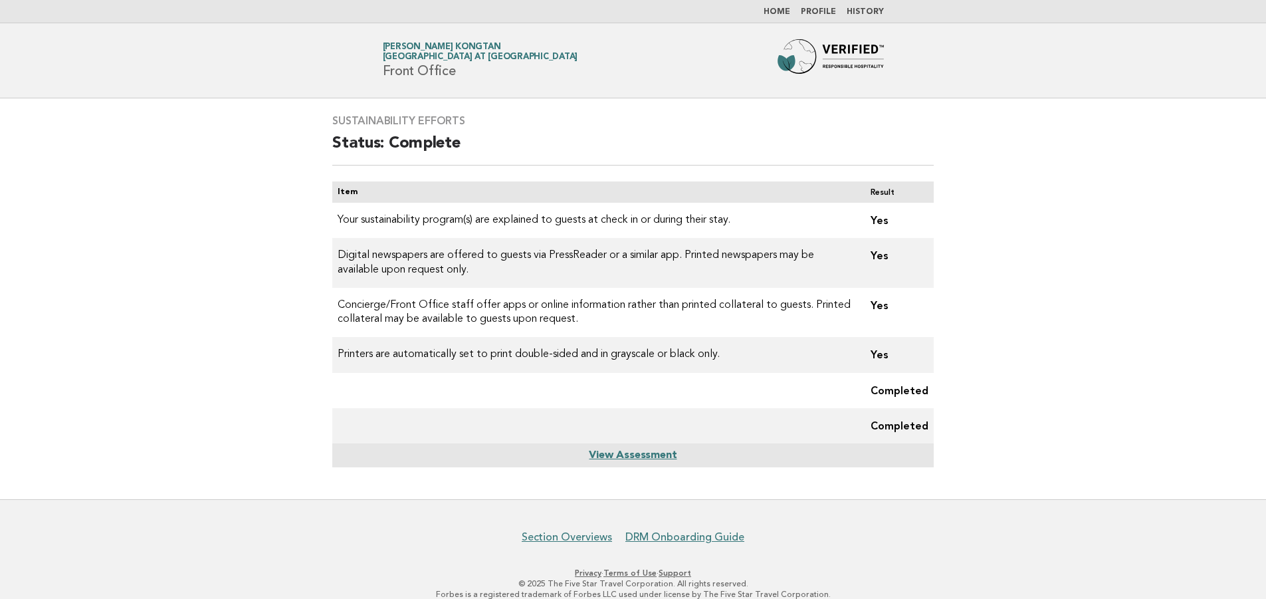
click at [784, 8] on link "Home" at bounding box center [777, 12] width 27 height 8
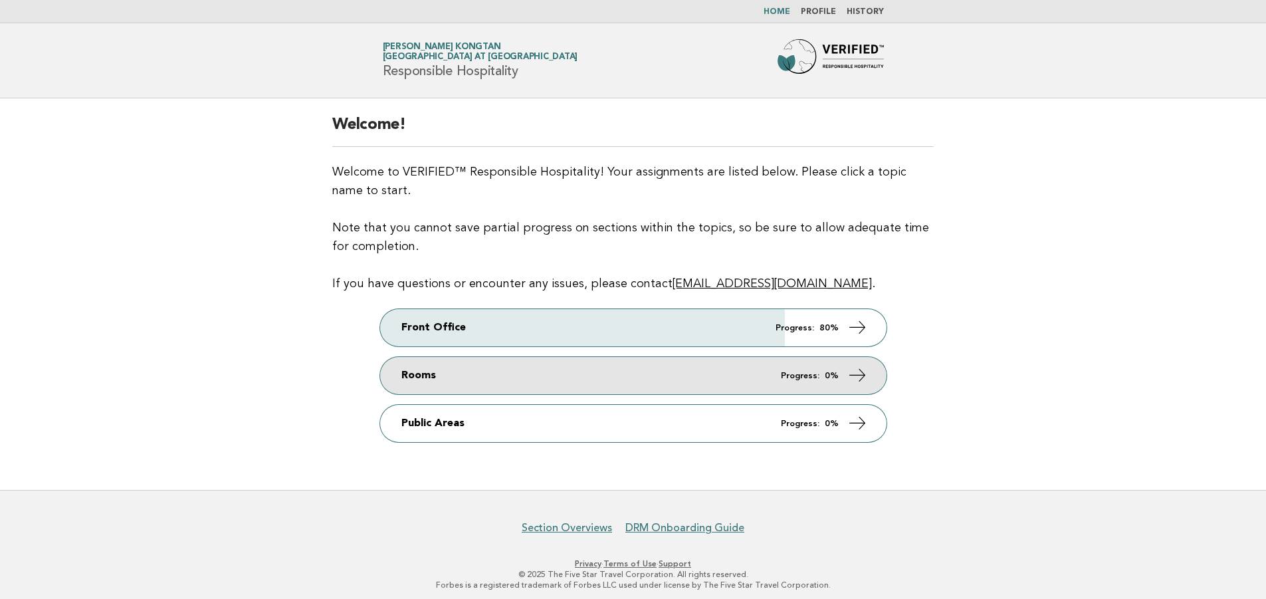
click at [864, 373] on icon at bounding box center [856, 375] width 19 height 19
click at [855, 372] on icon at bounding box center [856, 375] width 19 height 19
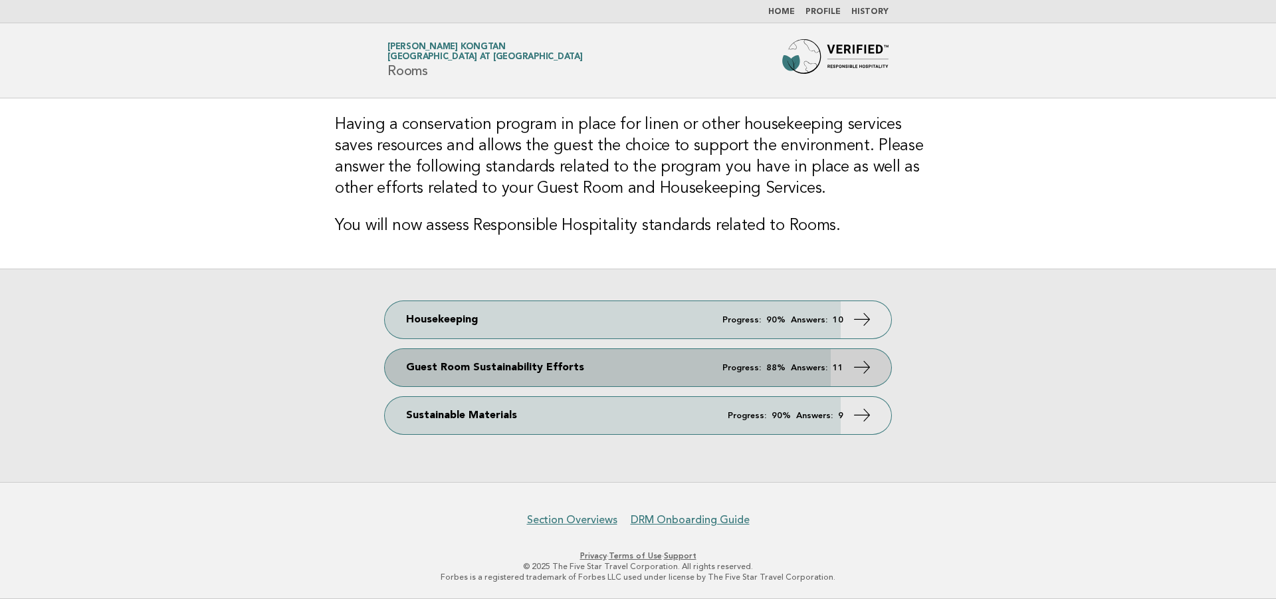
click at [860, 365] on icon at bounding box center [862, 367] width 19 height 19
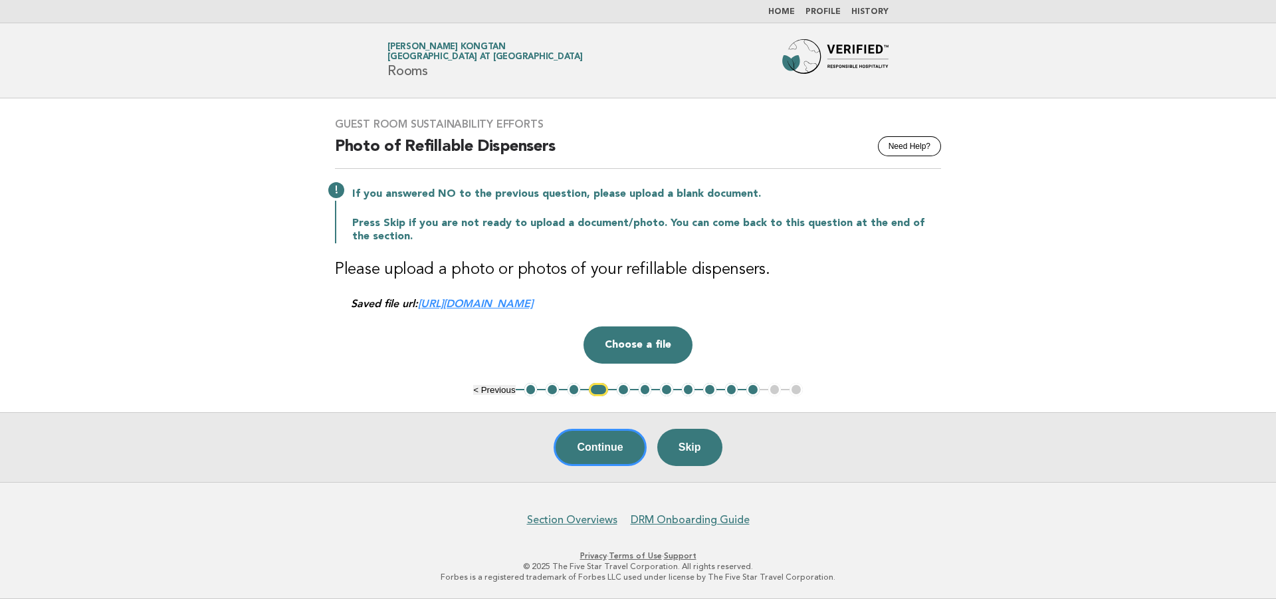
click at [645, 391] on button "6" at bounding box center [645, 389] width 13 height 13
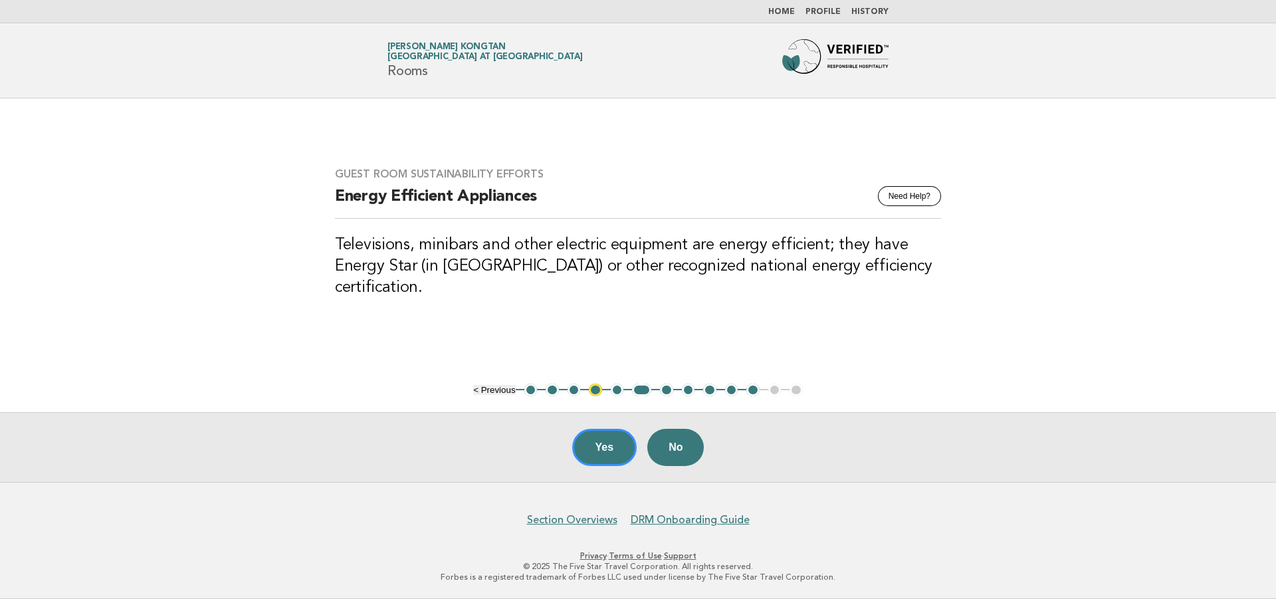
click at [661, 388] on button "7" at bounding box center [666, 390] width 13 height 13
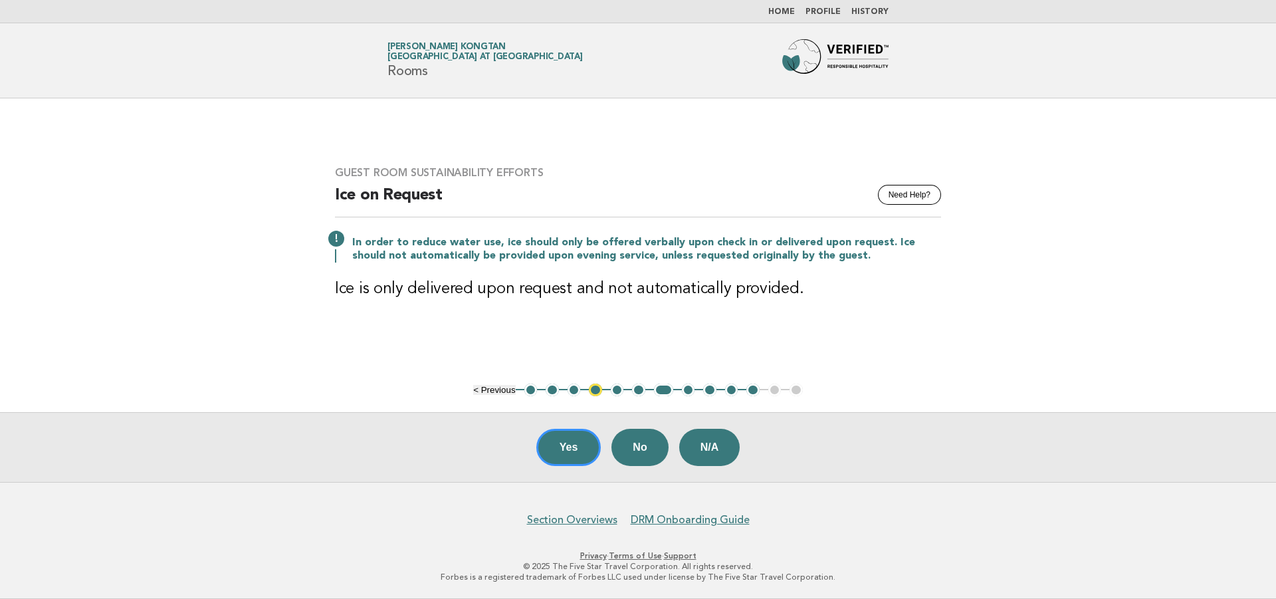
click at [686, 393] on button "8" at bounding box center [688, 390] width 13 height 13
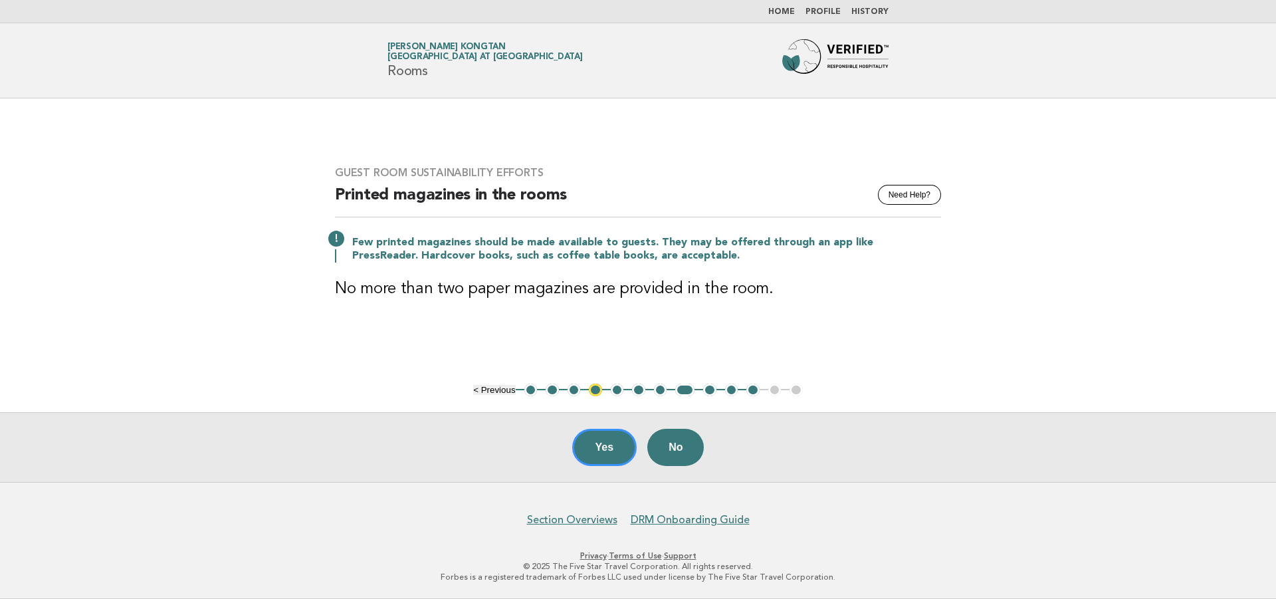
click at [711, 388] on button "9" at bounding box center [709, 390] width 13 height 13
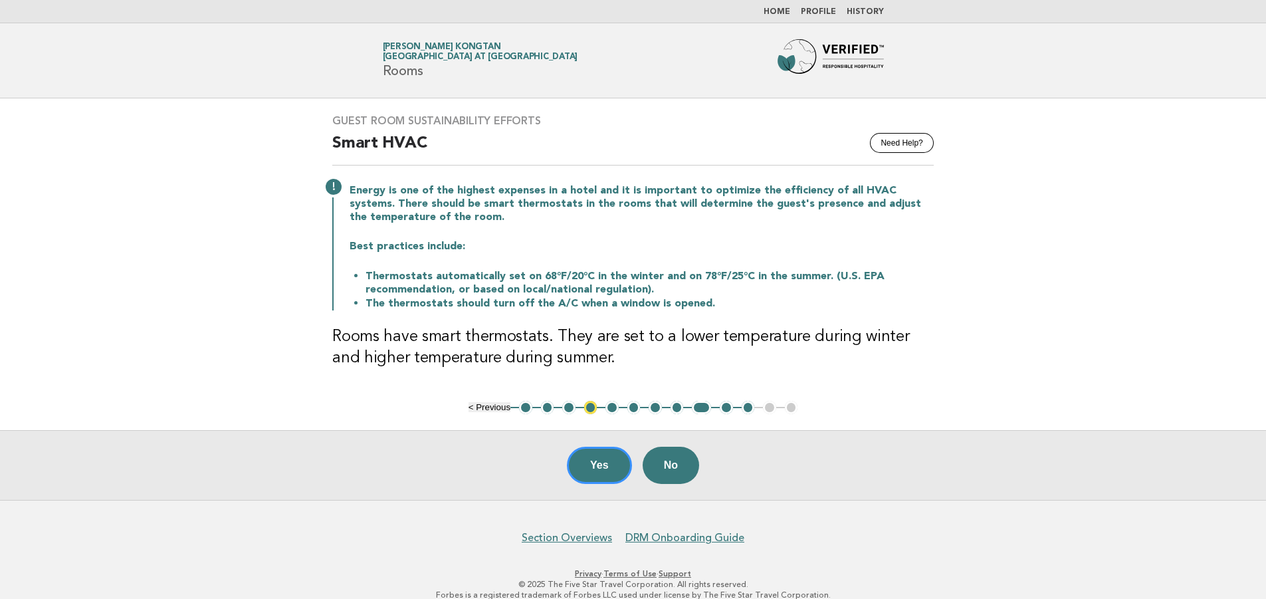
click at [729, 405] on button "10" at bounding box center [726, 407] width 13 height 13
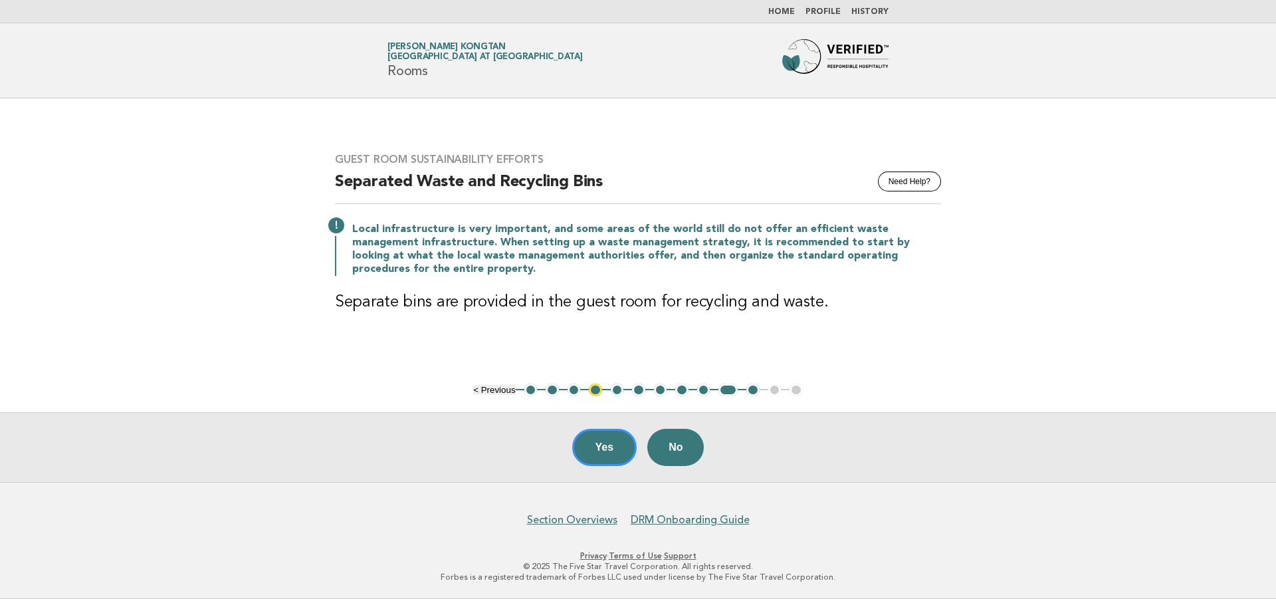
click at [745, 408] on main "Guest Room Sustainability Efforts Need Help? Separated Waste and Recycling Bins…" at bounding box center [638, 290] width 1276 height 384
click at [546, 392] on button "2" at bounding box center [552, 390] width 13 height 13
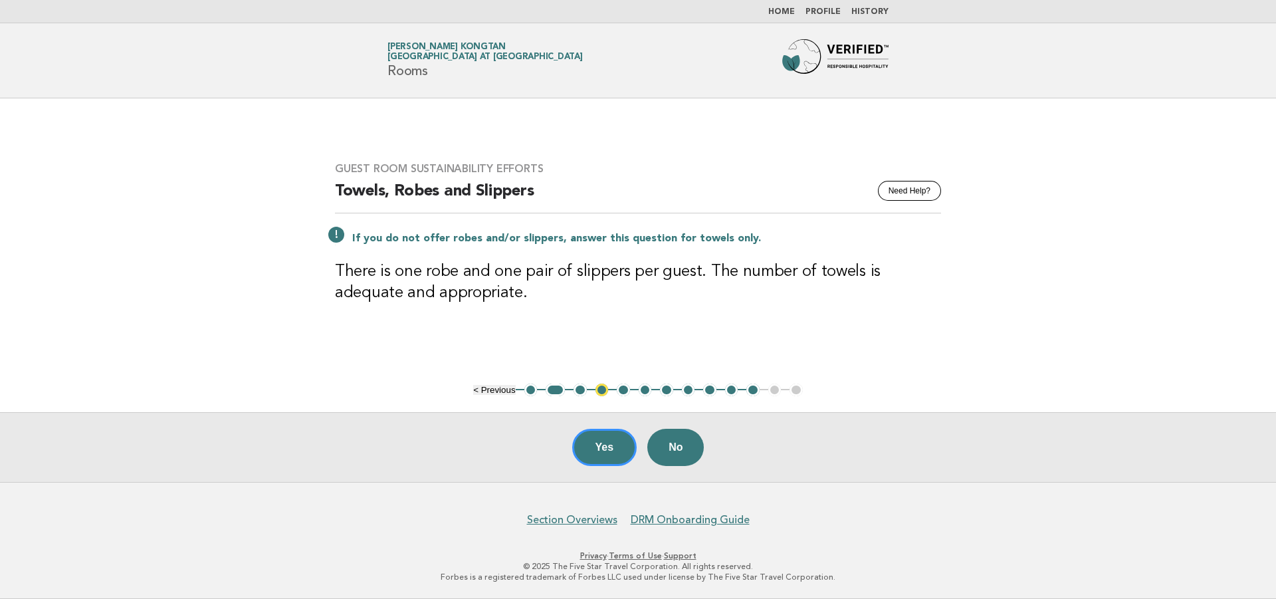
click at [574, 390] on button "3" at bounding box center [580, 390] width 13 height 13
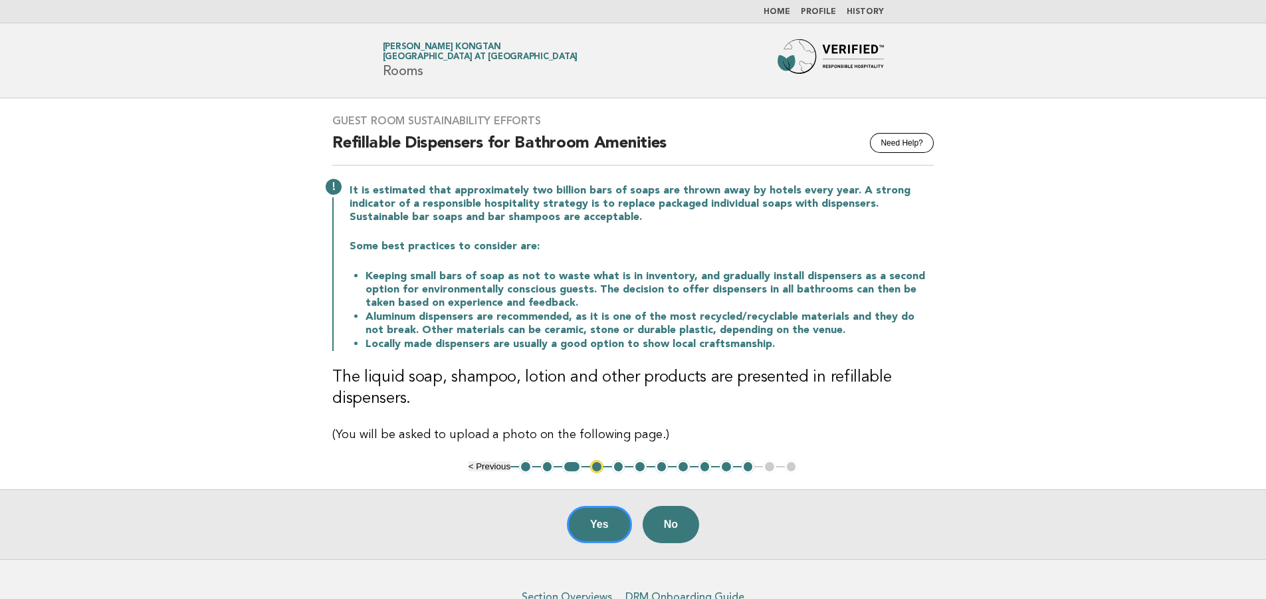
click at [598, 467] on button "4" at bounding box center [596, 466] width 13 height 13
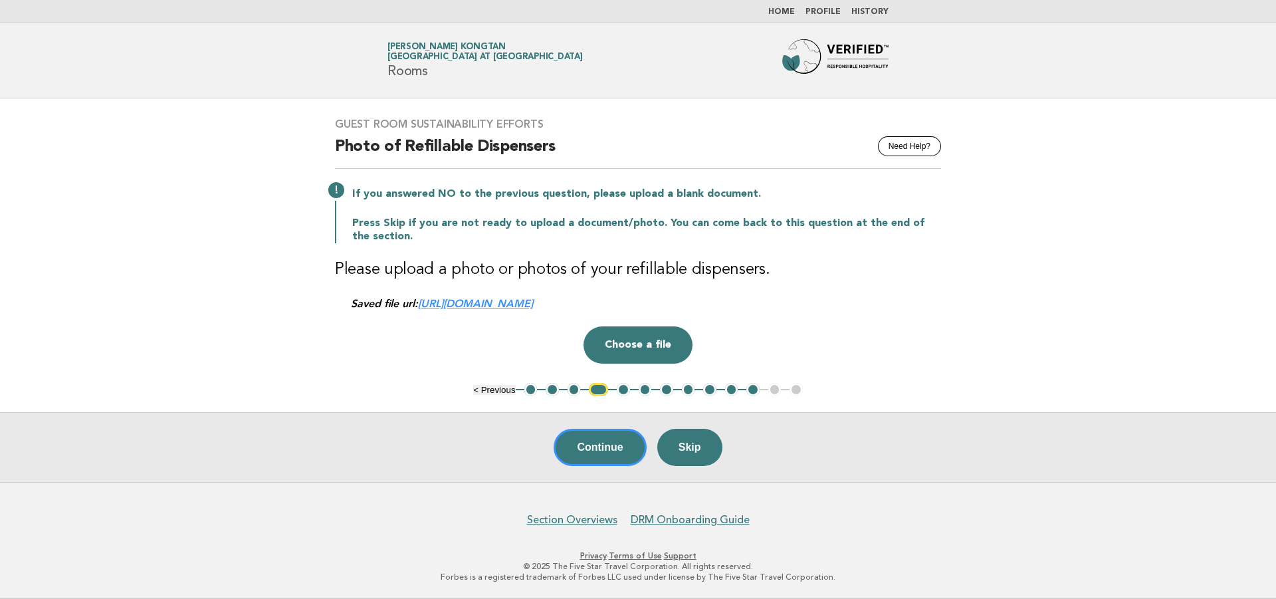
click at [624, 391] on button "5" at bounding box center [623, 389] width 13 height 13
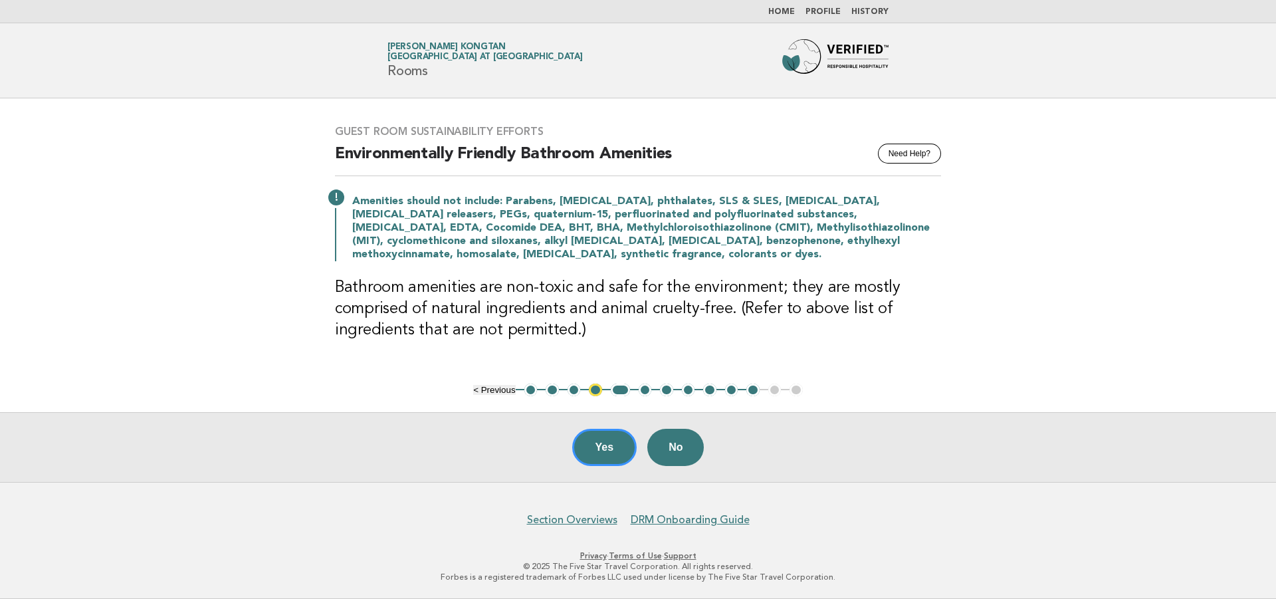
click at [641, 394] on button "6" at bounding box center [645, 390] width 13 height 13
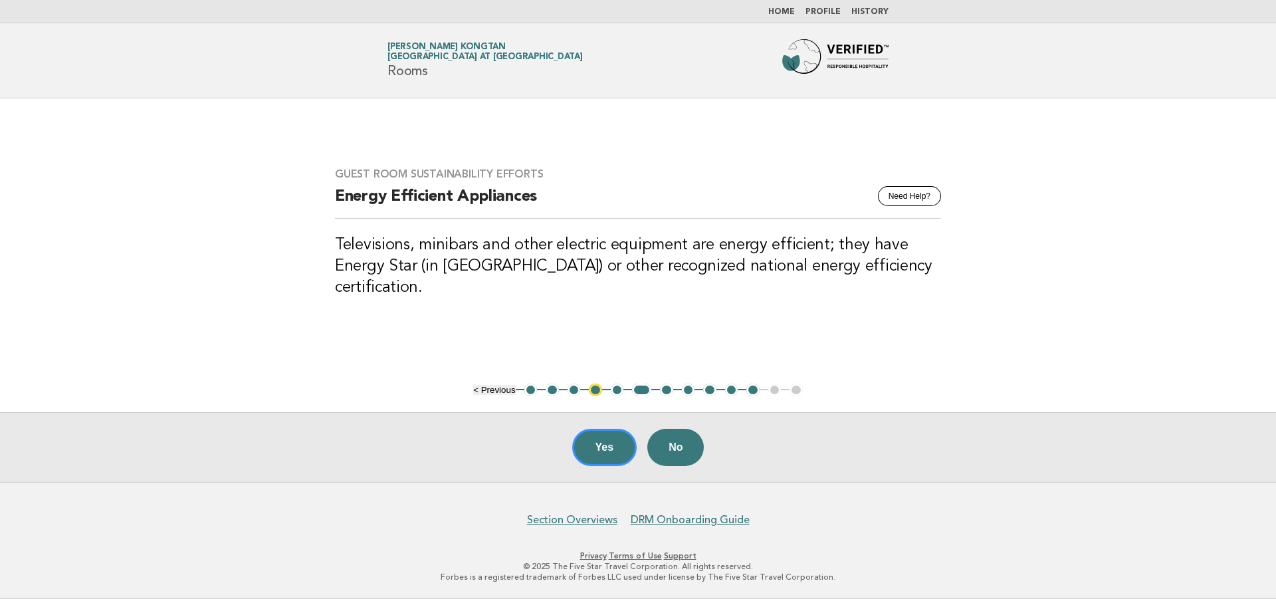
click at [618, 392] on button "5" at bounding box center [617, 390] width 13 height 13
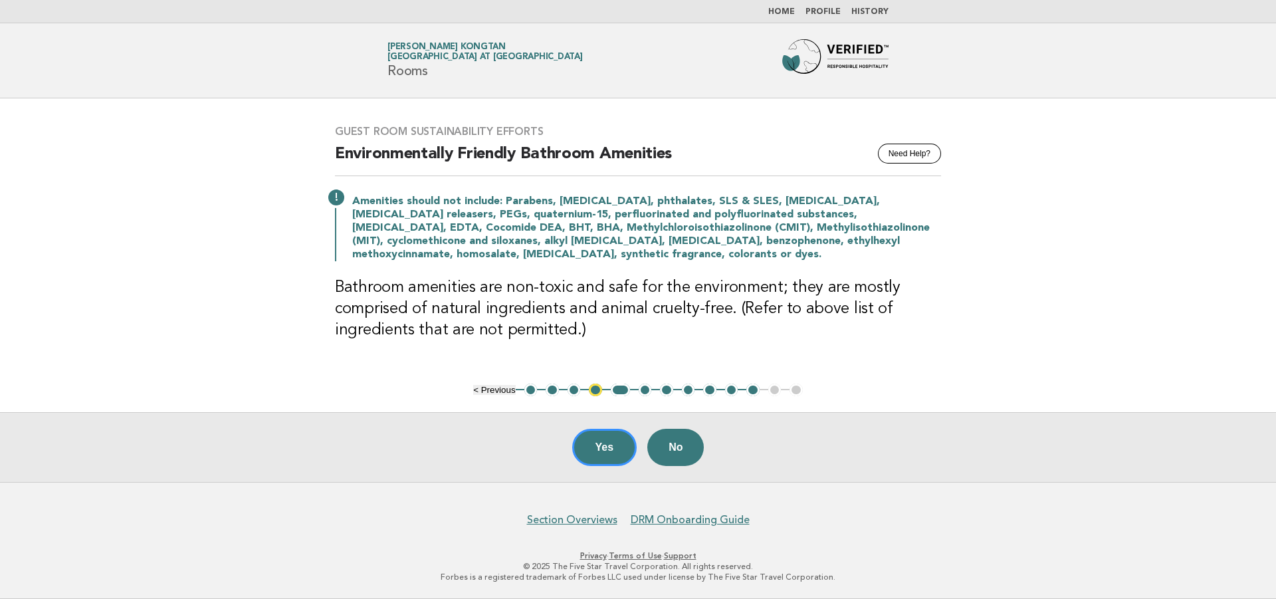
click at [645, 392] on button "6" at bounding box center [645, 390] width 13 height 13
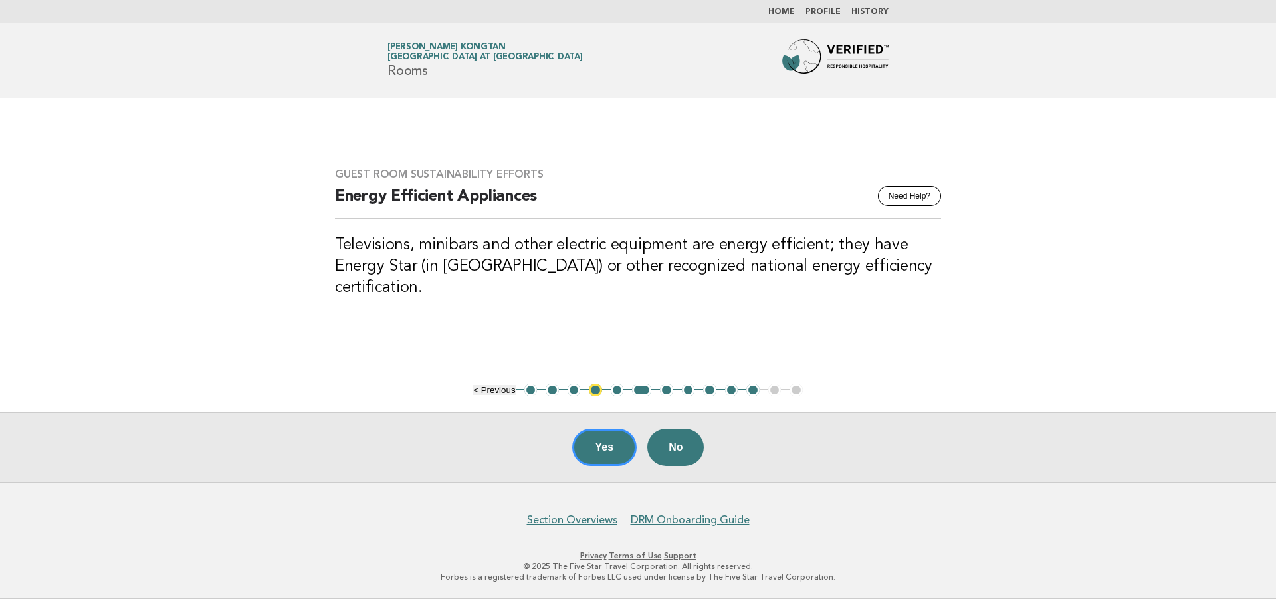
click at [671, 391] on button "7" at bounding box center [666, 390] width 13 height 13
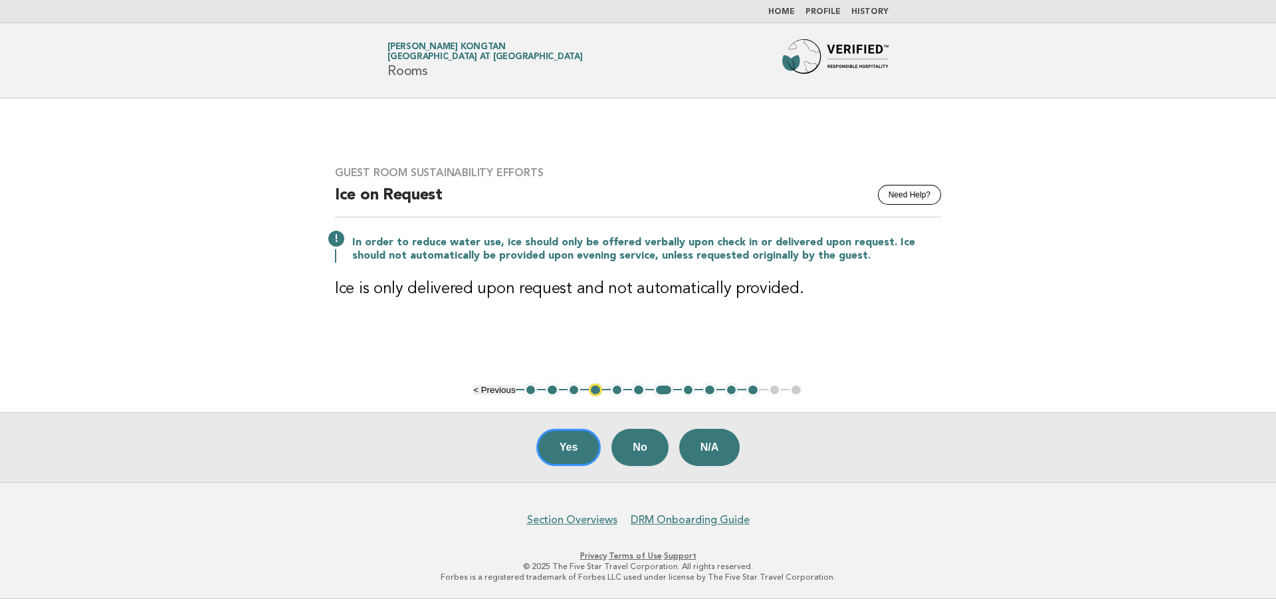
click at [689, 390] on button "8" at bounding box center [688, 390] width 13 height 13
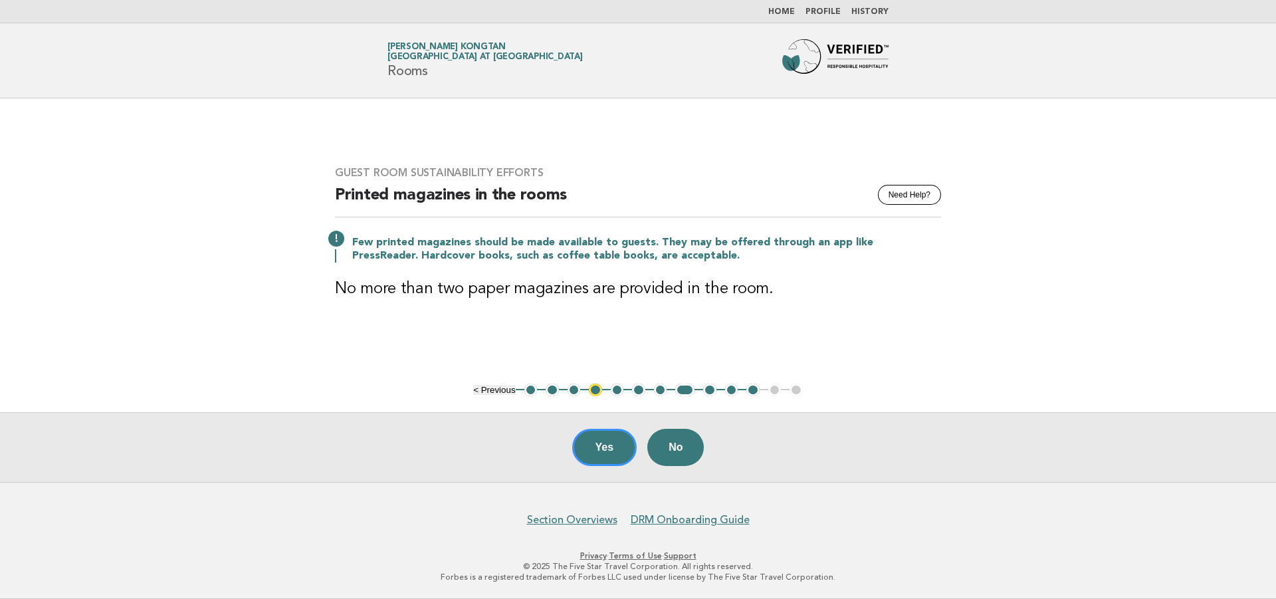
click at [703, 390] on li "9" at bounding box center [709, 390] width 13 height 13
click at [711, 390] on button "9" at bounding box center [709, 390] width 13 height 13
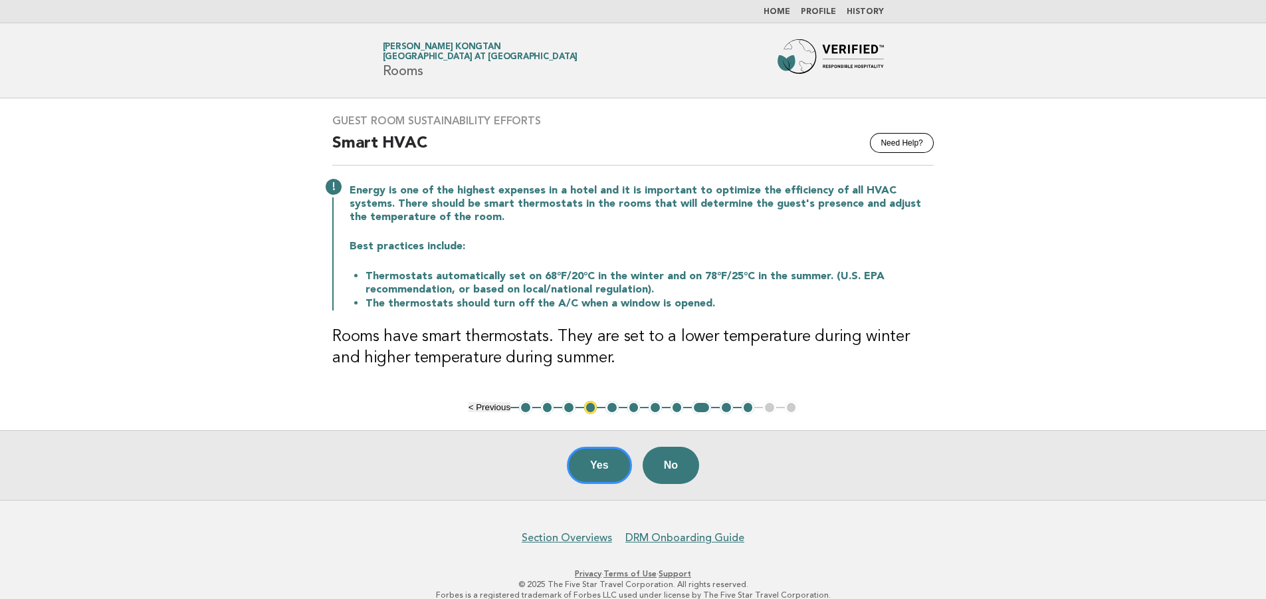
click at [718, 409] on ul "< Previous 1 2 3 4 5 6 7 8 9 10 11 12 13" at bounding box center [634, 407] width 330 height 13
click at [723, 410] on button "10" at bounding box center [726, 407] width 13 height 13
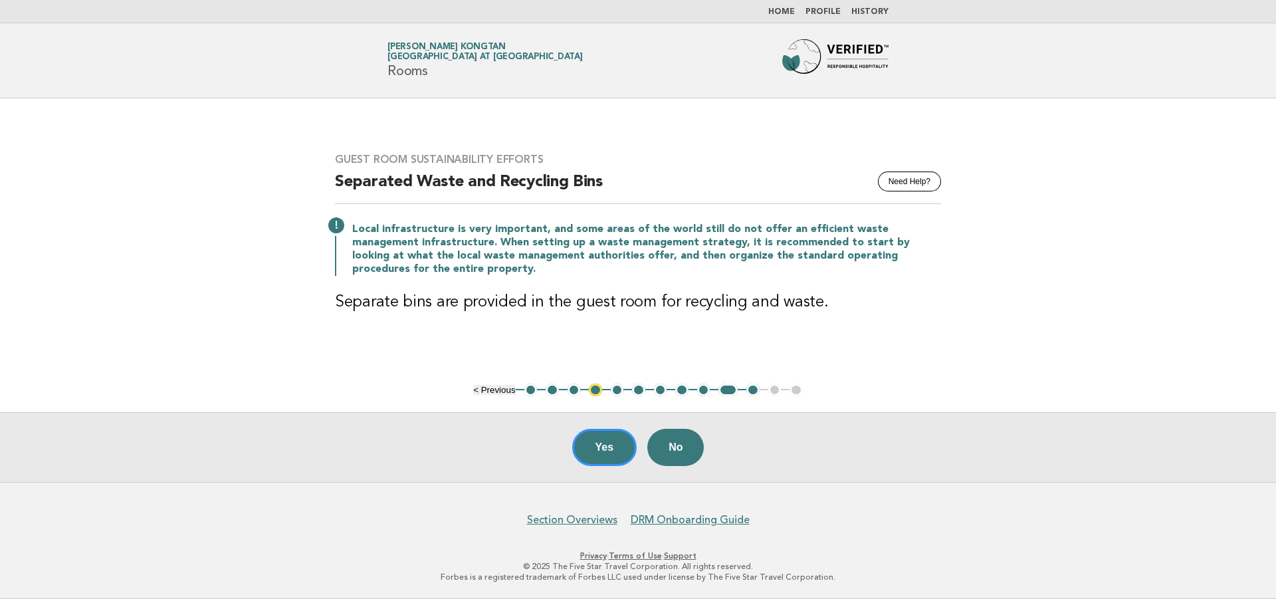
click at [749, 391] on button "11" at bounding box center [752, 390] width 13 height 13
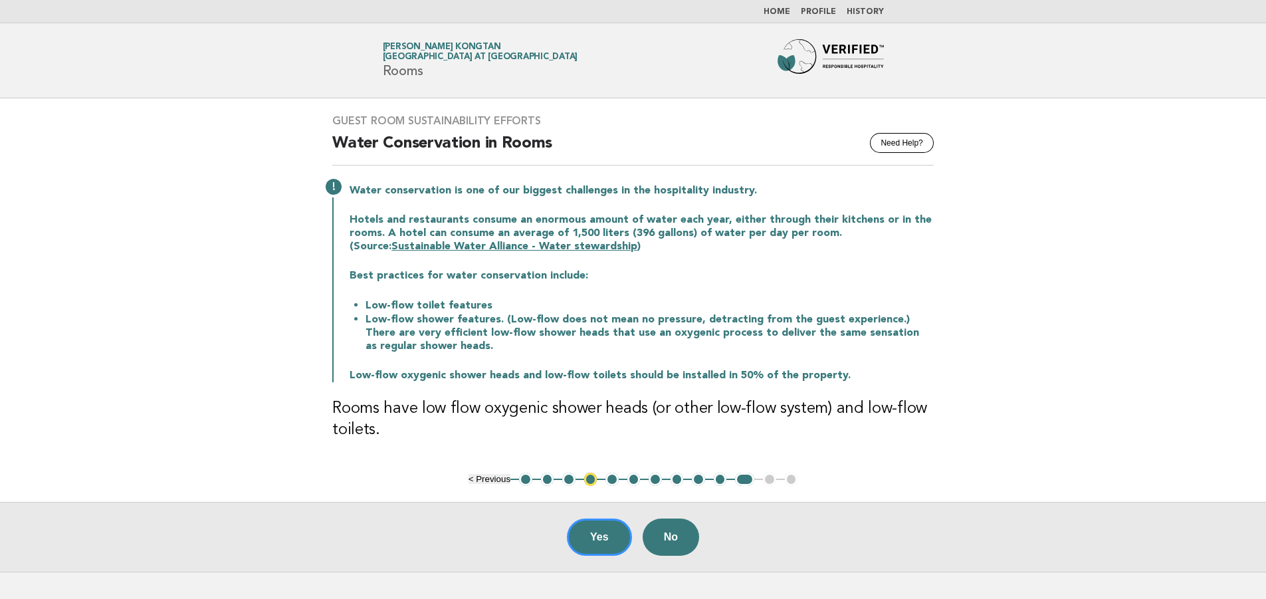
click at [770, 483] on ul "< Previous 1 2 3 4 5 6 7 8 9 10 11 12 13" at bounding box center [634, 479] width 330 height 13
click at [789, 12] on link "Home" at bounding box center [777, 12] width 27 height 8
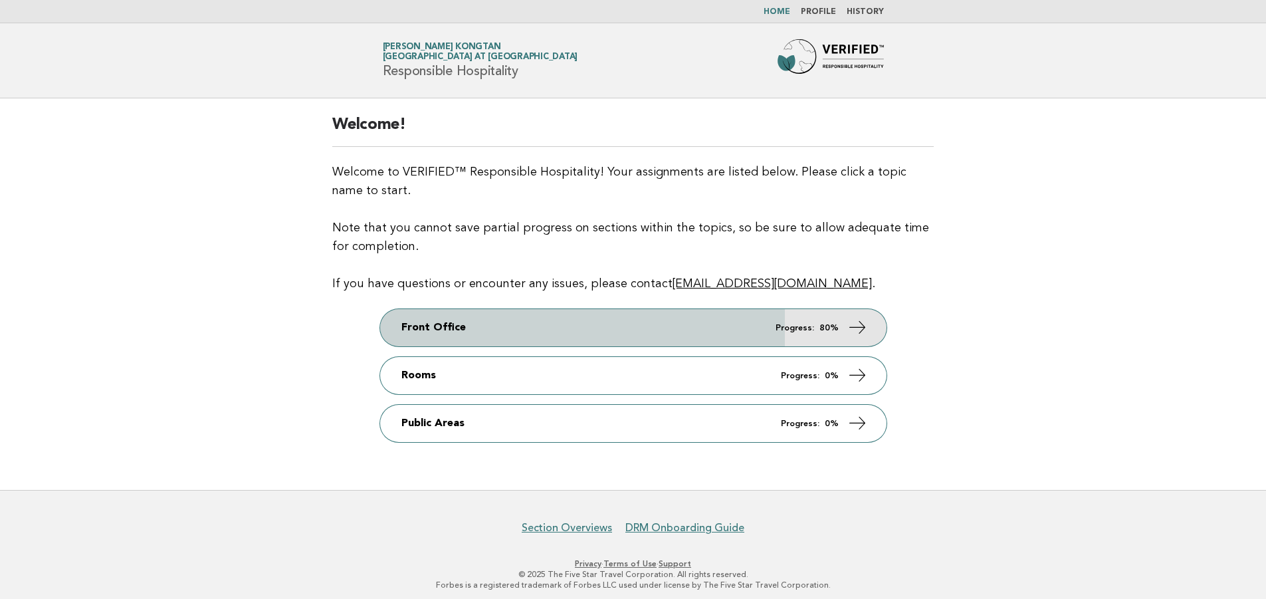
click at [865, 326] on icon at bounding box center [856, 327] width 19 height 19
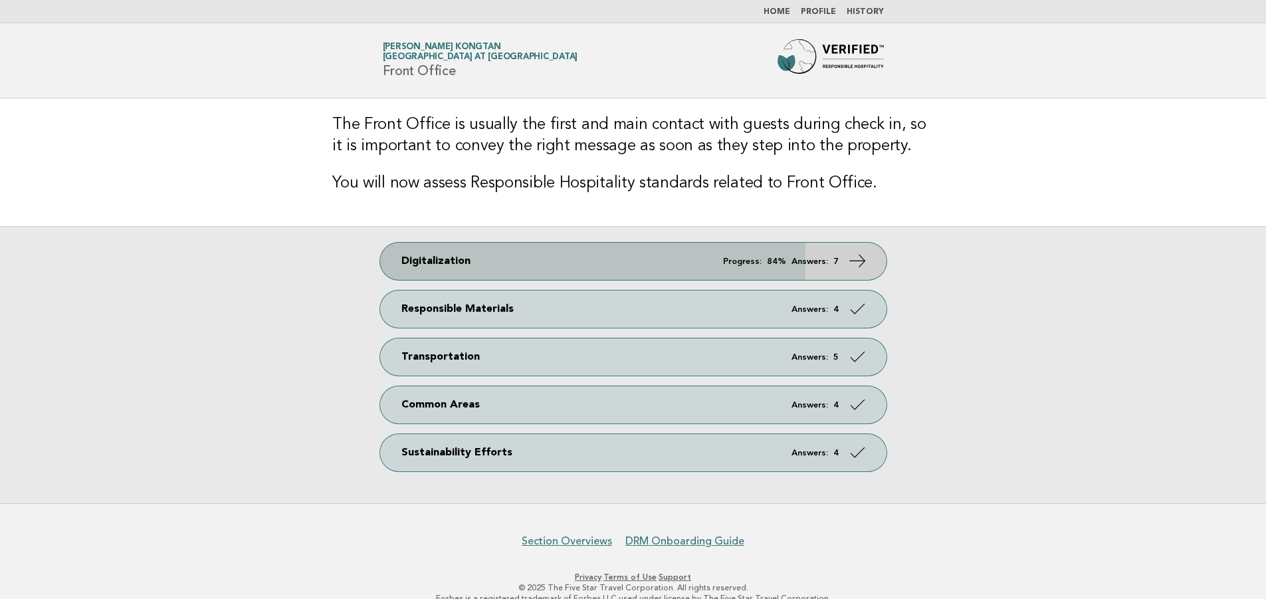
click at [859, 261] on icon at bounding box center [856, 260] width 19 height 19
click at [859, 257] on icon at bounding box center [856, 260] width 19 height 19
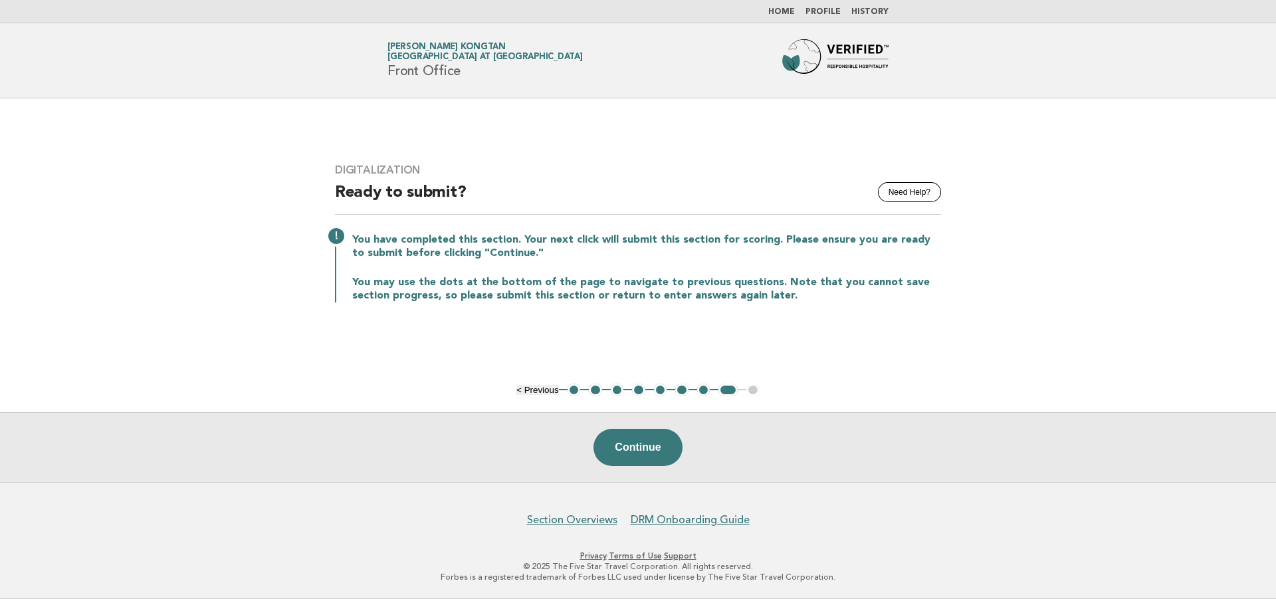
click at [577, 391] on button "1" at bounding box center [574, 390] width 13 height 13
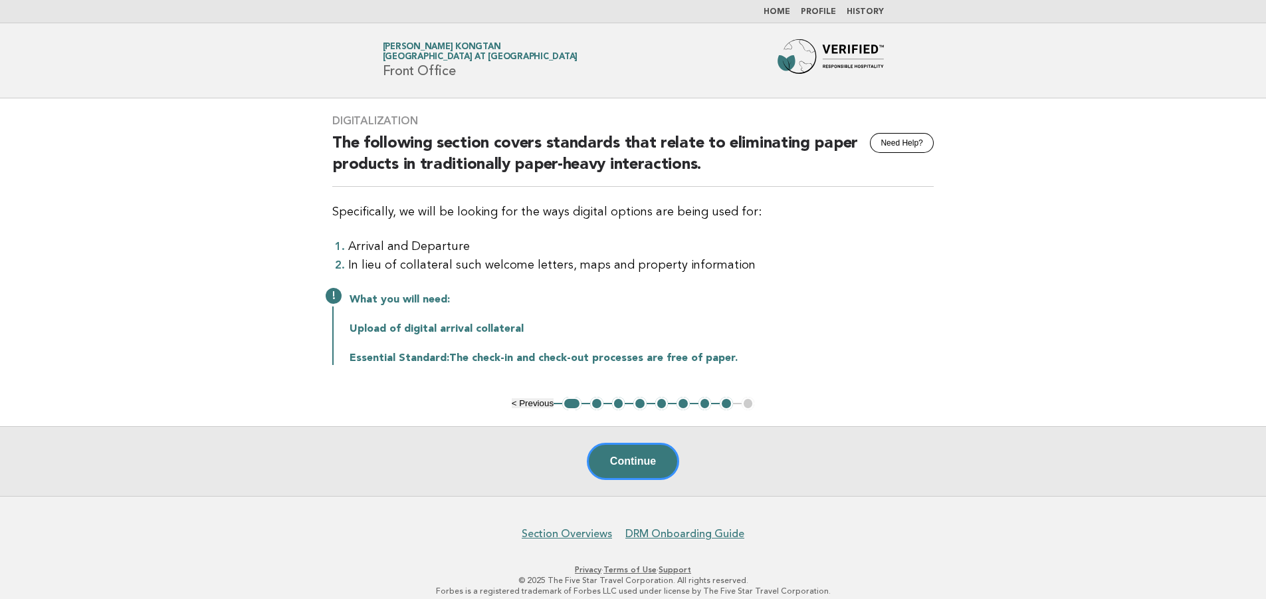
click at [595, 407] on button "2" at bounding box center [596, 403] width 13 height 13
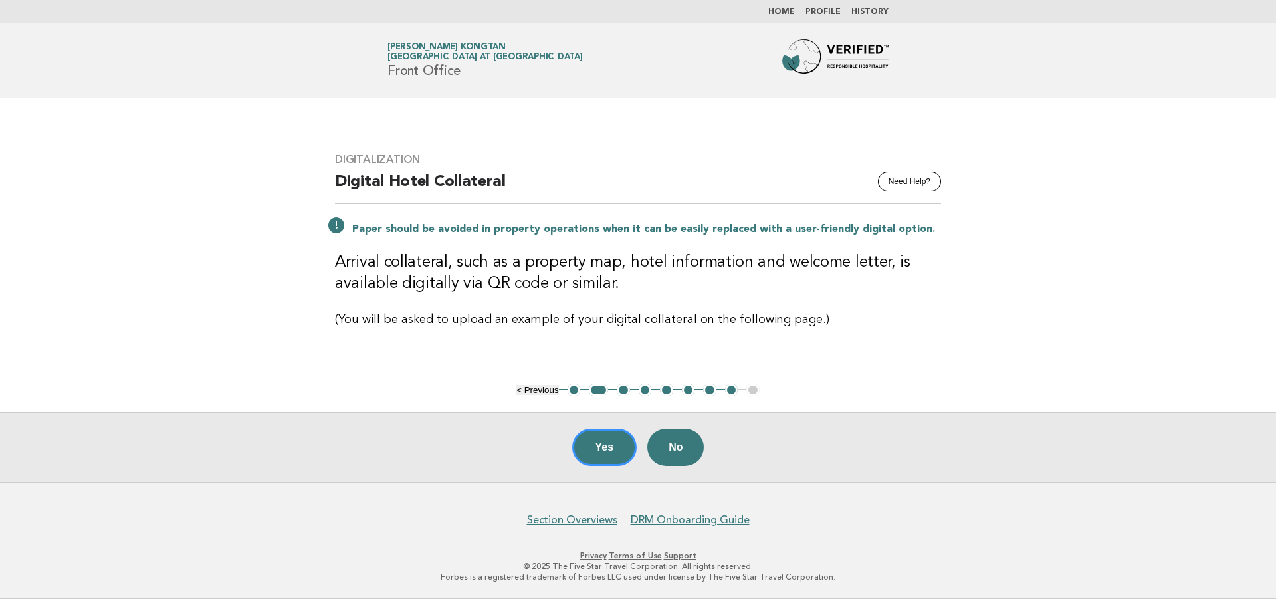
click at [622, 388] on button "3" at bounding box center [623, 390] width 13 height 13
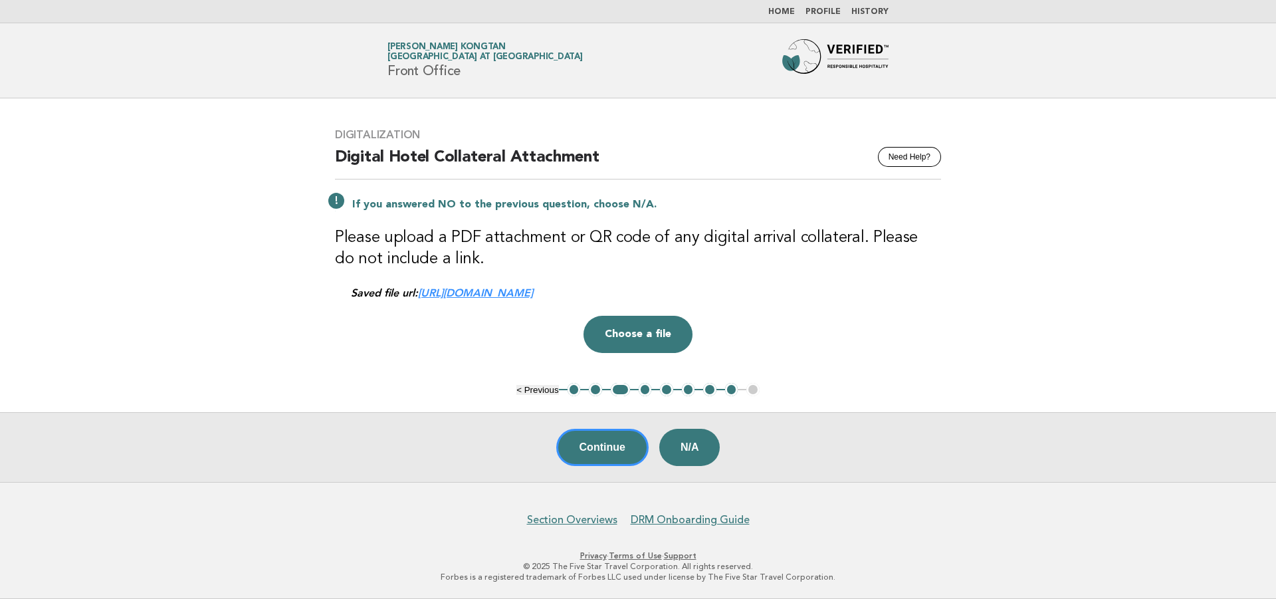
click at [645, 393] on button "4" at bounding box center [645, 389] width 13 height 13
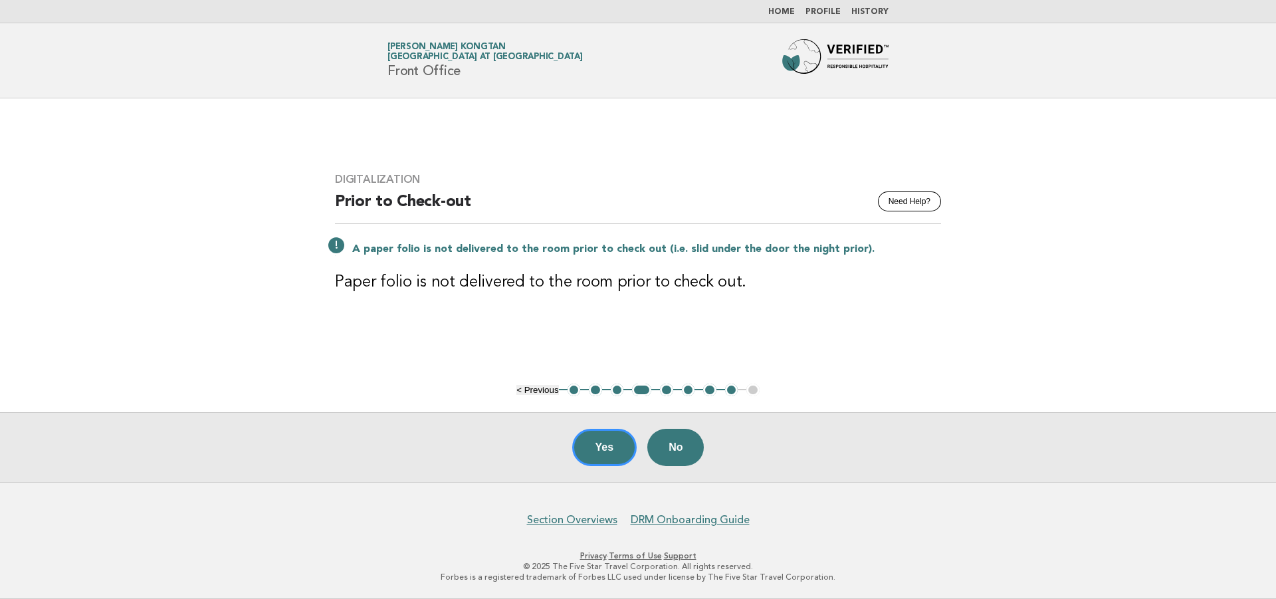
click at [668, 388] on button "5" at bounding box center [666, 390] width 13 height 13
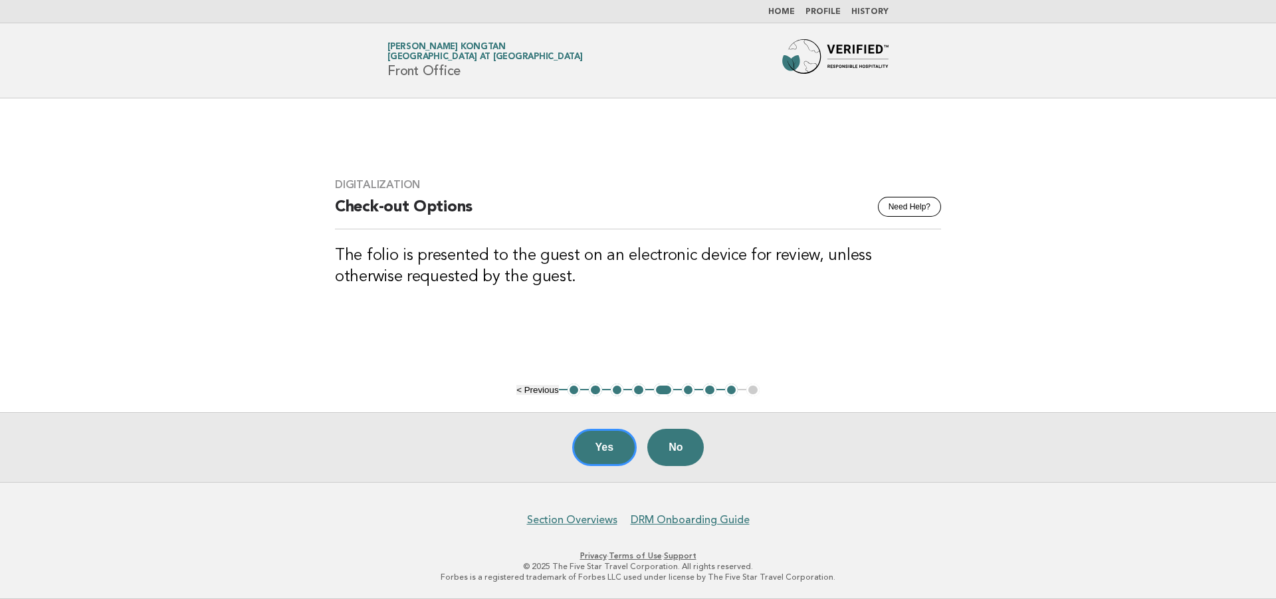
click at [681, 387] on ul "< Previous 1 2 3 4 5 6 7 8 9" at bounding box center [637, 390] width 243 height 13
click at [685, 388] on button "6" at bounding box center [688, 390] width 13 height 13
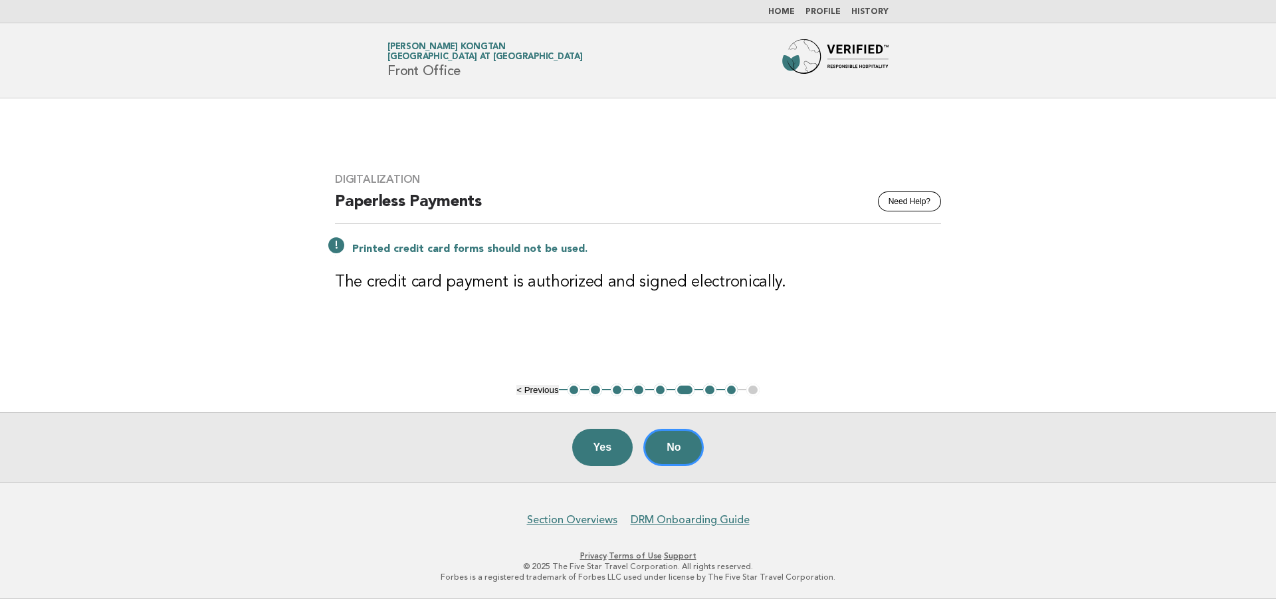
click at [786, 12] on link "Home" at bounding box center [781, 12] width 27 height 8
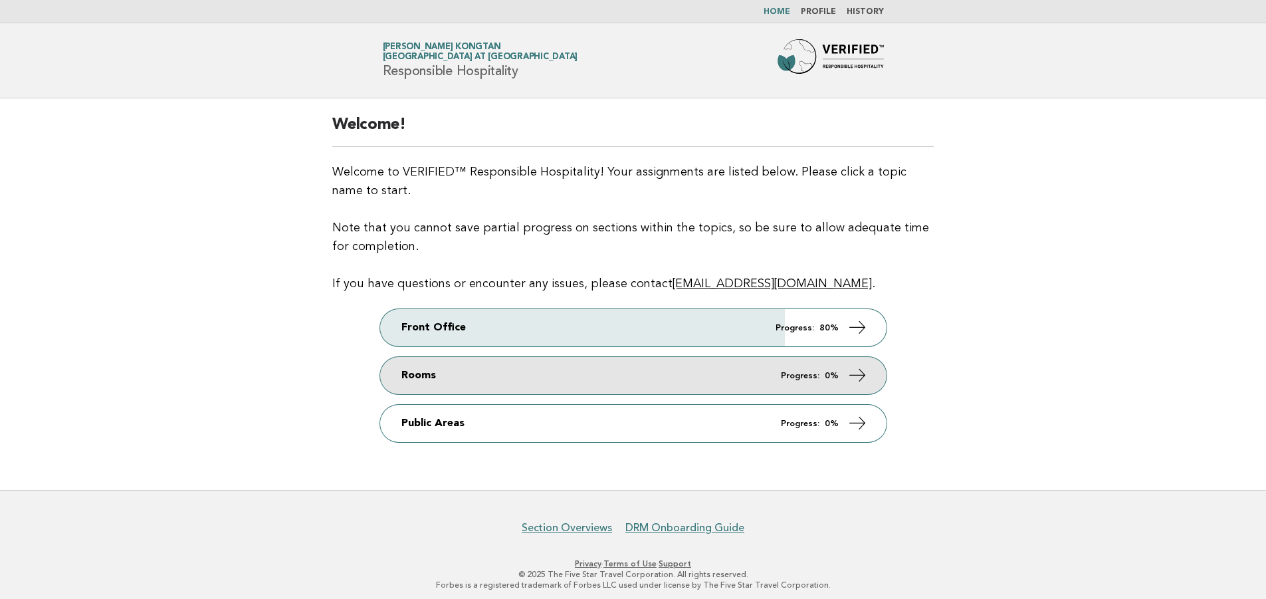
click at [858, 370] on icon at bounding box center [856, 375] width 19 height 19
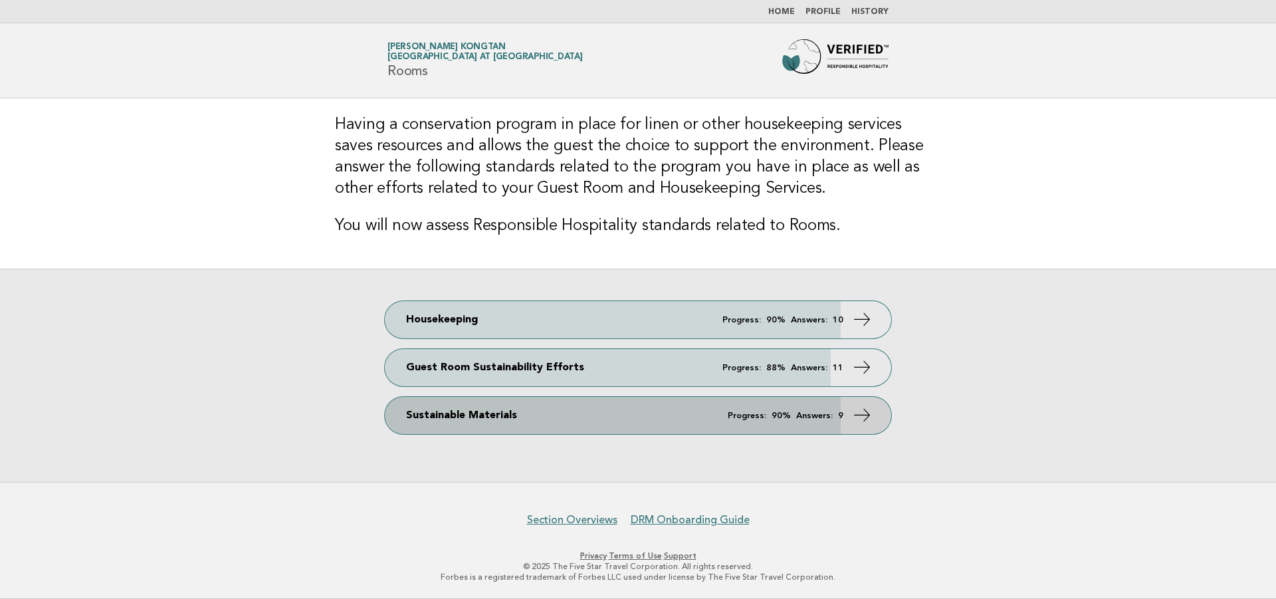
click at [868, 418] on icon at bounding box center [862, 414] width 19 height 19
click at [862, 413] on icon at bounding box center [862, 414] width 19 height 19
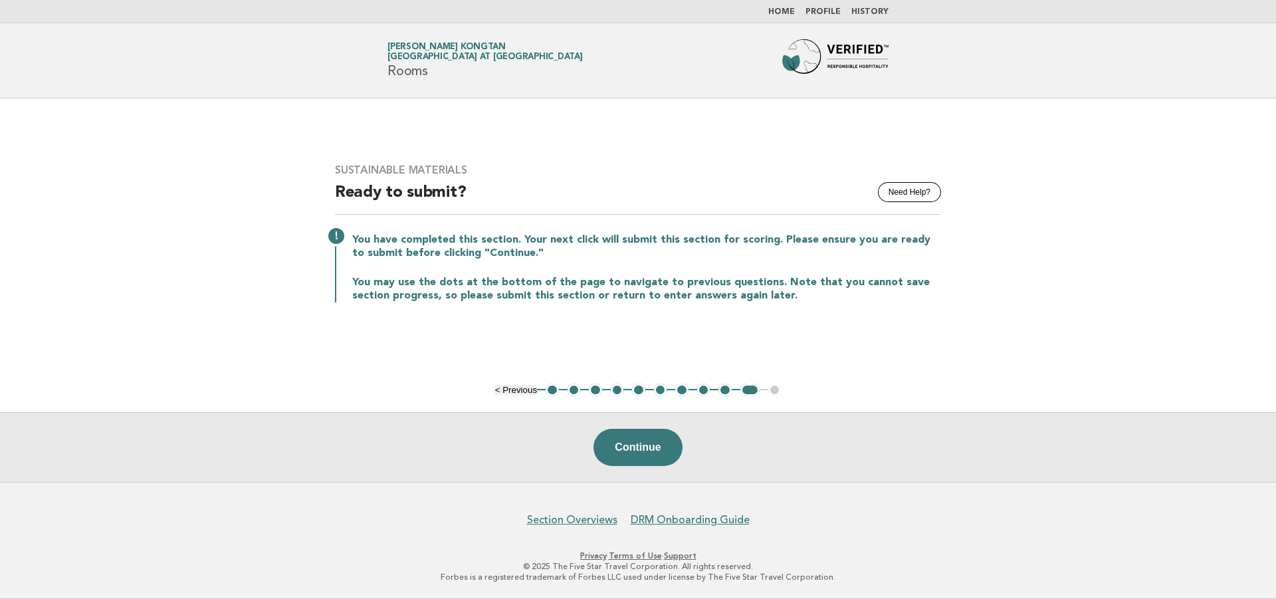
click at [556, 388] on button "1" at bounding box center [552, 390] width 13 height 13
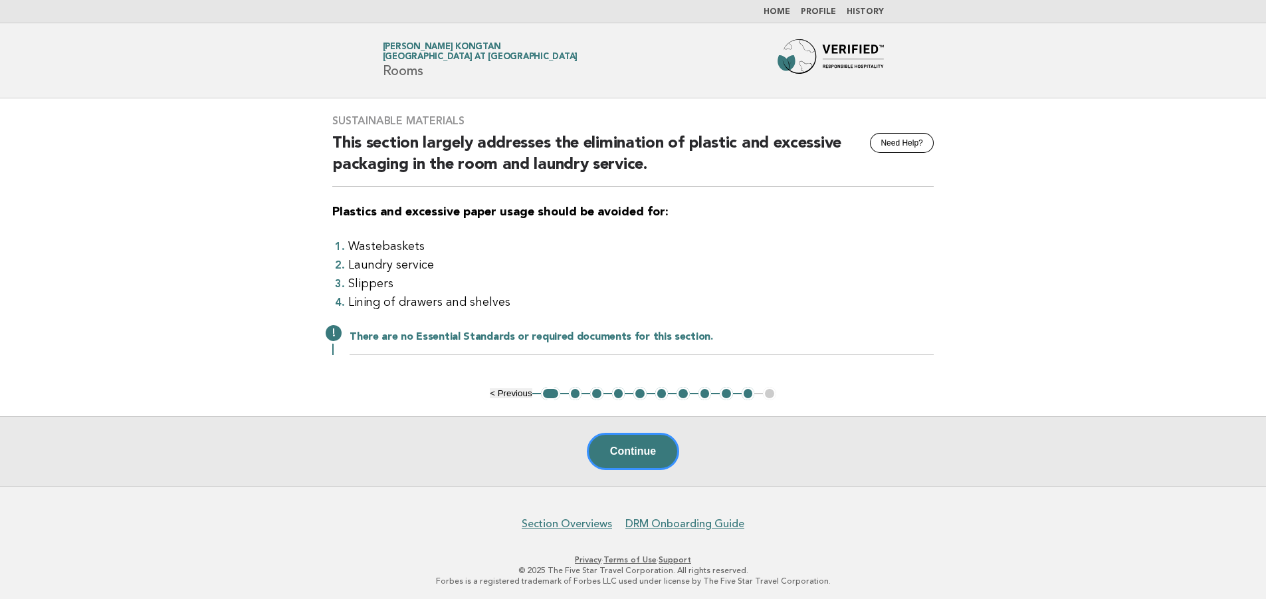
click at [570, 390] on button "2" at bounding box center [575, 393] width 13 height 13
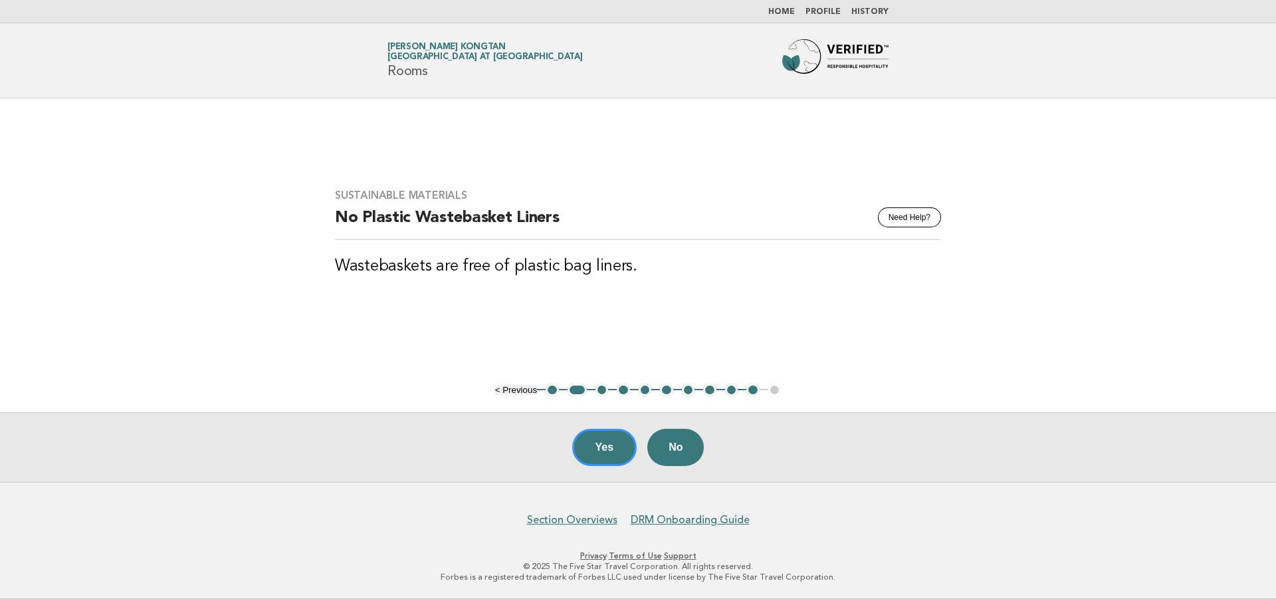
click at [604, 388] on button "3" at bounding box center [602, 390] width 13 height 13
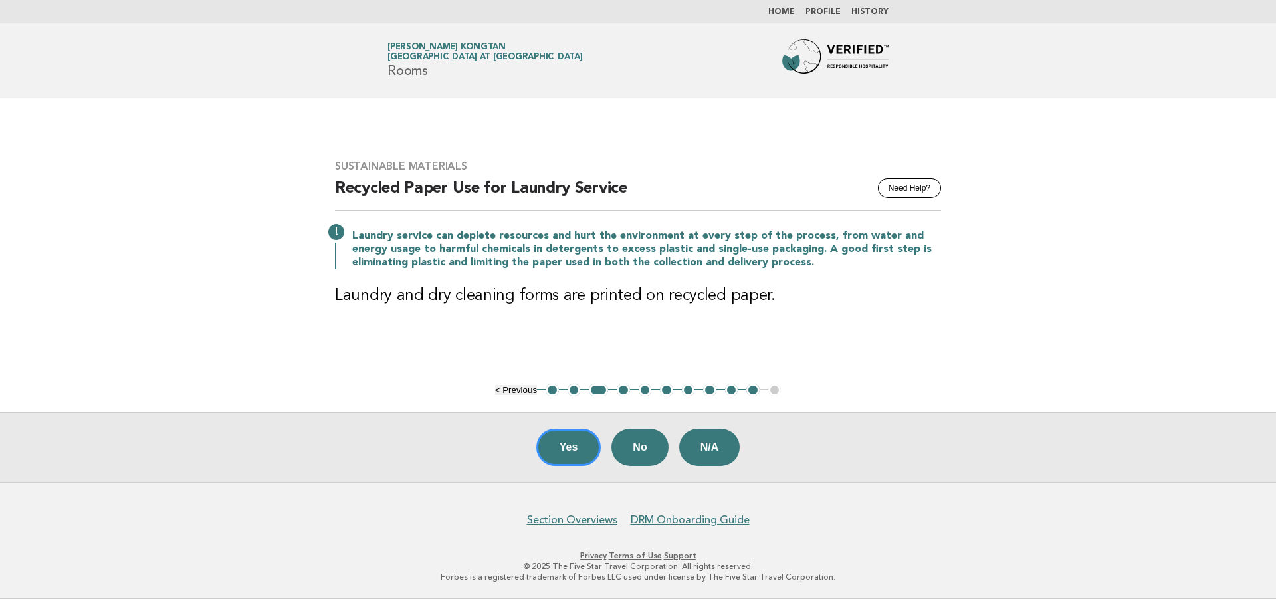
click at [628, 390] on button "4" at bounding box center [623, 390] width 13 height 13
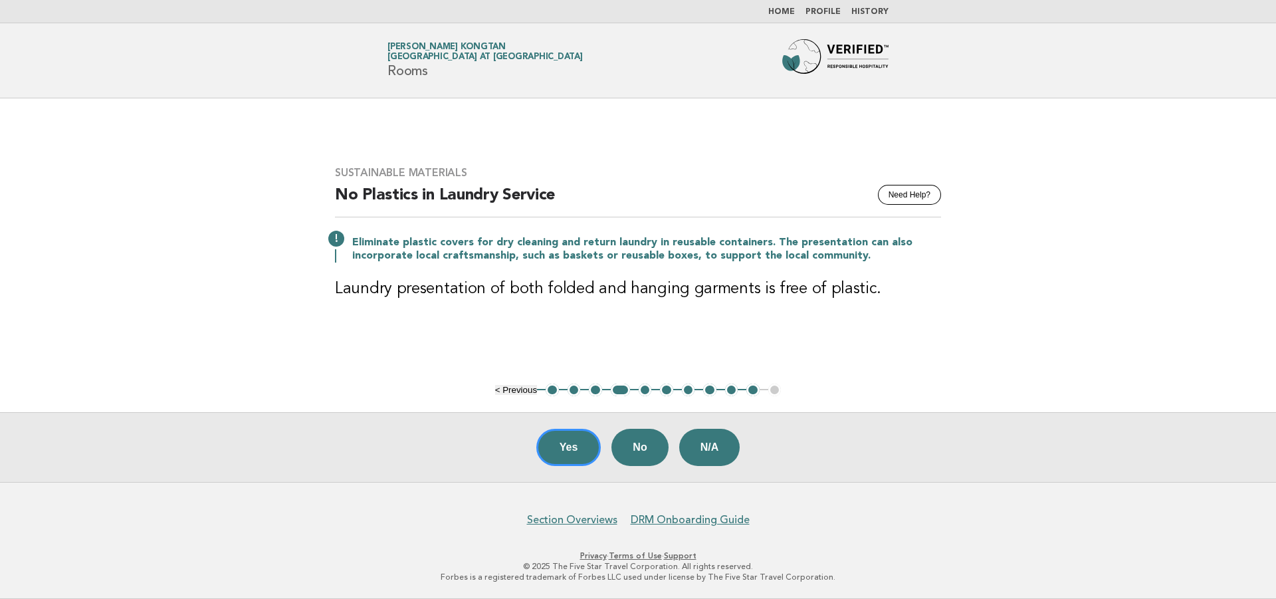
click at [646, 395] on button "5" at bounding box center [645, 390] width 13 height 13
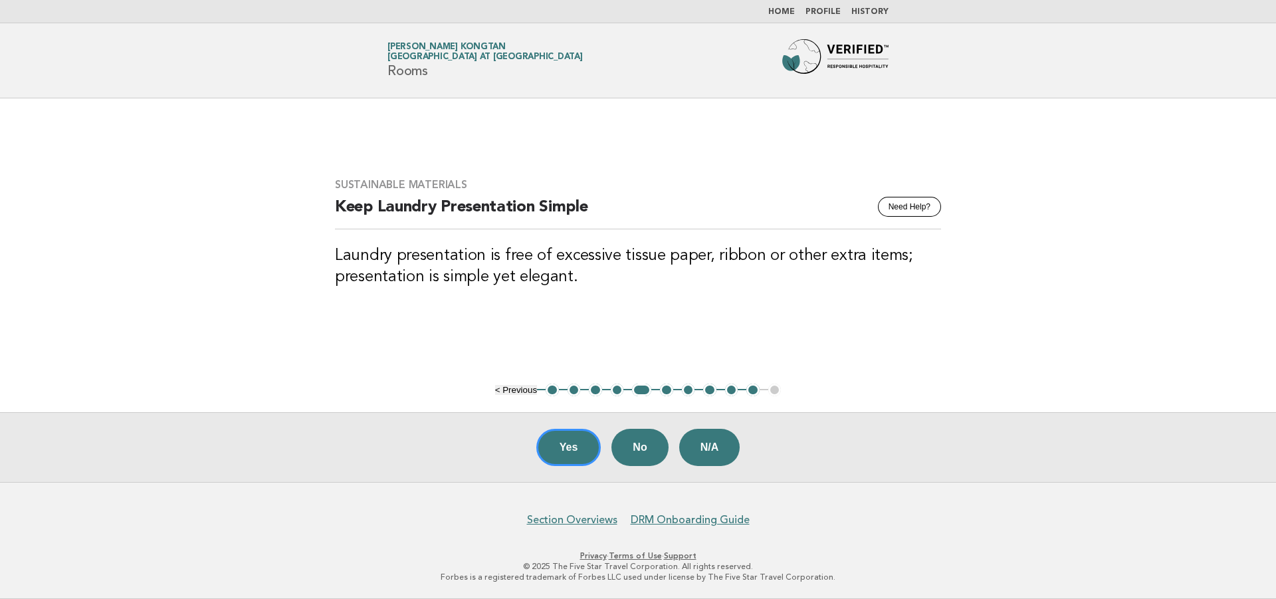
click at [663, 390] on button "6" at bounding box center [666, 390] width 13 height 13
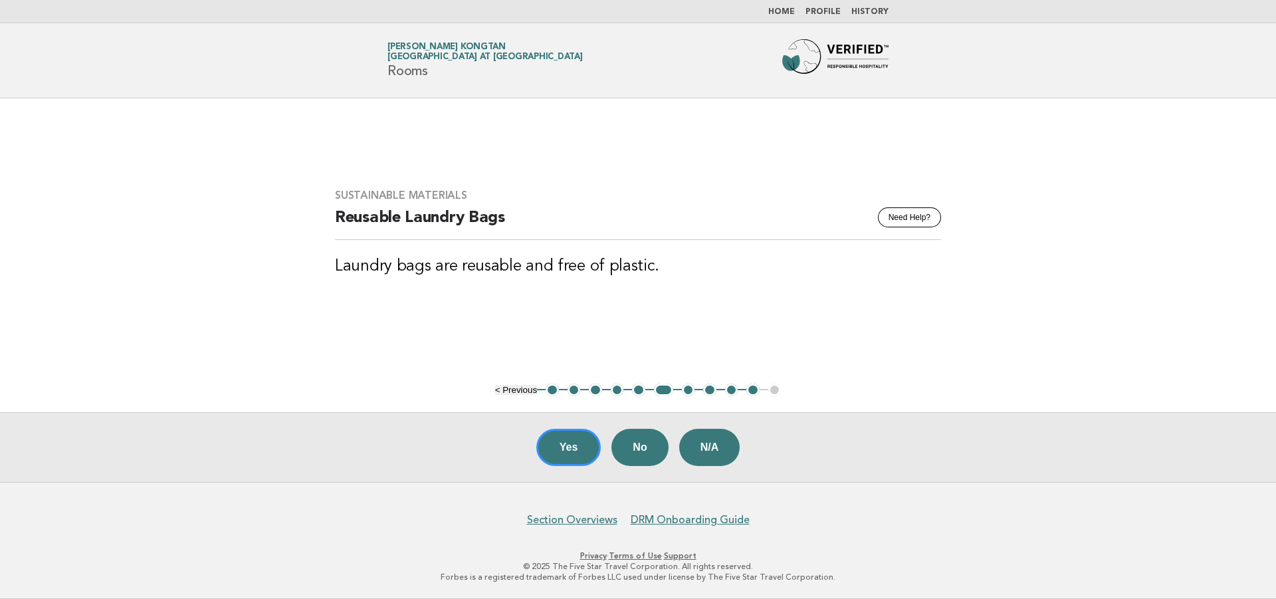
click at [685, 390] on button "7" at bounding box center [688, 390] width 13 height 13
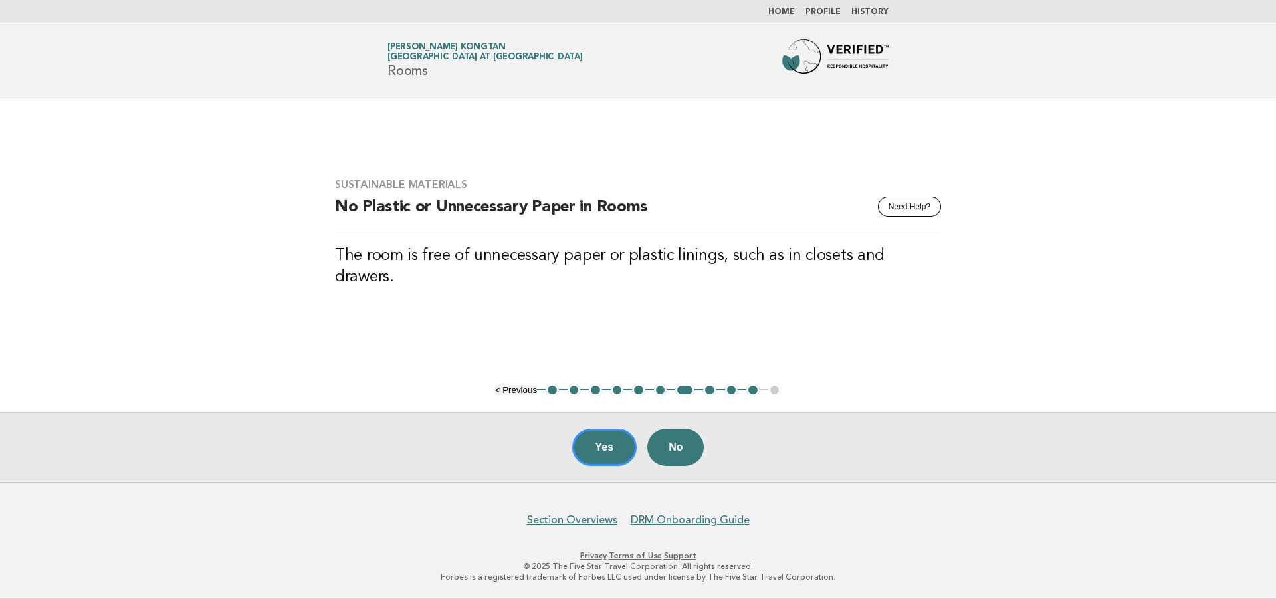
click at [706, 392] on button "8" at bounding box center [709, 390] width 13 height 13
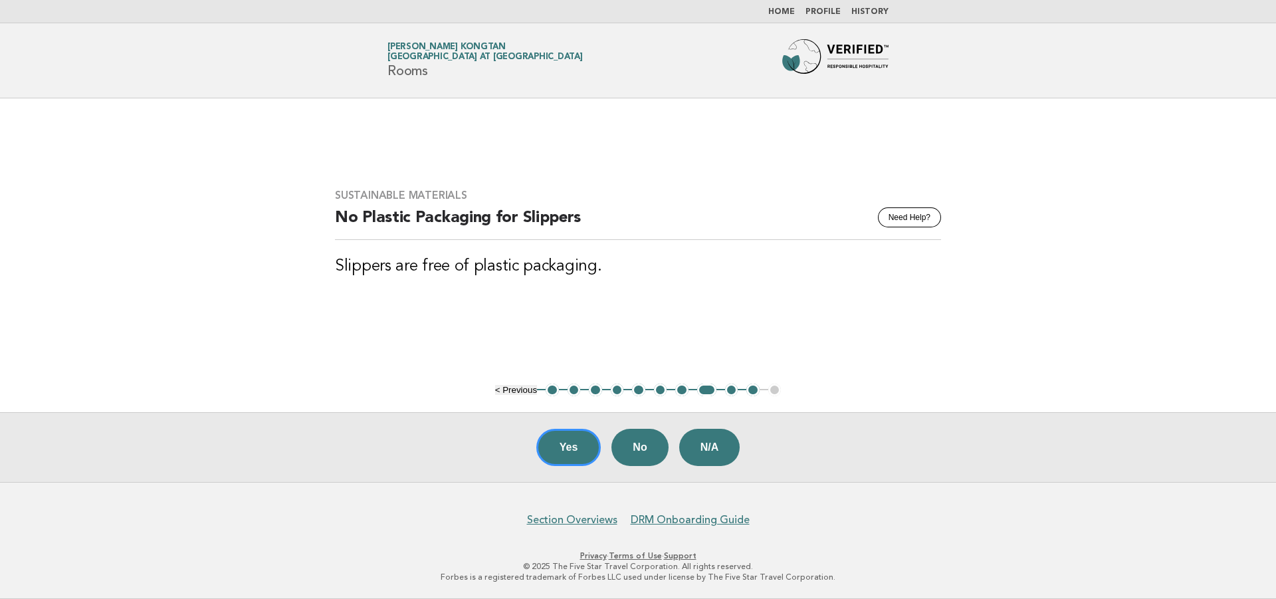
click at [729, 388] on button "9" at bounding box center [731, 390] width 13 height 13
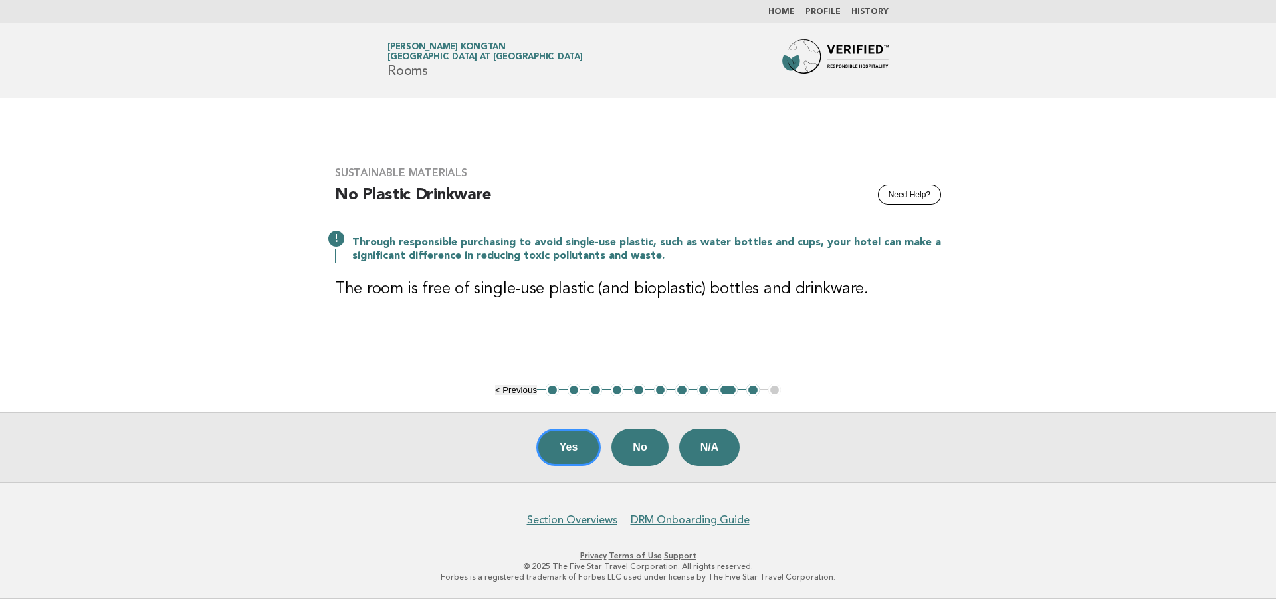
click at [751, 392] on button "10" at bounding box center [752, 390] width 13 height 13
click at [750, 391] on button "10" at bounding box center [752, 390] width 13 height 13
click at [753, 380] on main "Sustainable Materials Need Help? No Plastic Drinkware Through responsible purch…" at bounding box center [638, 290] width 1276 height 384
click at [748, 388] on button "10" at bounding box center [752, 390] width 13 height 13
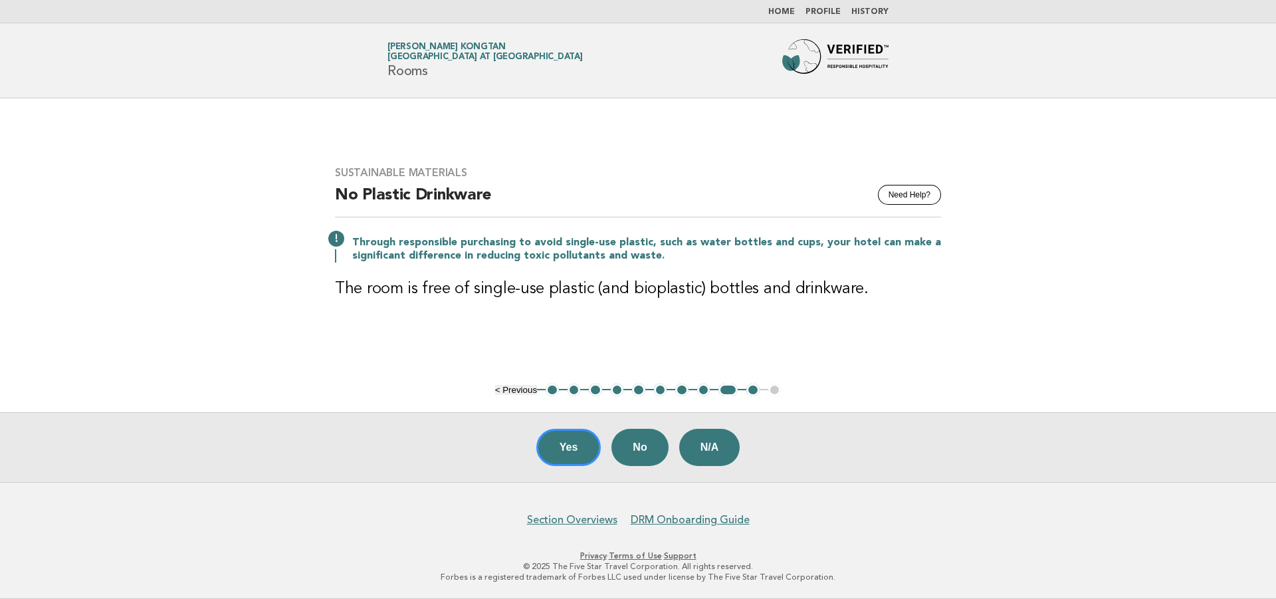
click at [748, 390] on button "10" at bounding box center [752, 390] width 13 height 13
click at [750, 391] on button "10" at bounding box center [752, 390] width 13 height 13
click at [792, 3] on nav "Home Profile History" at bounding box center [638, 11] width 1276 height 23
click at [792, 8] on link "Home" at bounding box center [781, 12] width 27 height 8
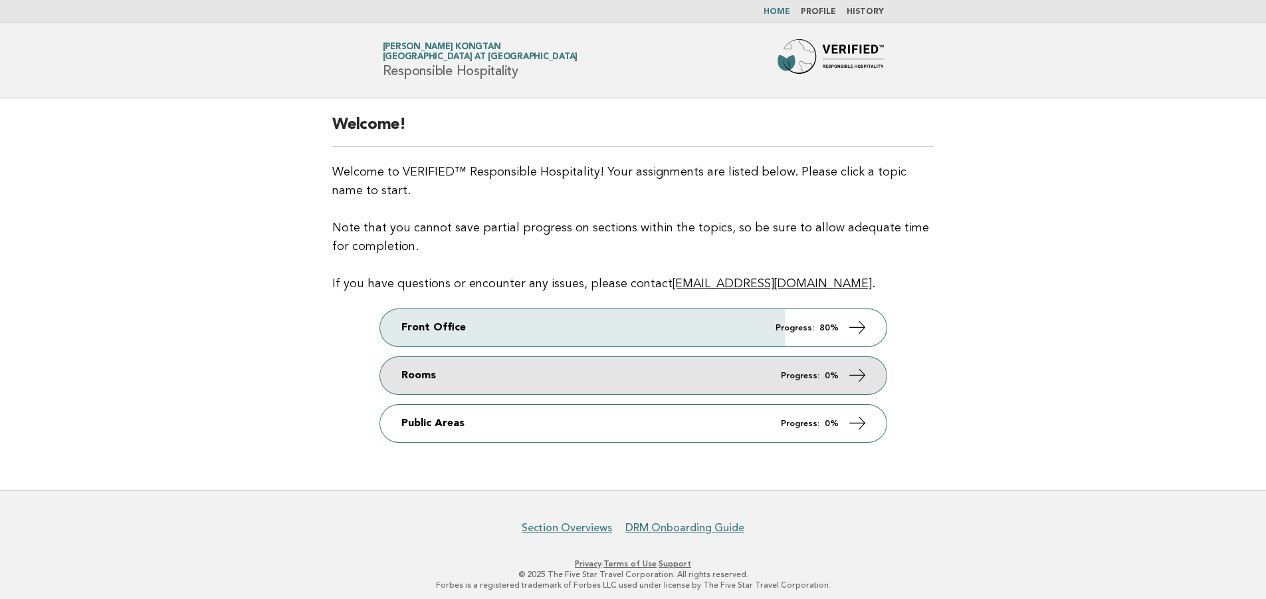
click at [859, 374] on icon at bounding box center [856, 375] width 19 height 19
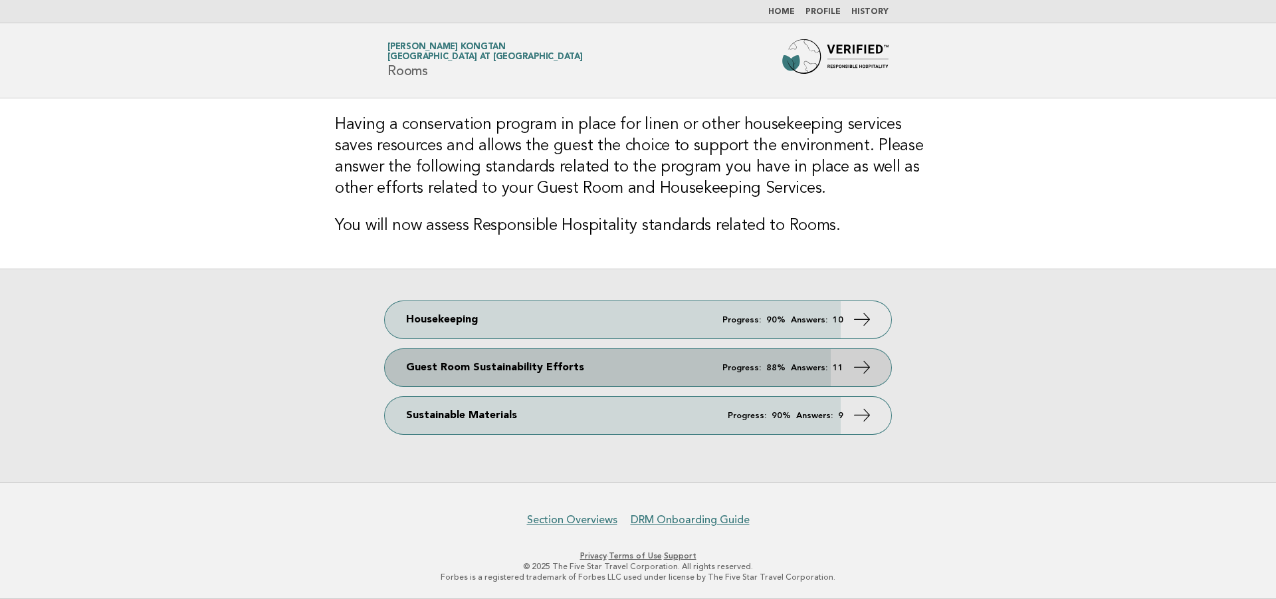
click at [868, 364] on icon at bounding box center [862, 367] width 19 height 19
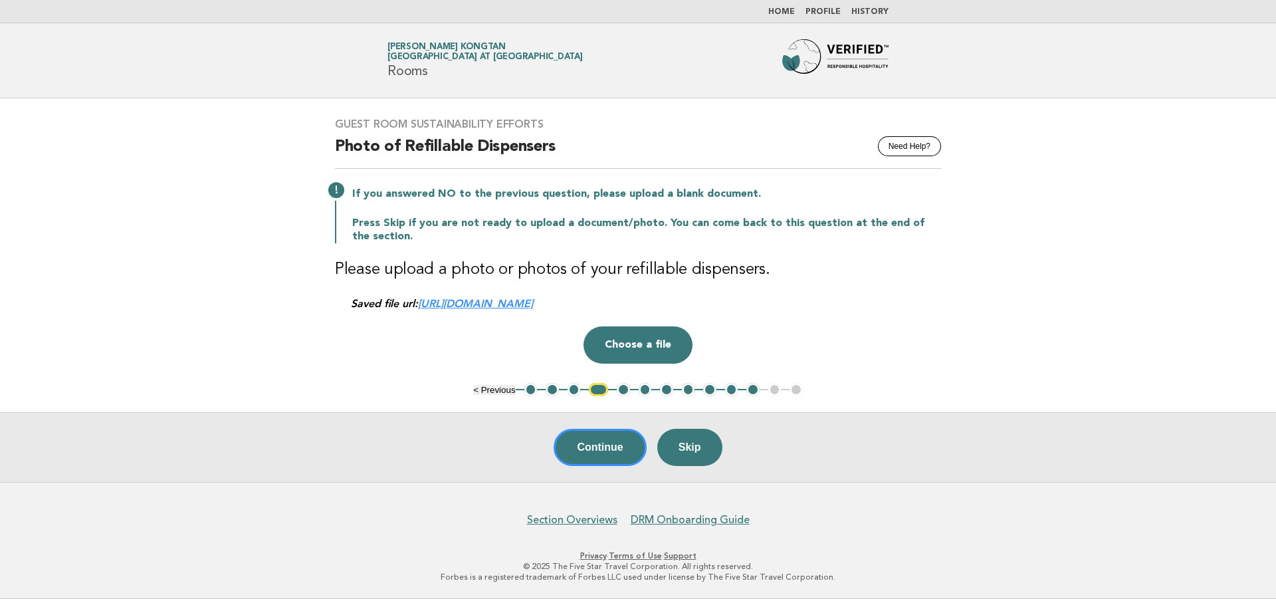
click at [786, 19] on nav "Home Profile History" at bounding box center [638, 11] width 1276 height 23
click at [787, 13] on link "Home" at bounding box center [781, 12] width 27 height 8
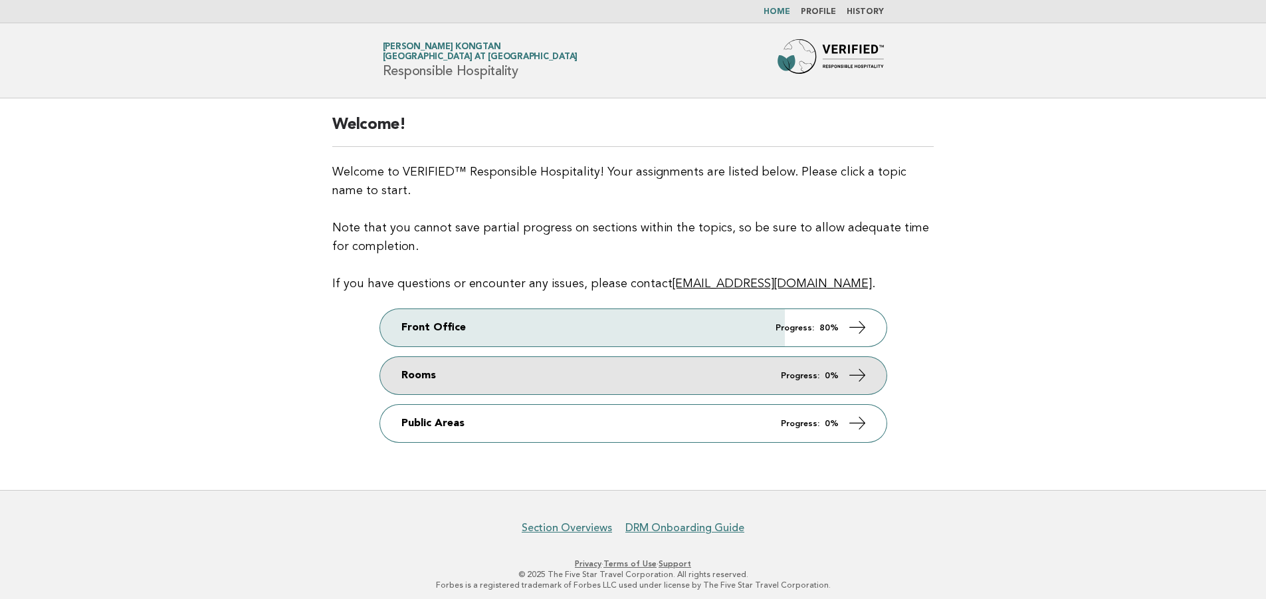
click at [864, 374] on icon at bounding box center [856, 375] width 19 height 19
click at [856, 376] on icon at bounding box center [856, 375] width 19 height 19
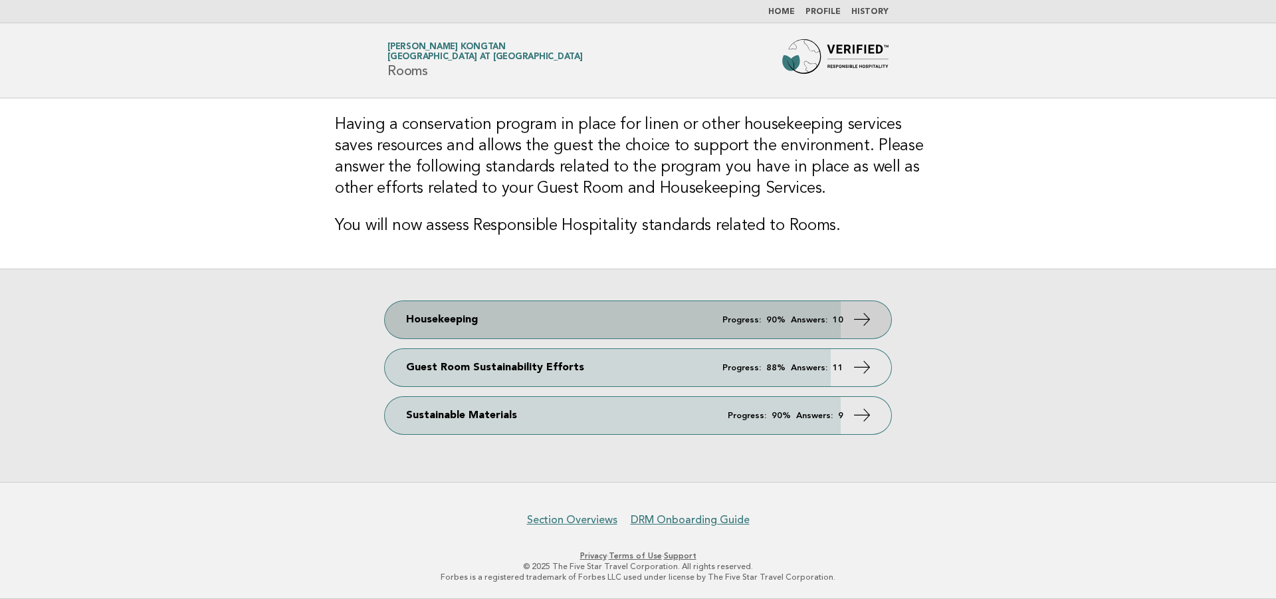
click at [860, 318] on icon at bounding box center [862, 319] width 19 height 19
click at [860, 319] on icon at bounding box center [862, 319] width 19 height 19
click at [864, 318] on icon at bounding box center [862, 319] width 19 height 19
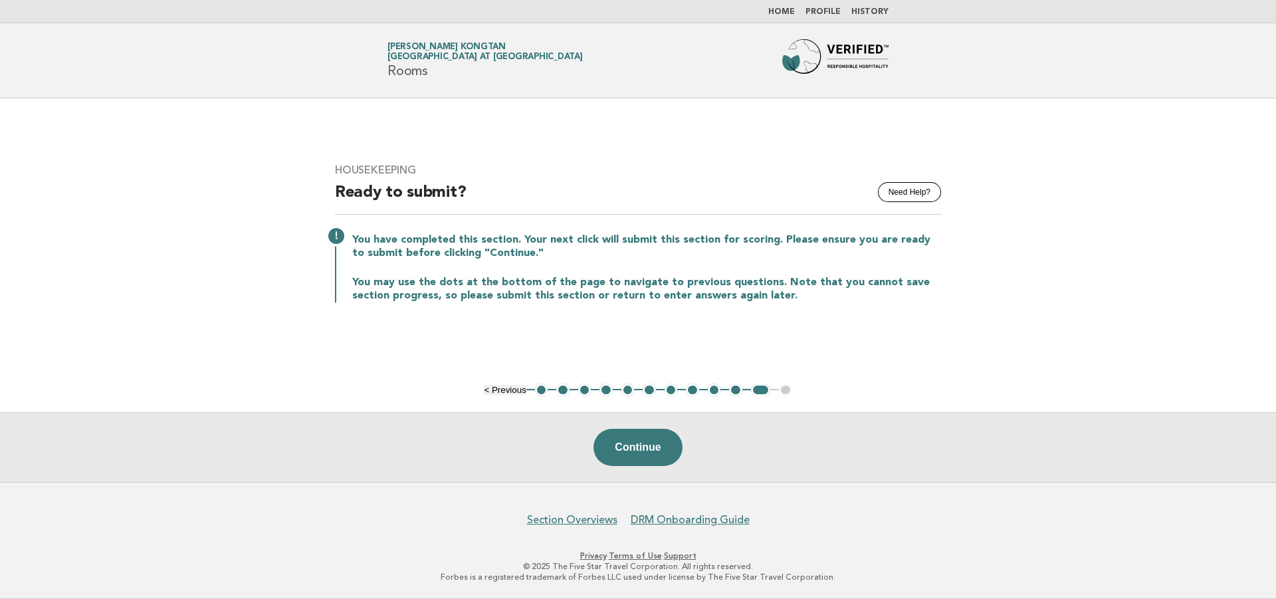
click at [538, 392] on button "1" at bounding box center [541, 390] width 13 height 13
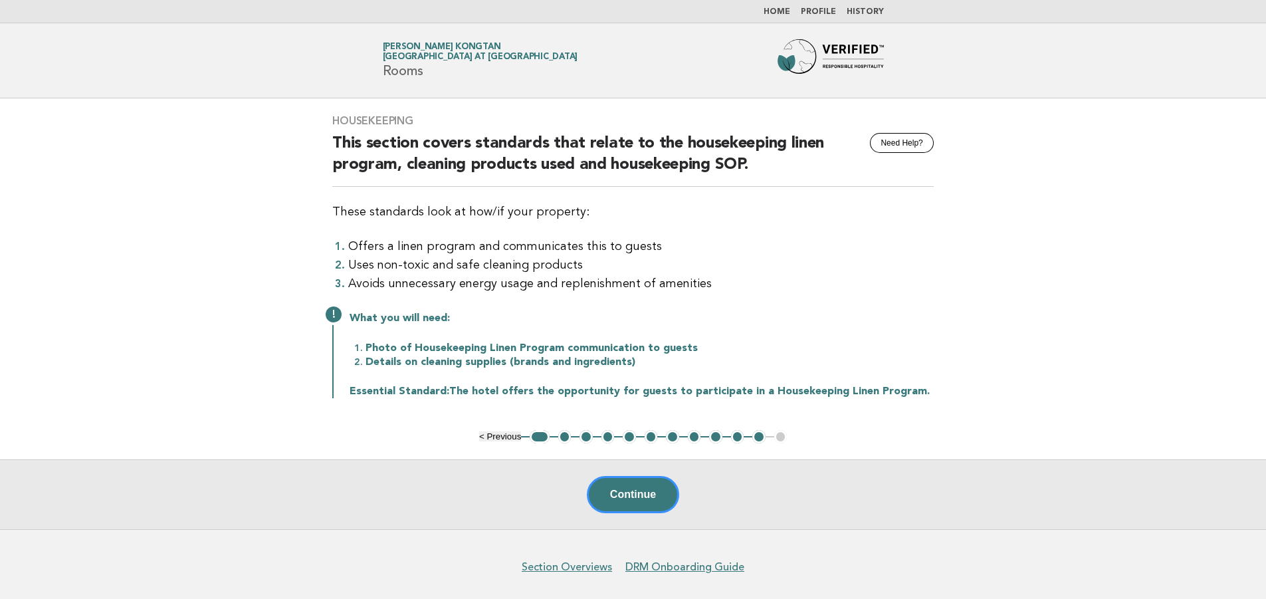
click at [561, 438] on button "2" at bounding box center [564, 436] width 13 height 13
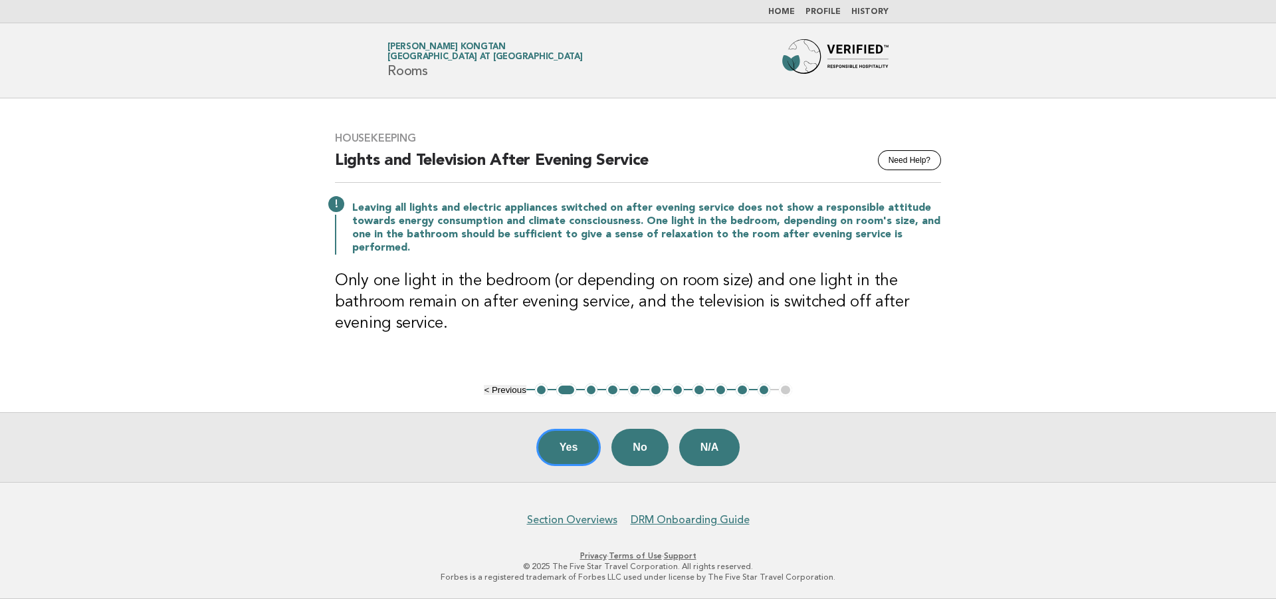
click at [586, 392] on button "3" at bounding box center [591, 390] width 13 height 13
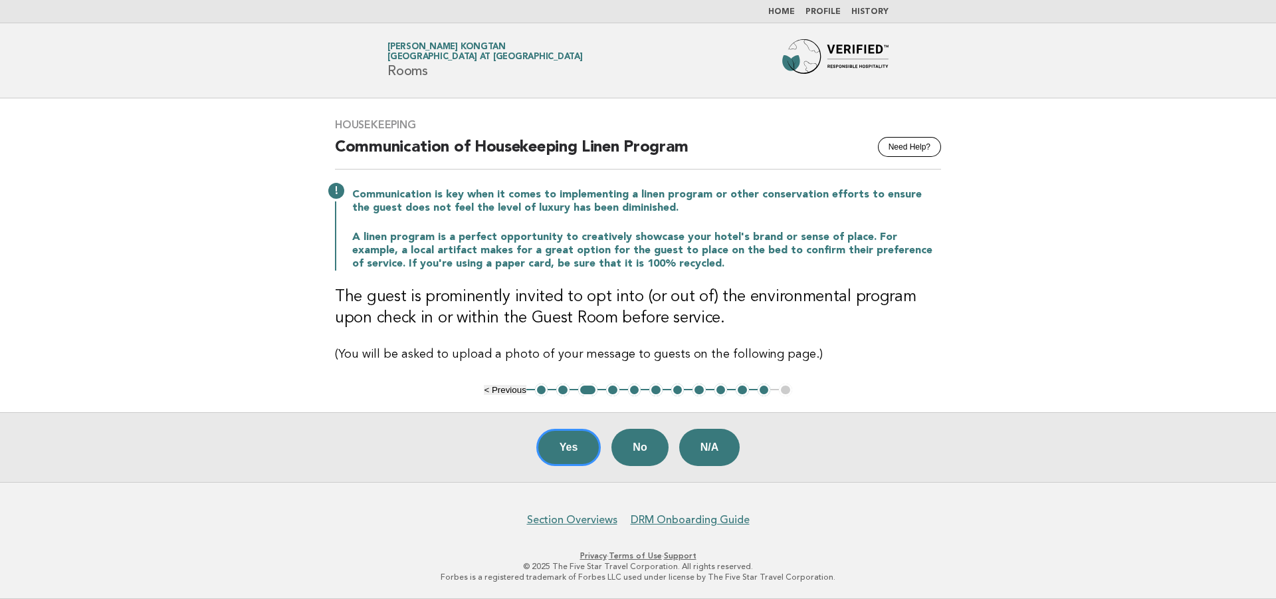
click at [612, 388] on button "4" at bounding box center [612, 390] width 13 height 13
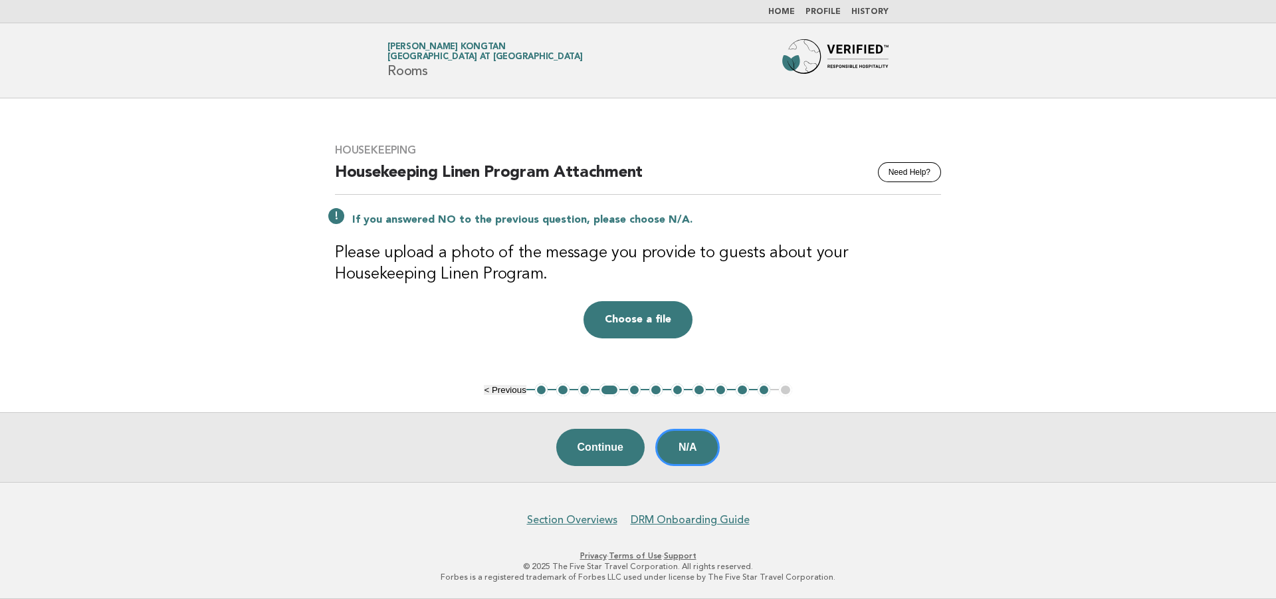
click at [639, 395] on ul "< Previous 1 2 3 4 5 6 7 8 9 10 11 12" at bounding box center [638, 390] width 308 height 13
click at [633, 392] on button "5" at bounding box center [634, 390] width 13 height 13
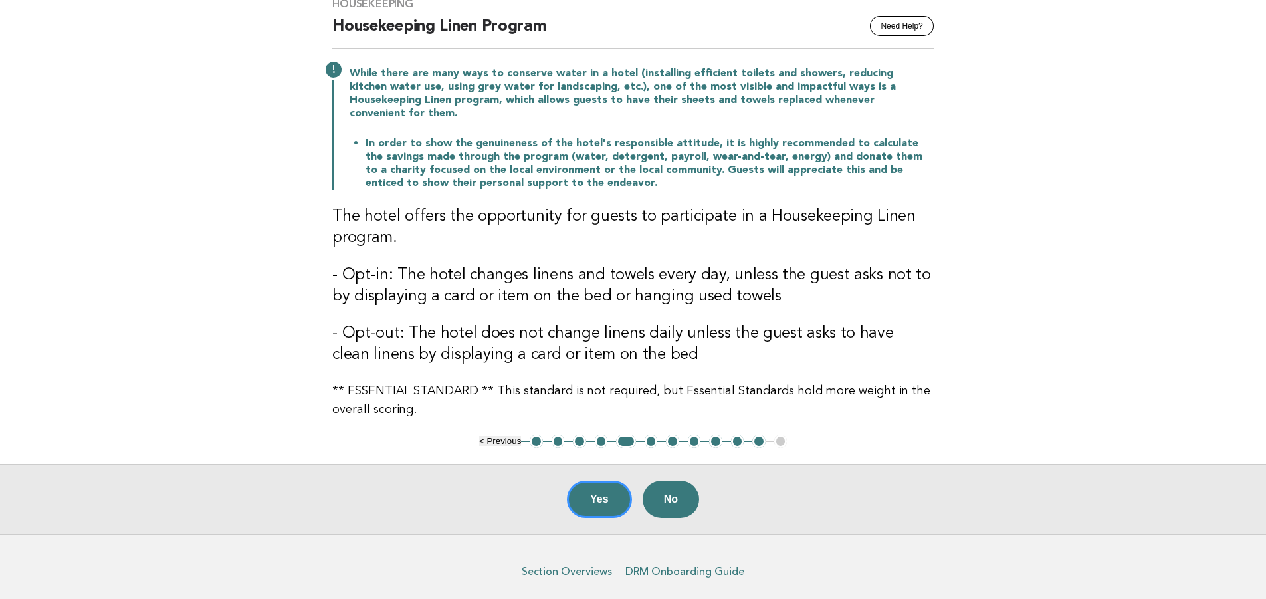
scroll to position [133, 0]
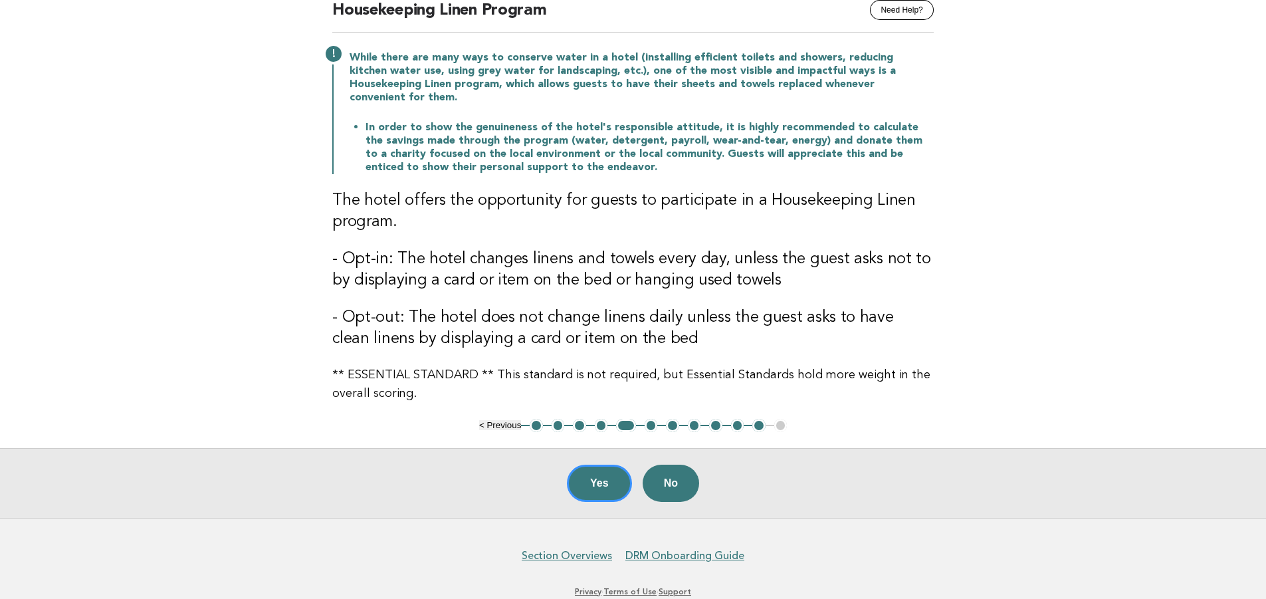
click at [650, 419] on button "6" at bounding box center [651, 425] width 13 height 13
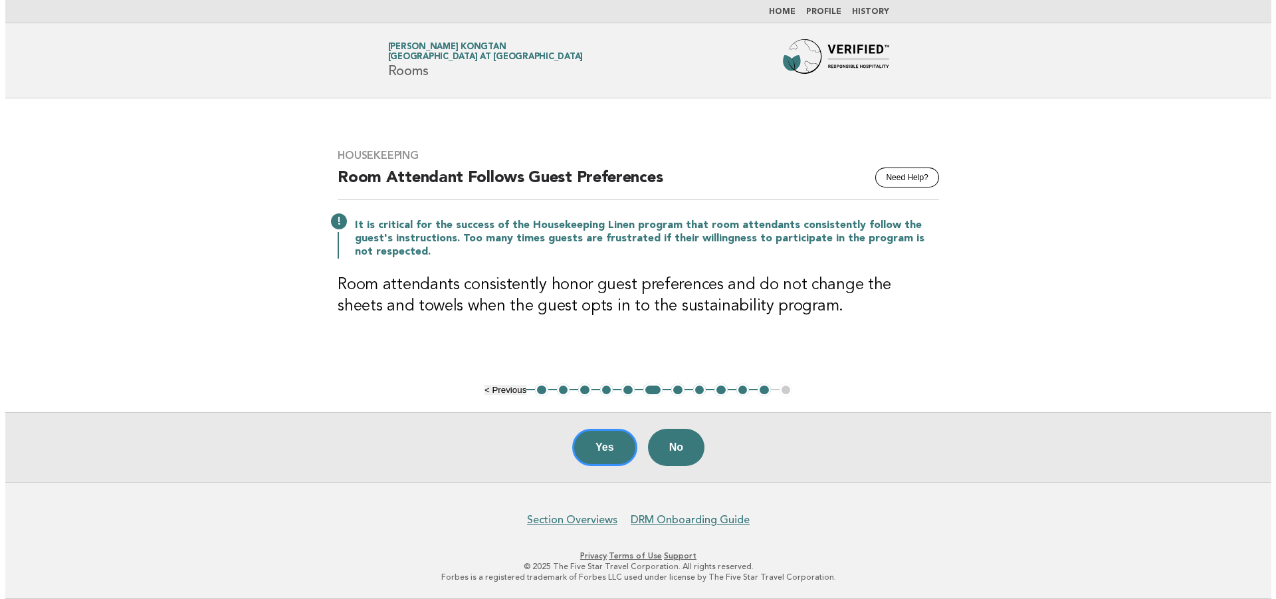
scroll to position [0, 0]
click at [674, 392] on button "7" at bounding box center [677, 390] width 13 height 13
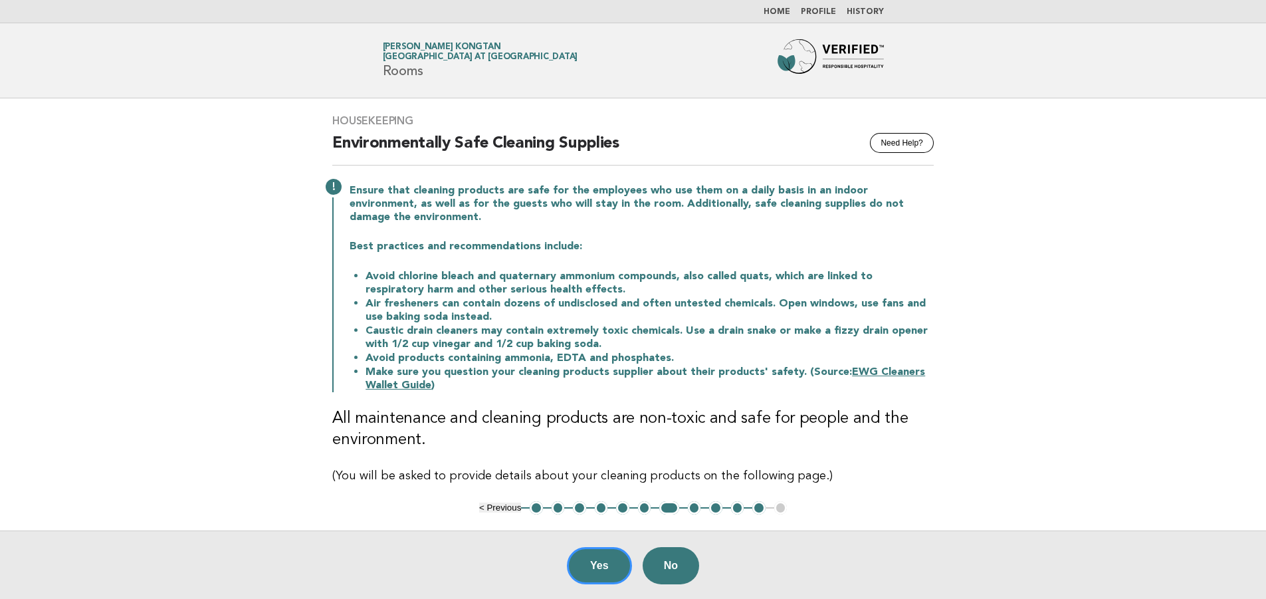
click at [692, 501] on button "8" at bounding box center [694, 507] width 13 height 13
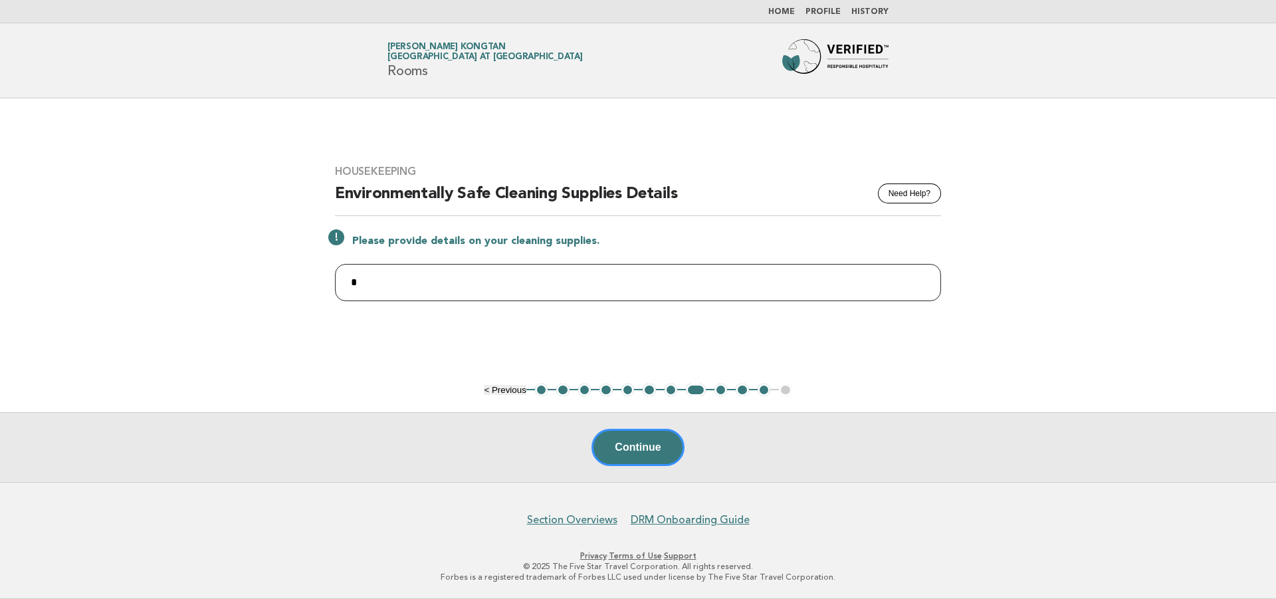
click at [394, 285] on input "*" at bounding box center [638, 282] width 606 height 37
type input "**********"
